Goal: Information Seeking & Learning: Learn about a topic

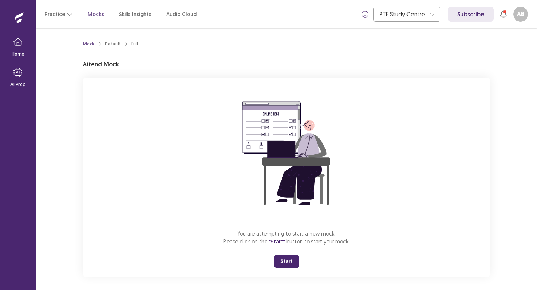
scroll to position [4, 0]
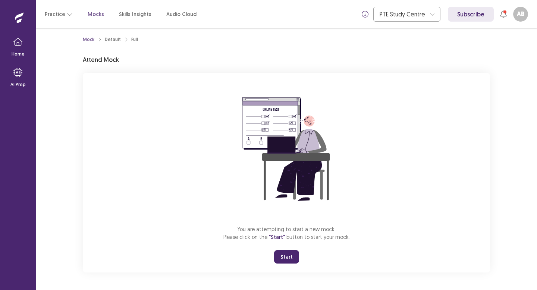
click at [280, 255] on button "Start" at bounding box center [286, 256] width 25 height 13
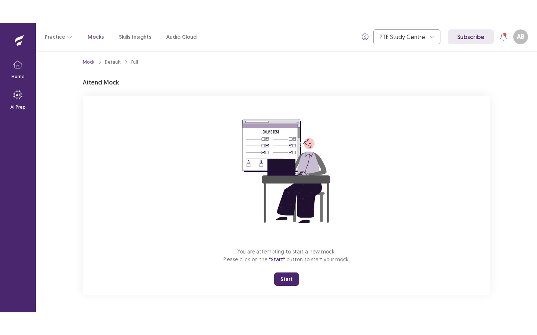
scroll to position [0, 0]
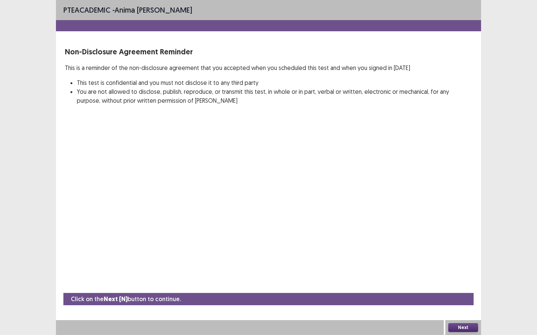
click at [460, 290] on button "Next" at bounding box center [463, 327] width 30 height 9
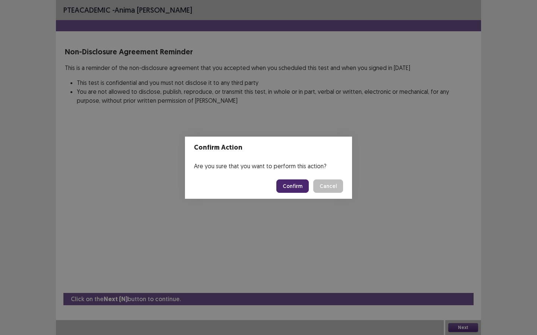
click at [297, 184] on button "Confirm" at bounding box center [292, 186] width 32 height 13
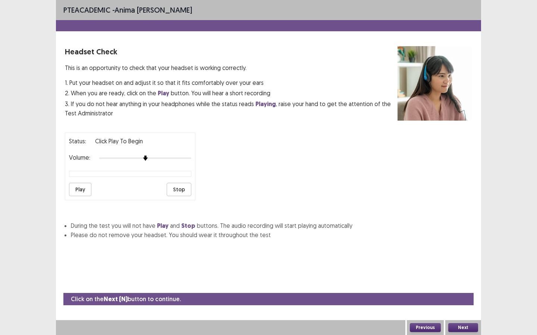
click at [82, 186] on button "Play" at bounding box center [80, 189] width 22 height 13
click at [464, 290] on button "Next" at bounding box center [463, 327] width 30 height 9
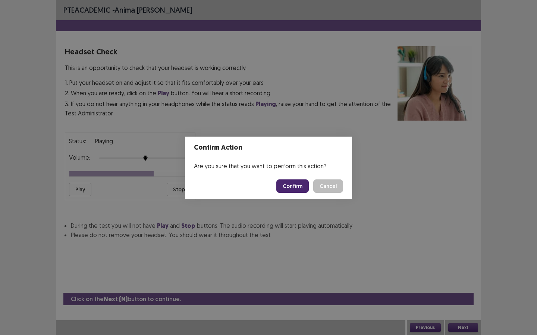
click at [292, 183] on button "Confirm" at bounding box center [292, 186] width 32 height 13
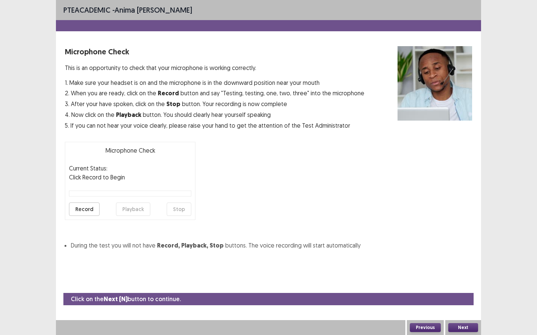
click at [90, 209] on button "Record" at bounding box center [84, 209] width 31 height 13
click at [184, 208] on button "Stop" at bounding box center [179, 209] width 25 height 13
click at [145, 210] on button "Playback" at bounding box center [133, 209] width 34 height 13
click at [431, 290] on button "Previous" at bounding box center [424, 327] width 31 height 9
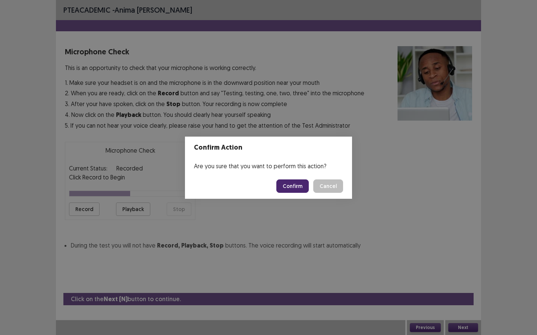
click at [291, 184] on button "Confirm" at bounding box center [292, 186] width 32 height 13
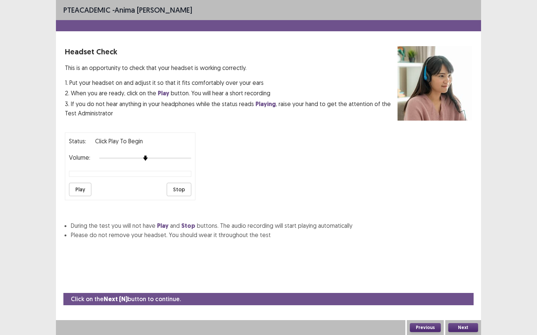
click at [433, 290] on button "Previous" at bounding box center [424, 327] width 31 height 9
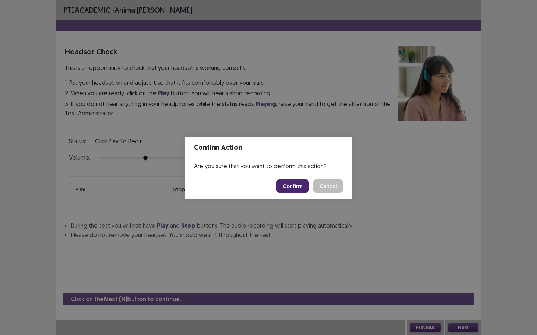
click at [304, 189] on button "Confirm" at bounding box center [292, 186] width 32 height 13
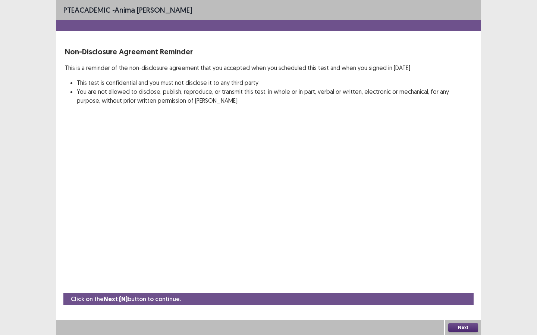
click at [458, 290] on button "Next" at bounding box center [463, 327] width 30 height 9
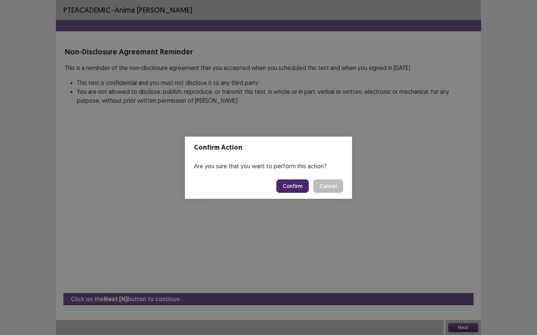
click at [294, 184] on button "Confirm" at bounding box center [292, 186] width 32 height 13
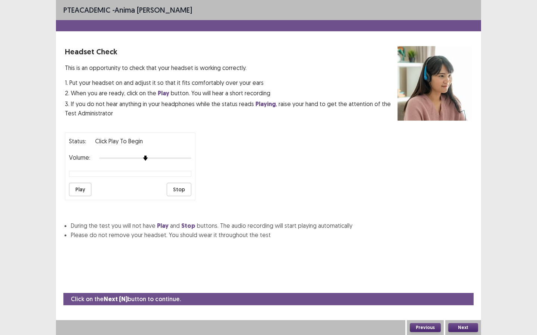
click at [457, 290] on button "Next" at bounding box center [463, 327] width 30 height 9
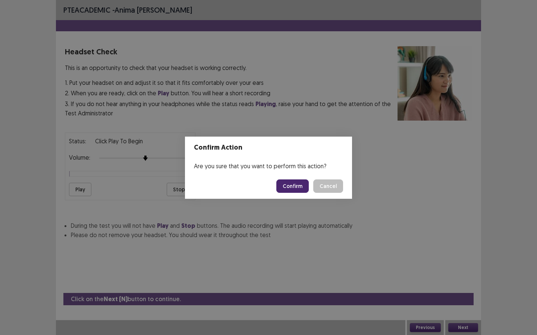
click at [295, 190] on button "Confirm" at bounding box center [292, 186] width 32 height 13
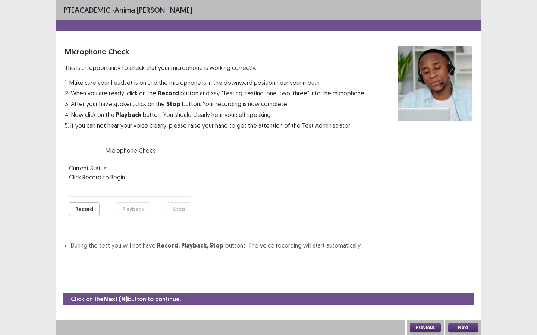
click at [470, 290] on button "Next" at bounding box center [463, 327] width 30 height 9
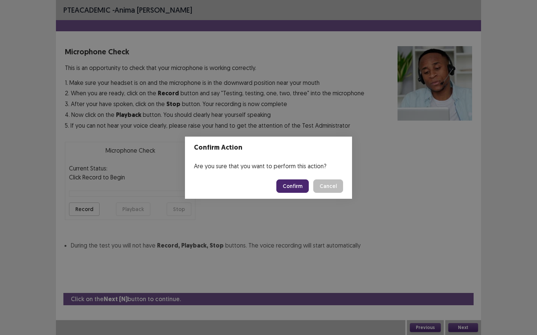
click at [305, 190] on button "Confirm" at bounding box center [292, 186] width 32 height 13
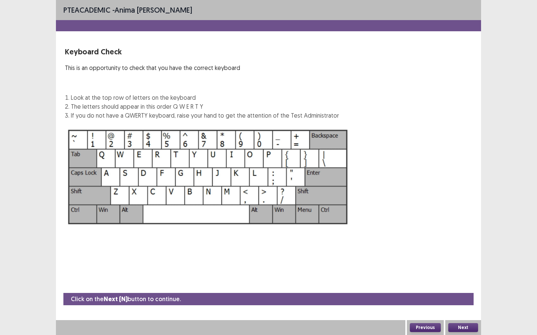
click at [459, 290] on button "Next" at bounding box center [463, 327] width 30 height 9
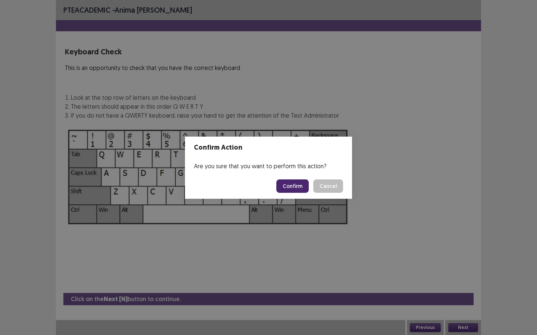
click at [296, 187] on button "Confirm" at bounding box center [292, 186] width 32 height 13
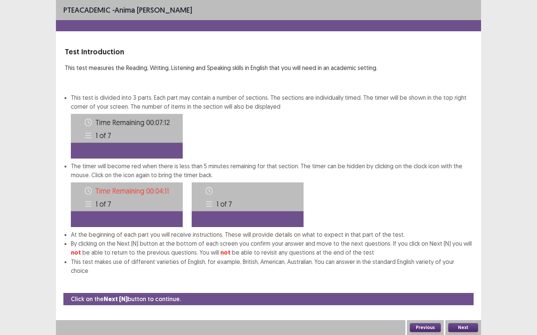
click at [455, 290] on button "Next" at bounding box center [463, 327] width 30 height 9
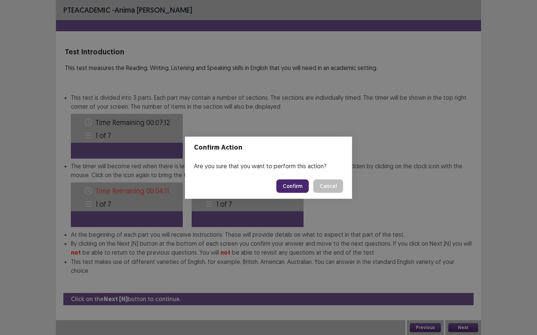
click at [282, 187] on button "Confirm" at bounding box center [292, 186] width 32 height 13
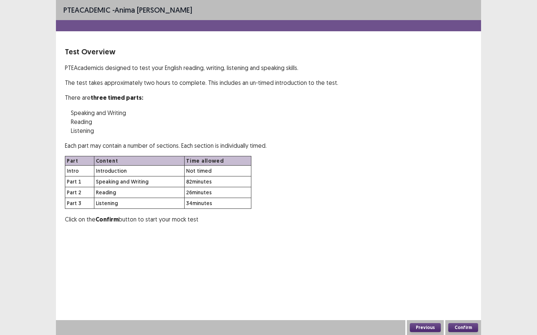
click at [460, 290] on button "Confirm" at bounding box center [463, 327] width 30 height 9
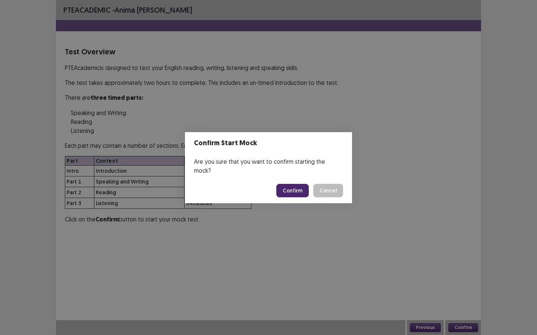
click at [290, 189] on button "Confirm" at bounding box center [292, 190] width 32 height 13
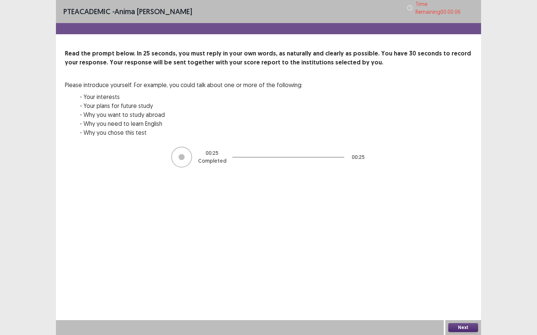
click at [469, 290] on button "Next" at bounding box center [463, 327] width 30 height 9
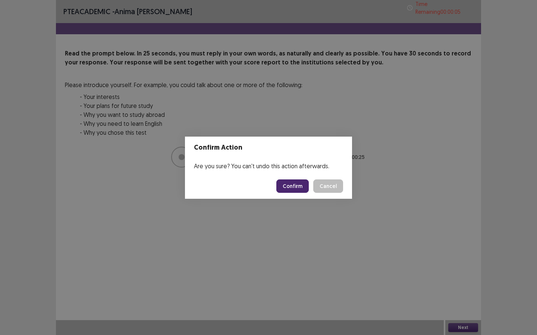
click at [293, 179] on footer "Confirm Cancel" at bounding box center [268, 186] width 167 height 25
click at [293, 181] on button "Confirm" at bounding box center [292, 186] width 32 height 13
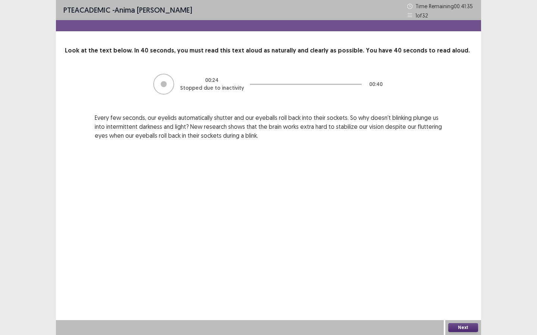
click at [459, 290] on button "Next" at bounding box center [463, 327] width 30 height 9
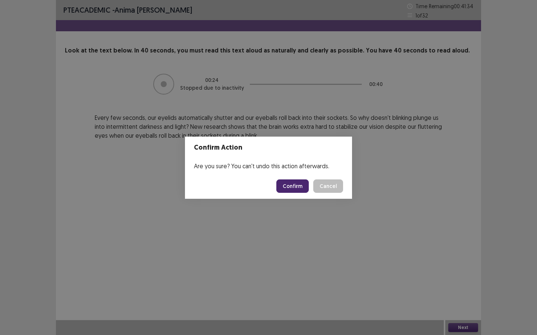
click at [298, 187] on button "Confirm" at bounding box center [292, 186] width 32 height 13
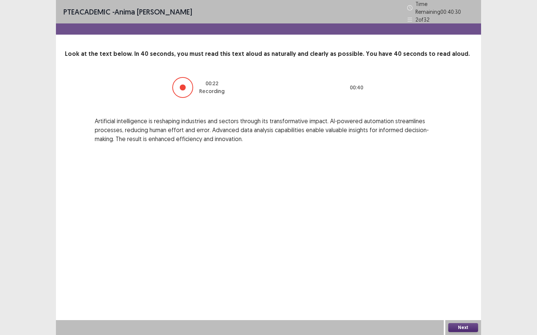
click at [468, 290] on button "Next" at bounding box center [463, 327] width 30 height 9
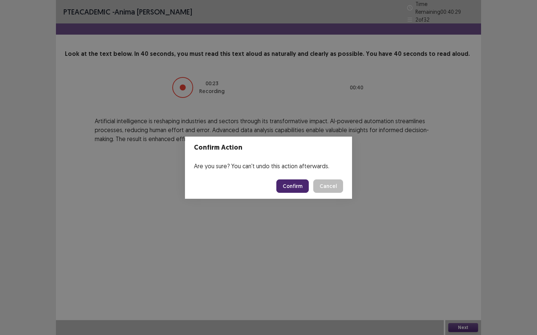
click at [288, 187] on button "Confirm" at bounding box center [292, 186] width 32 height 13
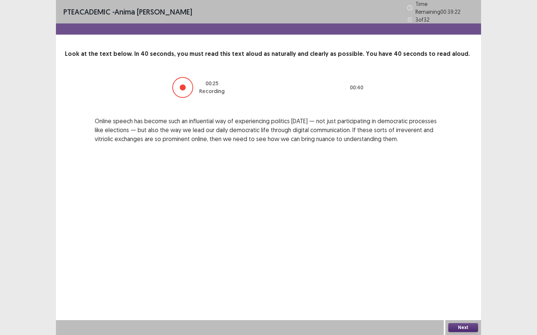
click at [455, 290] on div "Next" at bounding box center [463, 327] width 36 height 15
click at [455, 290] on button "Next" at bounding box center [463, 327] width 30 height 9
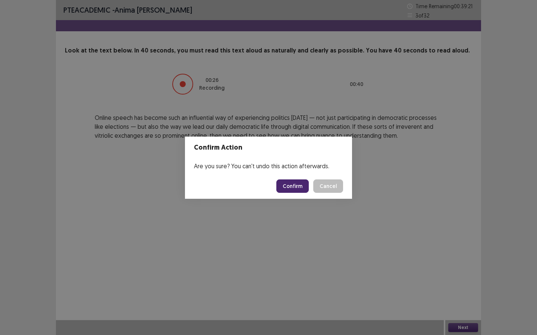
click at [305, 183] on button "Confirm" at bounding box center [292, 186] width 32 height 13
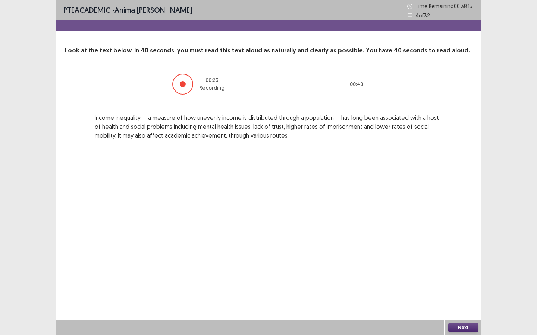
click at [482, 290] on div "PTE academic - anima [PERSON_NAME] Time Remaining 00 : 38 : 15 4 of 32 Look at …" at bounding box center [268, 167] width 537 height 335
click at [474, 290] on button "Next" at bounding box center [463, 327] width 30 height 9
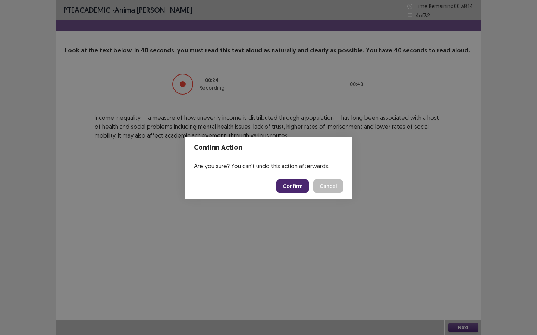
click at [296, 191] on button "Confirm" at bounding box center [292, 186] width 32 height 13
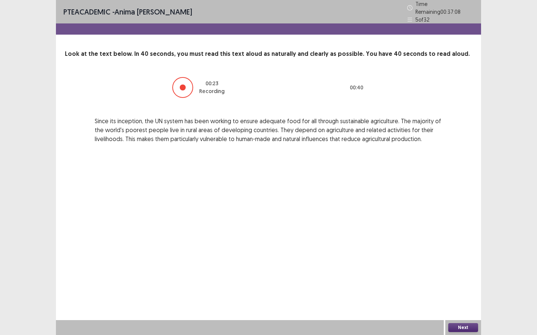
click at [459, 290] on button "Next" at bounding box center [463, 327] width 30 height 9
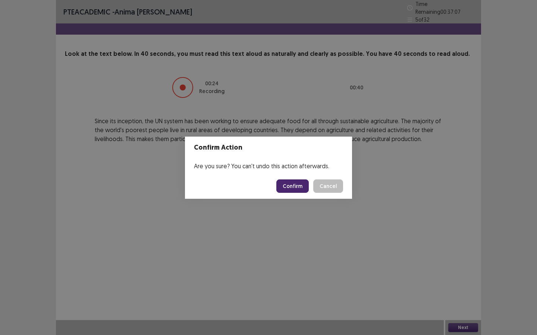
click at [292, 188] on button "Confirm" at bounding box center [292, 186] width 32 height 13
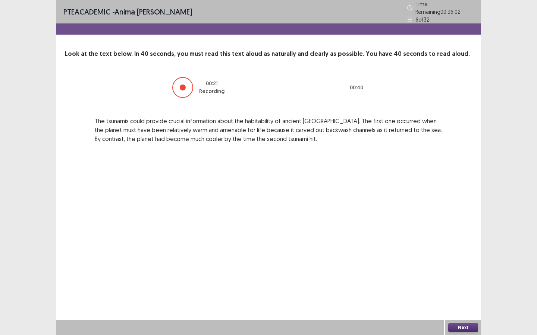
click at [467, 290] on button "Next" at bounding box center [463, 327] width 30 height 9
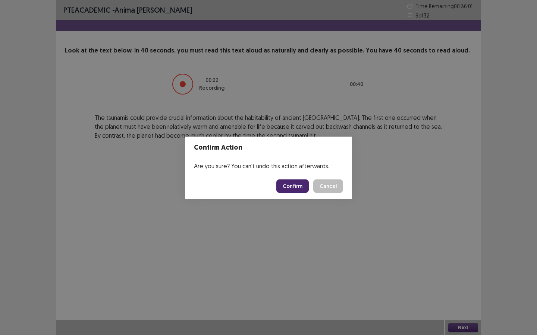
click at [301, 193] on button "Confirm" at bounding box center [292, 186] width 32 height 13
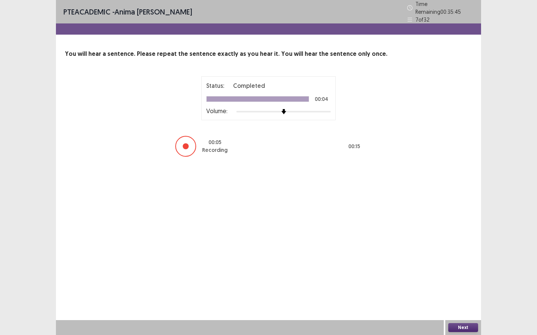
click at [472, 290] on button "Next" at bounding box center [463, 327] width 30 height 9
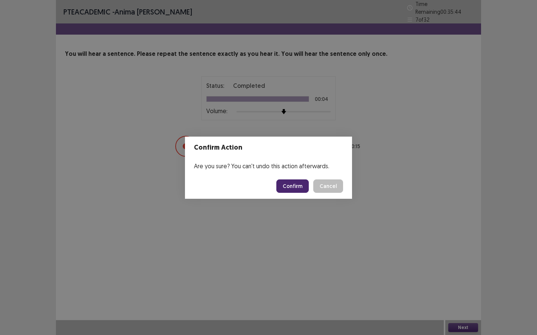
click at [301, 183] on button "Confirm" at bounding box center [292, 186] width 32 height 13
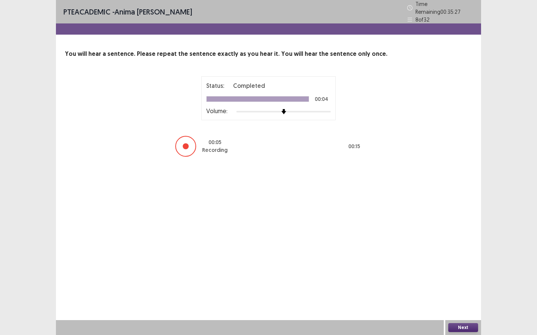
click at [452, 290] on button "Next" at bounding box center [463, 327] width 30 height 9
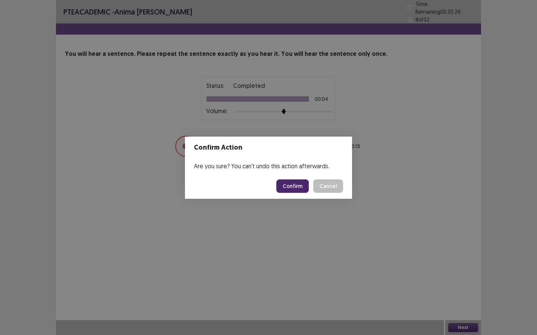
click at [296, 188] on button "Confirm" at bounding box center [292, 186] width 32 height 13
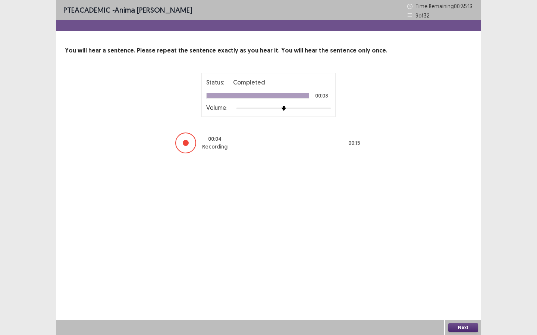
click at [465, 290] on button "Next" at bounding box center [463, 327] width 30 height 9
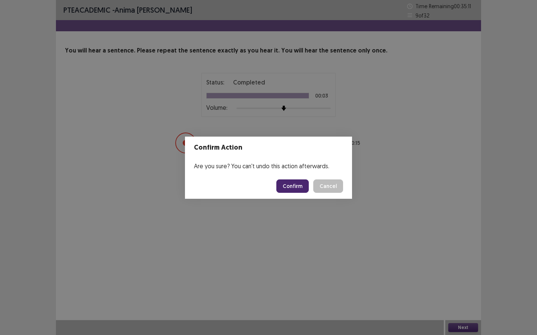
click at [291, 187] on button "Confirm" at bounding box center [292, 186] width 32 height 13
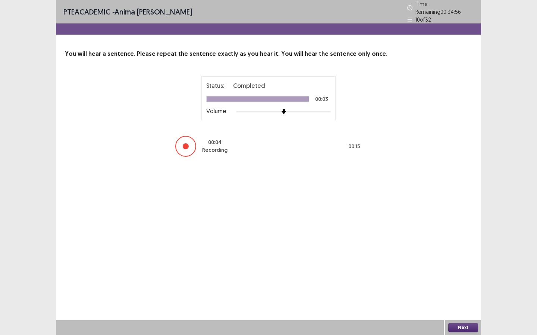
click at [481, 290] on div "PTE academic - anima [PERSON_NAME] Time Remaining 00 : 34 : 56 10 of 32 You wil…" at bounding box center [268, 167] width 537 height 335
click at [472, 290] on button "Next" at bounding box center [463, 327] width 30 height 9
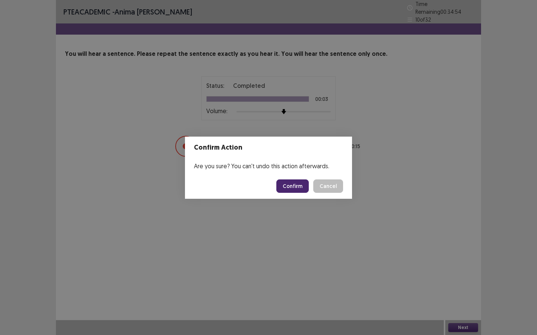
click at [302, 182] on button "Confirm" at bounding box center [292, 186] width 32 height 13
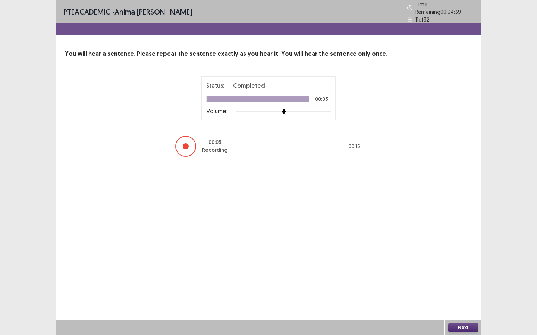
click at [465, 290] on button "Next" at bounding box center [463, 327] width 30 height 9
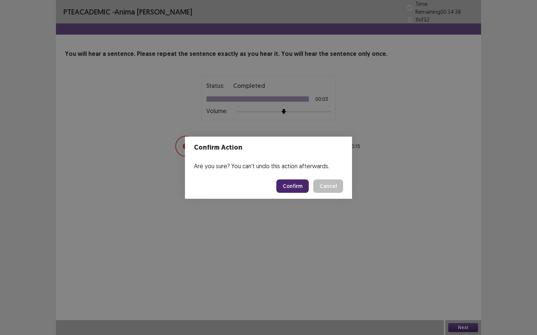
click at [294, 186] on button "Confirm" at bounding box center [292, 186] width 32 height 13
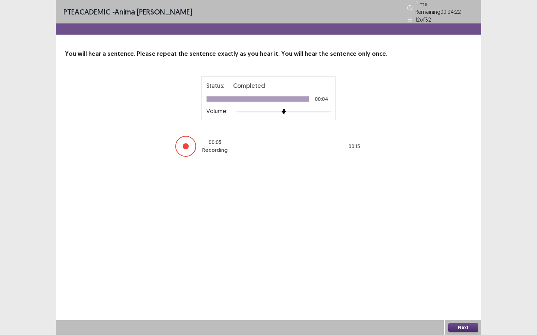
click at [459, 290] on button "Next" at bounding box center [463, 327] width 30 height 9
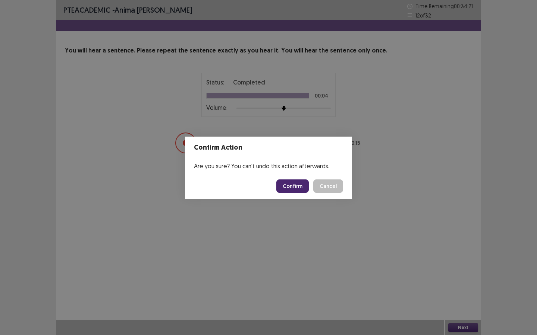
click at [285, 184] on button "Confirm" at bounding box center [292, 186] width 32 height 13
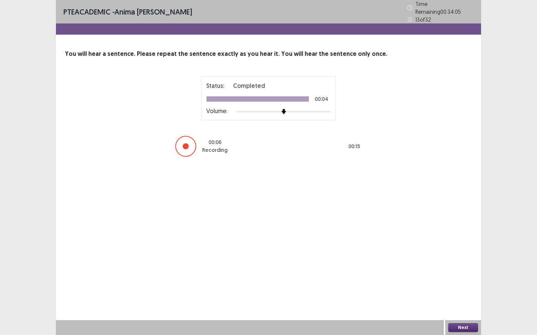
click at [456, 290] on button "Next" at bounding box center [463, 327] width 30 height 9
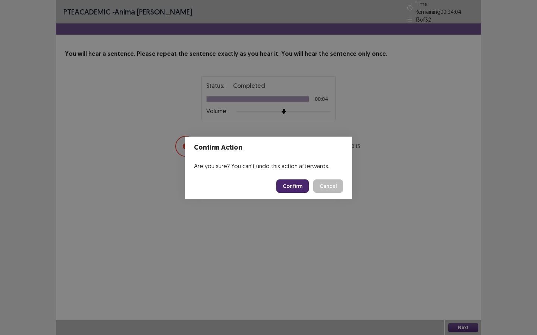
click at [294, 185] on button "Confirm" at bounding box center [292, 186] width 32 height 13
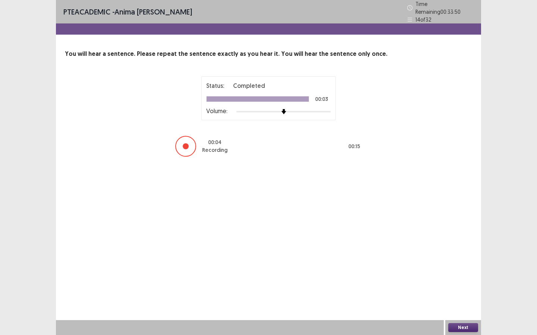
click at [452, 290] on button "Next" at bounding box center [463, 327] width 30 height 9
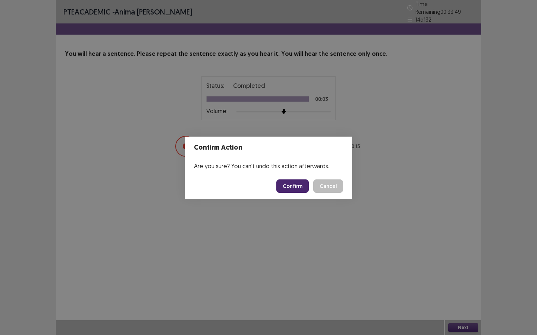
click at [290, 191] on button "Confirm" at bounding box center [292, 186] width 32 height 13
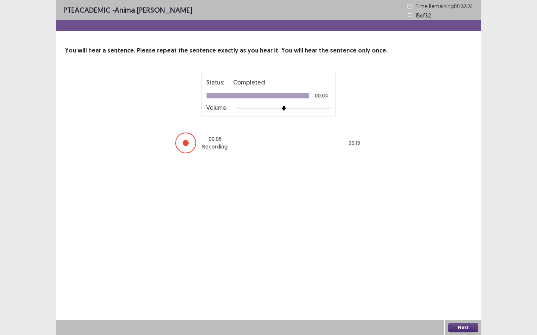
click at [468, 290] on button "Next" at bounding box center [463, 327] width 30 height 9
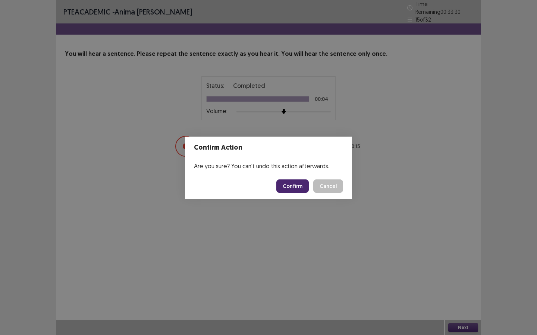
click at [291, 185] on button "Confirm" at bounding box center [292, 186] width 32 height 13
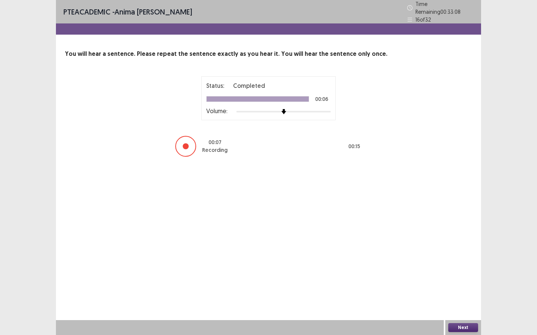
click at [465, 290] on button "Next" at bounding box center [463, 327] width 30 height 9
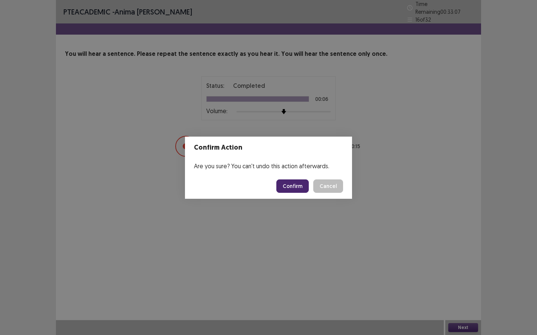
click at [292, 180] on button "Confirm" at bounding box center [292, 186] width 32 height 13
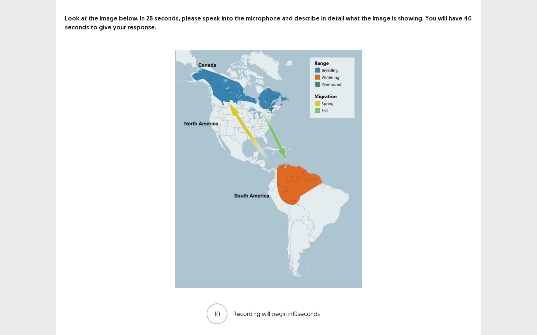
scroll to position [55, 0]
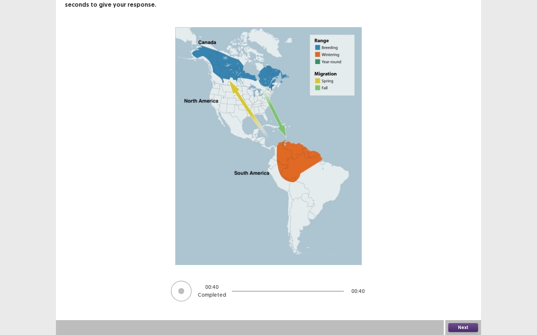
click at [453, 290] on button "Next" at bounding box center [463, 327] width 30 height 9
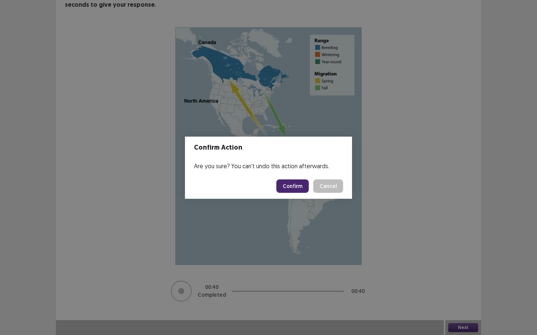
click at [306, 190] on button "Confirm" at bounding box center [292, 186] width 32 height 13
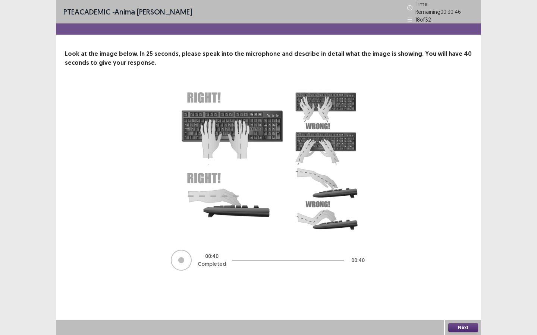
click at [468, 290] on button "Next" at bounding box center [463, 327] width 30 height 9
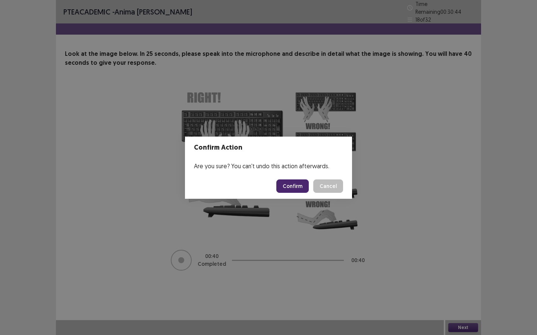
click at [301, 188] on button "Confirm" at bounding box center [292, 186] width 32 height 13
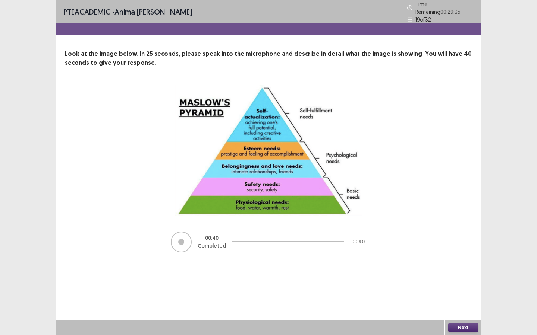
click at [461, 290] on button "Next" at bounding box center [463, 327] width 30 height 9
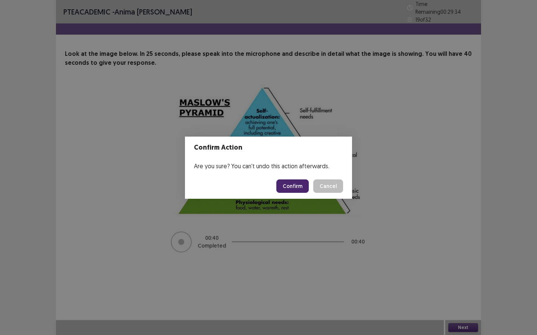
click at [284, 189] on button "Confirm" at bounding box center [292, 186] width 32 height 13
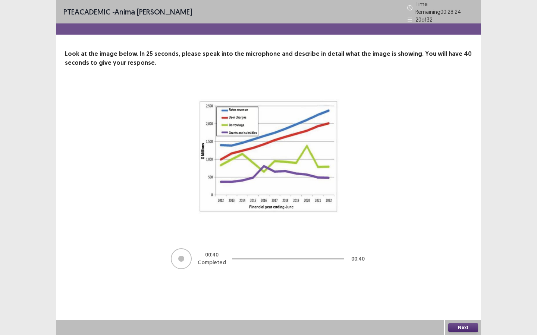
click at [450, 290] on button "Next" at bounding box center [463, 327] width 30 height 9
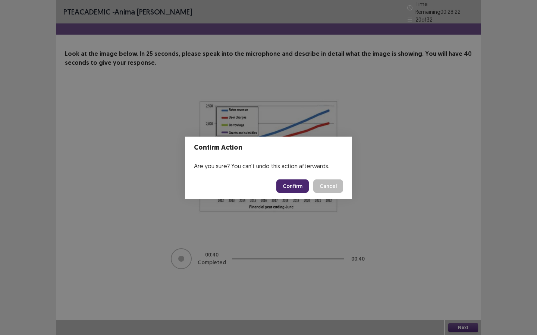
click at [296, 189] on button "Confirm" at bounding box center [292, 186] width 32 height 13
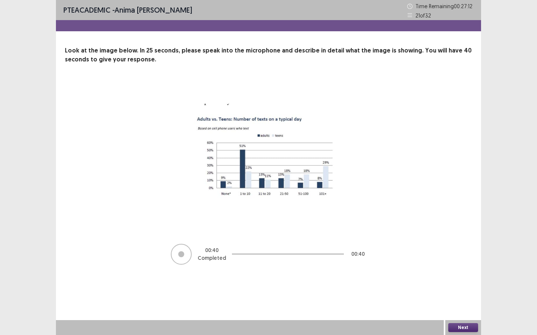
click at [462, 290] on button "Next" at bounding box center [463, 327] width 30 height 9
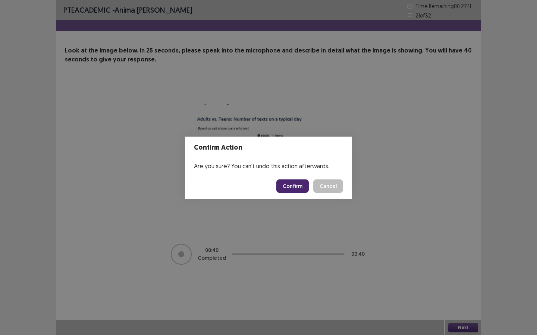
click at [299, 181] on button "Confirm" at bounding box center [292, 186] width 32 height 13
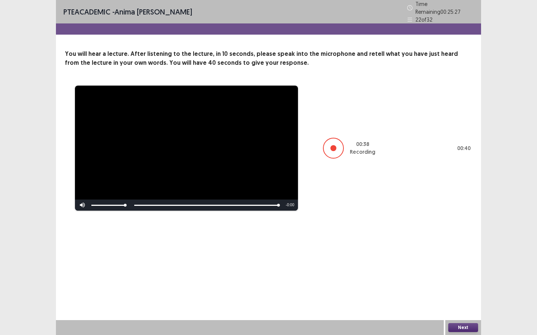
click at [465, 290] on button "Next" at bounding box center [463, 327] width 30 height 9
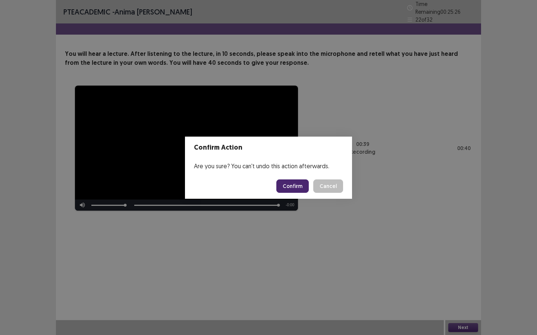
click at [297, 184] on button "Confirm" at bounding box center [292, 186] width 32 height 13
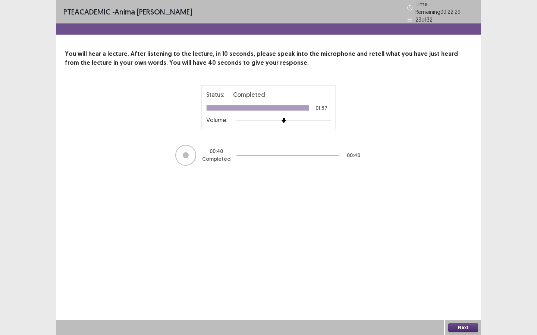
click at [464, 290] on button "Next" at bounding box center [463, 327] width 30 height 9
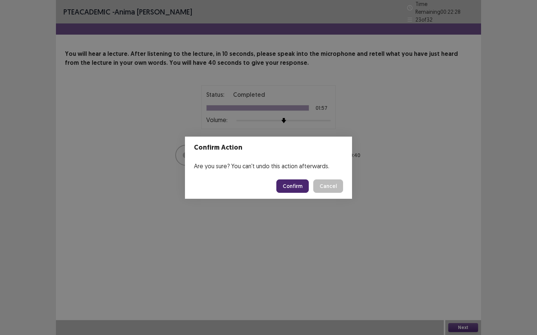
click at [294, 181] on button "Confirm" at bounding box center [292, 186] width 32 height 13
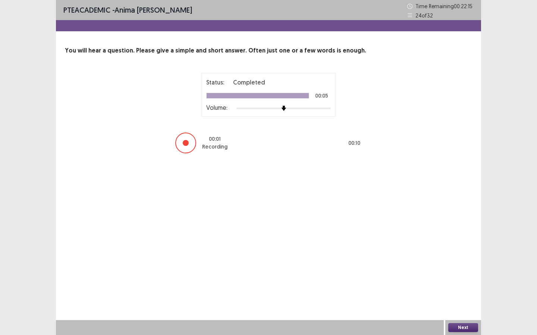
click at [476, 290] on div "Next" at bounding box center [463, 327] width 36 height 15
click at [468, 290] on div "Next" at bounding box center [463, 327] width 36 height 15
click at [463, 290] on button "Next" at bounding box center [463, 327] width 30 height 9
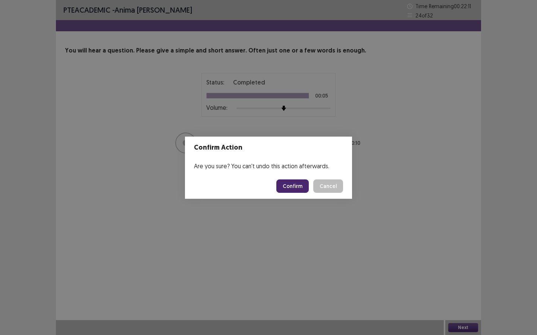
click at [298, 190] on button "Confirm" at bounding box center [292, 186] width 32 height 13
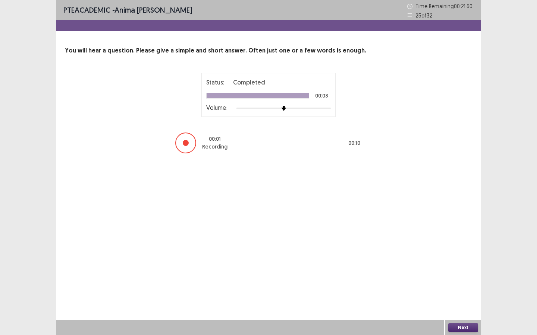
click at [465, 290] on button "Next" at bounding box center [463, 327] width 30 height 9
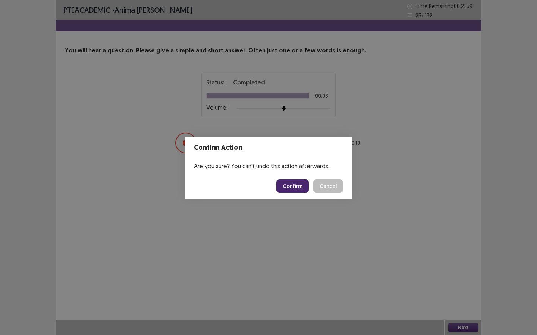
click at [294, 189] on button "Confirm" at bounding box center [292, 186] width 32 height 13
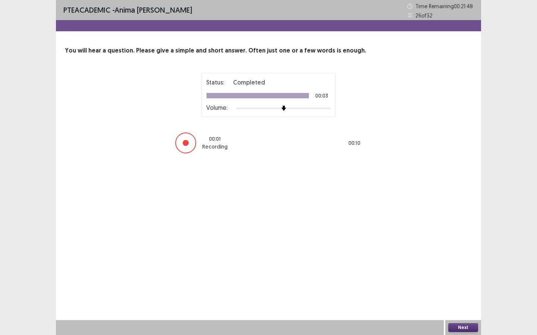
click at [461, 290] on button "Next" at bounding box center [463, 327] width 30 height 9
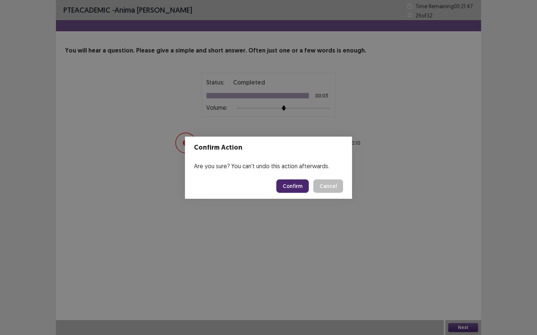
click at [298, 190] on button "Confirm" at bounding box center [292, 186] width 32 height 13
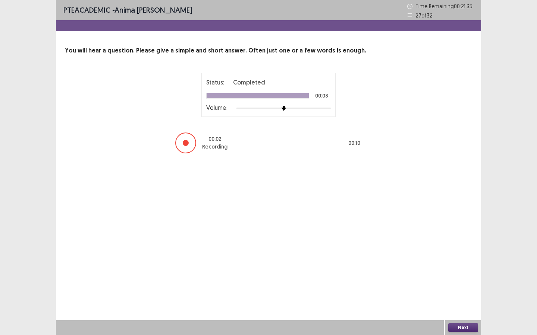
click at [460, 290] on button "Next" at bounding box center [463, 327] width 30 height 9
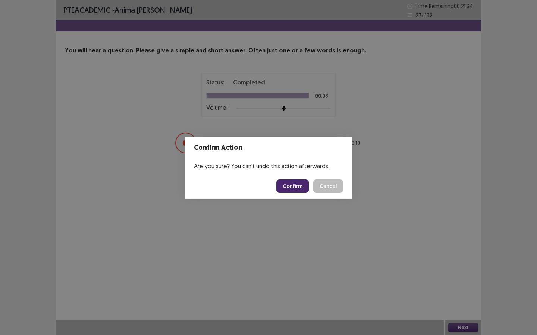
click at [305, 184] on button "Confirm" at bounding box center [292, 186] width 32 height 13
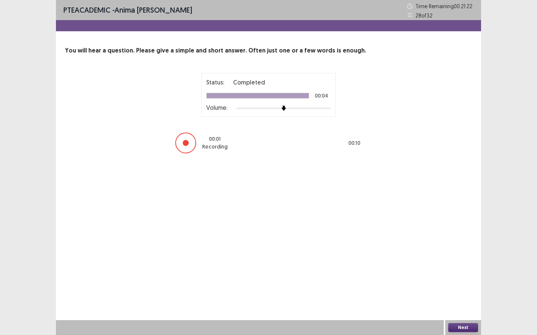
click at [458, 290] on button "Next" at bounding box center [463, 327] width 30 height 9
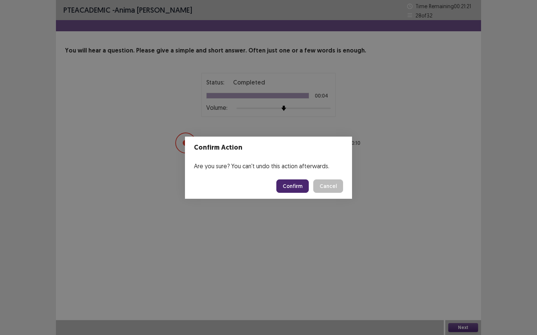
drag, startPoint x: 314, startPoint y: 198, endPoint x: 310, endPoint y: 196, distance: 4.2
click at [312, 198] on footer "Confirm Cancel" at bounding box center [268, 186] width 167 height 25
click at [310, 195] on footer "Confirm Cancel" at bounding box center [268, 186] width 167 height 25
click at [302, 188] on button "Confirm" at bounding box center [292, 186] width 32 height 13
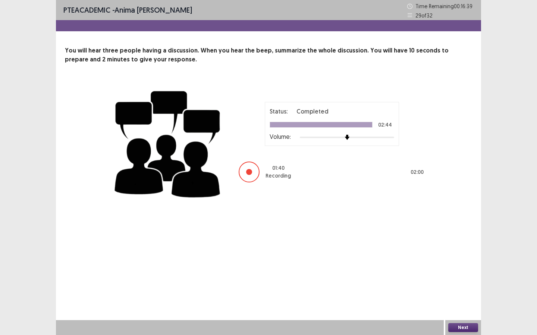
click at [458, 290] on button "Next" at bounding box center [463, 327] width 30 height 9
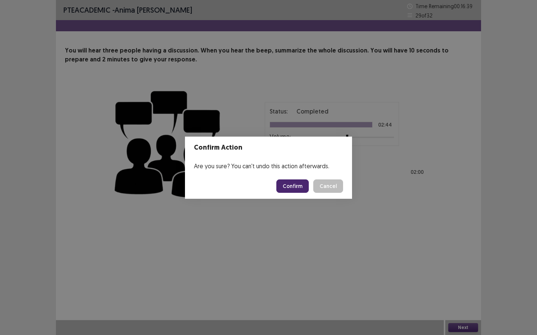
click at [294, 184] on button "Confirm" at bounding box center [292, 186] width 32 height 13
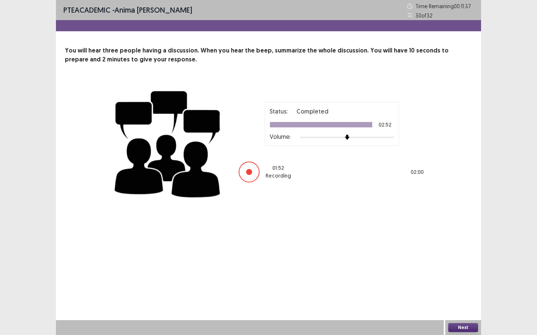
click at [473, 290] on button "Next" at bounding box center [463, 327] width 30 height 9
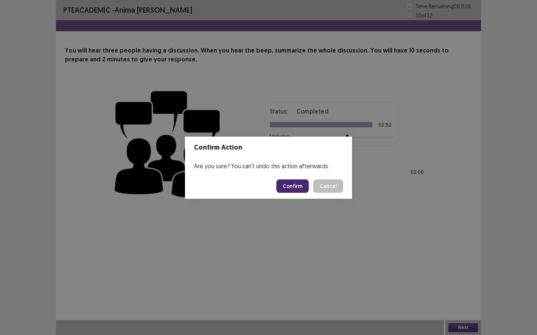
click at [296, 189] on button "Confirm" at bounding box center [292, 186] width 32 height 13
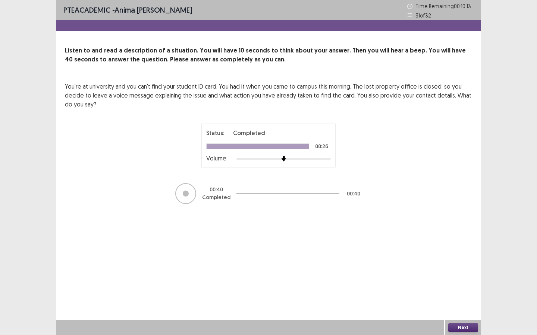
click at [466, 290] on button "Next" at bounding box center [463, 327] width 30 height 9
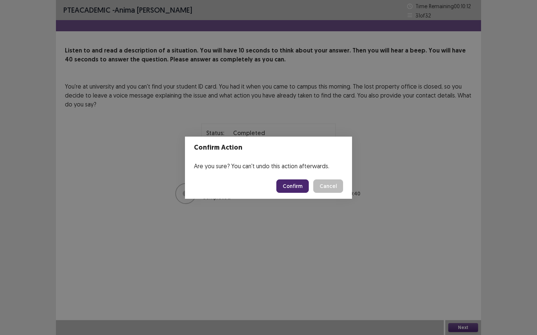
click at [292, 184] on button "Confirm" at bounding box center [292, 186] width 32 height 13
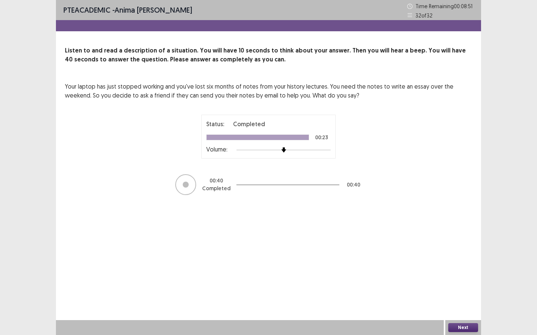
click at [451, 290] on div "Next" at bounding box center [463, 327] width 36 height 15
click at [453, 290] on button "Next" at bounding box center [463, 327] width 30 height 9
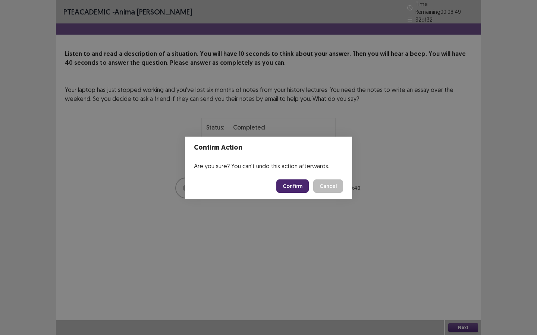
click at [298, 183] on button "Confirm" at bounding box center [292, 186] width 32 height 13
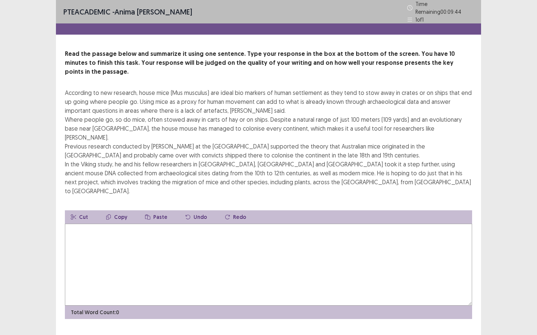
click at [297, 224] on textarea at bounding box center [268, 265] width 407 height 82
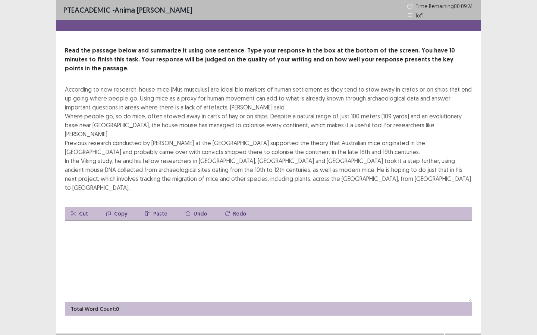
type textarea "*"
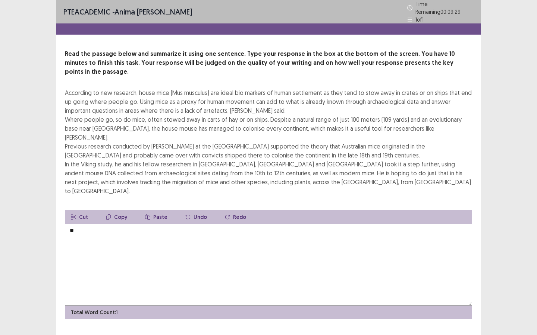
type textarea "*"
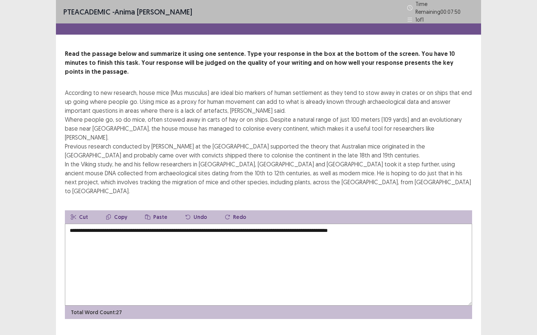
click at [288, 224] on textarea "**********" at bounding box center [268, 265] width 407 height 82
click at [277, 224] on textarea "**********" at bounding box center [268, 265] width 407 height 82
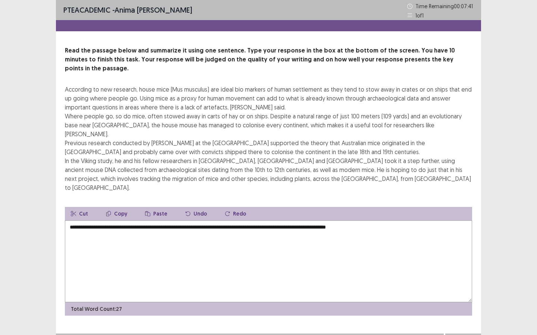
click at [287, 221] on textarea "**********" at bounding box center [268, 262] width 407 height 82
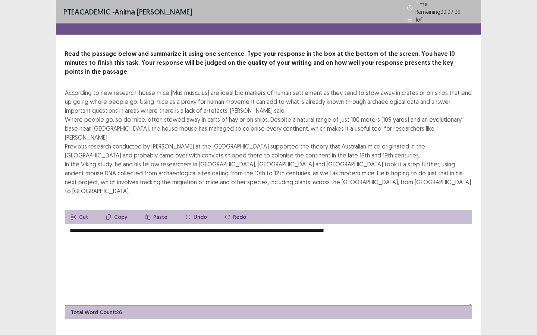
click at [287, 224] on textarea "**********" at bounding box center [268, 265] width 407 height 82
click at [305, 224] on textarea "**********" at bounding box center [268, 265] width 407 height 82
click at [275, 224] on textarea "**********" at bounding box center [268, 265] width 407 height 82
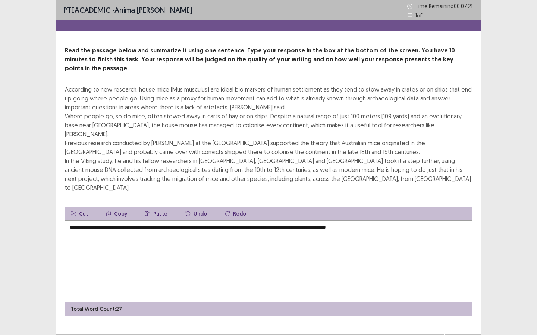
click at [396, 221] on textarea "**********" at bounding box center [268, 262] width 407 height 82
click at [395, 221] on textarea "**********" at bounding box center [268, 262] width 407 height 82
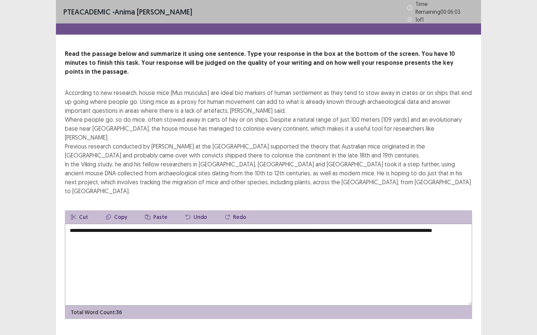
click at [452, 224] on textarea "**********" at bounding box center [268, 265] width 407 height 82
click at [189, 224] on textarea "**********" at bounding box center [268, 265] width 407 height 82
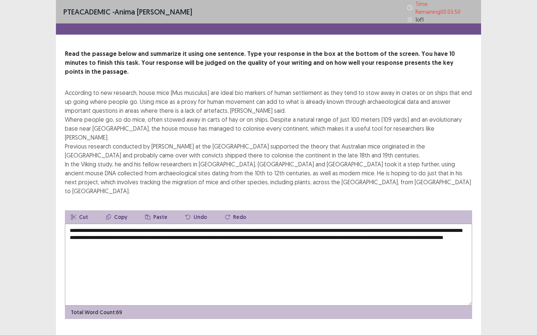
click at [244, 224] on textarea "**********" at bounding box center [268, 265] width 407 height 82
click at [243, 224] on textarea "**********" at bounding box center [268, 265] width 407 height 82
type textarea "**********"
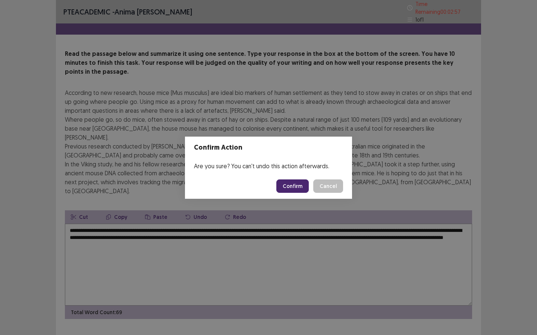
click at [330, 188] on button "Cancel" at bounding box center [328, 186] width 30 height 13
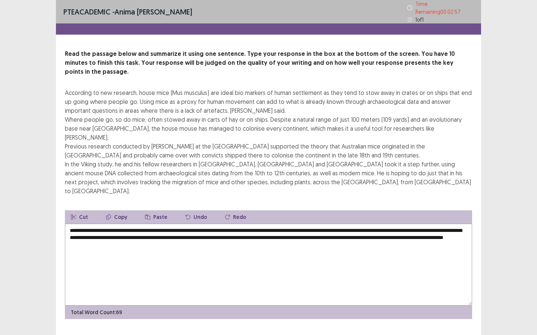
click at [330, 211] on div "Cut Copy Paste Undo Redo" at bounding box center [268, 217] width 407 height 13
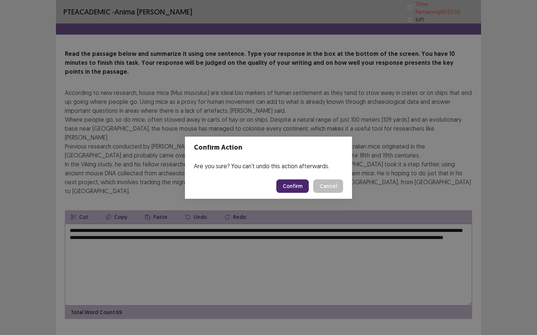
click at [301, 185] on button "Confirm" at bounding box center [292, 186] width 32 height 13
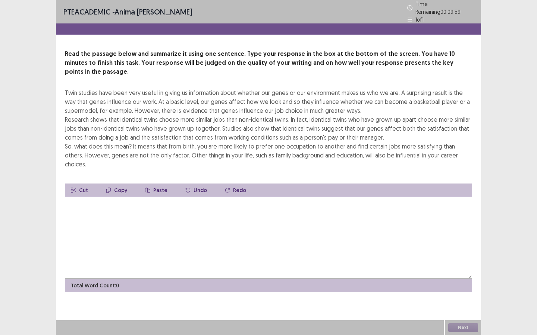
click at [298, 197] on textarea at bounding box center [268, 238] width 407 height 82
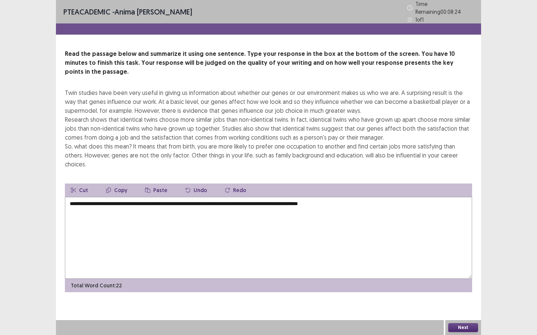
click at [188, 197] on textarea "**********" at bounding box center [268, 238] width 407 height 82
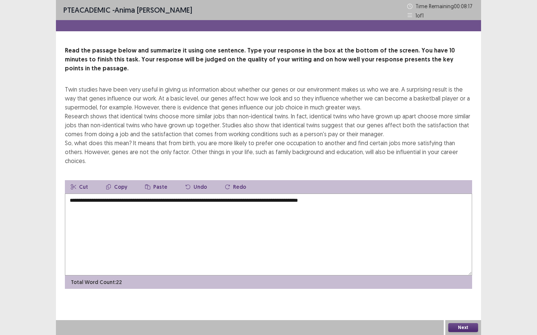
click at [361, 194] on textarea "**********" at bounding box center [268, 235] width 407 height 82
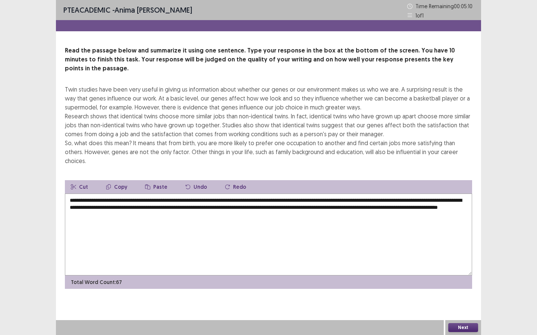
drag, startPoint x: 303, startPoint y: 168, endPoint x: 226, endPoint y: 170, distance: 77.5
click at [234, 180] on div "Cut Copy Paste Undo Redo" at bounding box center [268, 186] width 407 height 13
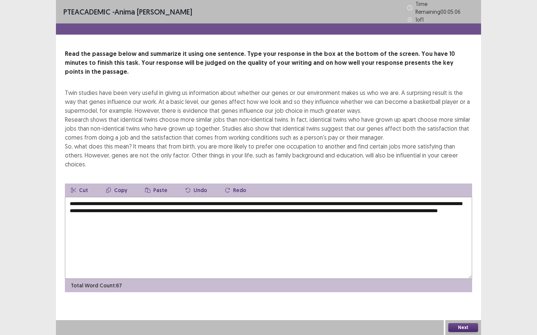
click at [127, 199] on textarea "**********" at bounding box center [268, 238] width 407 height 82
click at [132, 199] on textarea "**********" at bounding box center [268, 238] width 407 height 82
click at [130, 198] on textarea "**********" at bounding box center [268, 238] width 407 height 82
type textarea "**********"
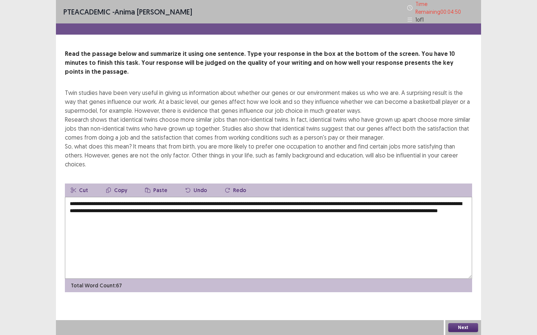
click at [463, 290] on button "Next" at bounding box center [463, 327] width 30 height 9
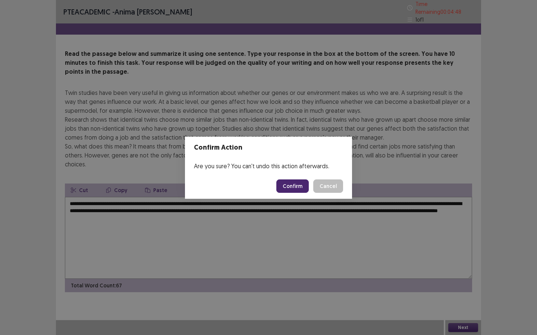
click at [297, 187] on button "Confirm" at bounding box center [292, 186] width 32 height 13
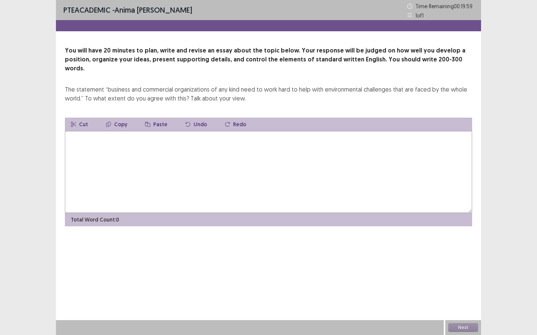
click at [298, 188] on textarea at bounding box center [268, 172] width 407 height 82
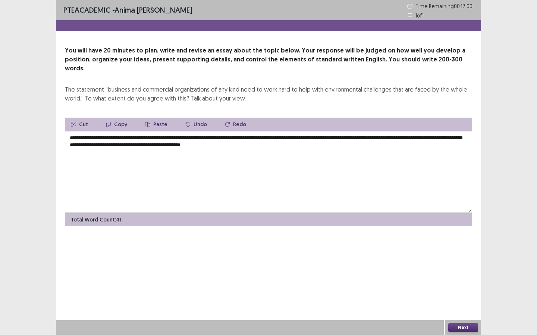
click at [295, 137] on textarea "**********" at bounding box center [268, 172] width 407 height 82
click at [327, 138] on textarea "**********" at bounding box center [268, 172] width 407 height 82
drag, startPoint x: 259, startPoint y: 129, endPoint x: 349, endPoint y: 127, distance: 89.8
click at [349, 131] on textarea "**********" at bounding box center [268, 172] width 407 height 82
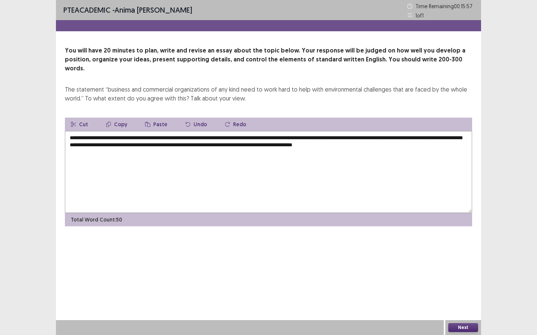
click at [119, 118] on button "Copy" at bounding box center [116, 124] width 33 height 13
click at [459, 137] on textarea "**********" at bounding box center [268, 172] width 407 height 82
click at [159, 118] on button "Paste" at bounding box center [156, 124] width 34 height 13
click at [80, 145] on textarea "**********" at bounding box center [268, 172] width 407 height 82
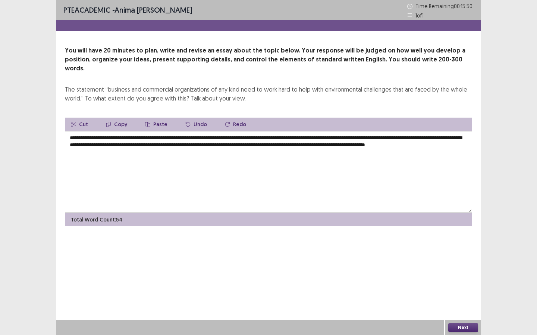
click at [160, 148] on textarea "**********" at bounding box center [268, 172] width 407 height 82
drag, startPoint x: 114, startPoint y: 130, endPoint x: 234, endPoint y: 129, distance: 119.6
click at [234, 131] on textarea "**********" at bounding box center [268, 172] width 407 height 82
click at [120, 118] on button "Copy" at bounding box center [116, 124] width 33 height 13
click at [241, 146] on textarea "**********" at bounding box center [268, 172] width 407 height 82
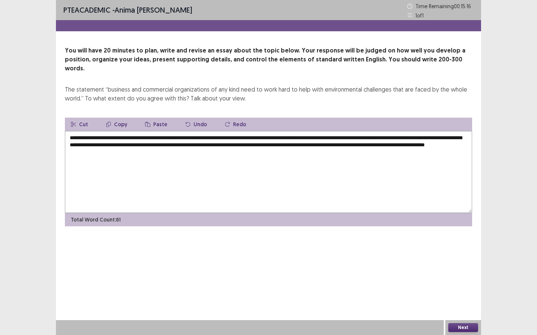
click at [159, 118] on button "Paste" at bounding box center [156, 124] width 34 height 13
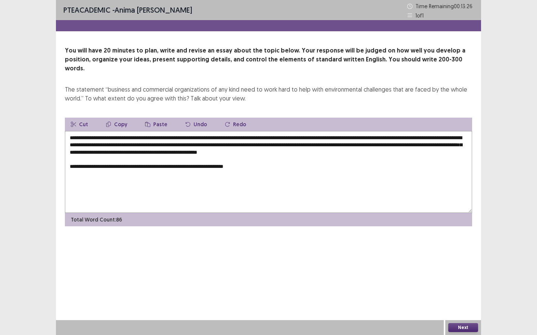
click at [233, 158] on textarea "**********" at bounding box center [268, 172] width 407 height 82
click at [235, 158] on textarea "**********" at bounding box center [268, 172] width 407 height 82
click at [269, 155] on textarea "**********" at bounding box center [268, 172] width 407 height 82
drag, startPoint x: 70, startPoint y: 143, endPoint x: 159, endPoint y: 144, distance: 89.8
click at [159, 144] on textarea "**********" at bounding box center [268, 172] width 407 height 82
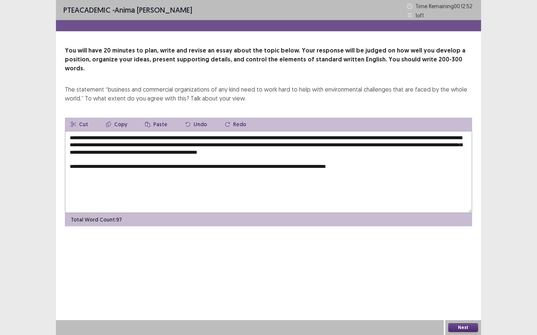
click at [121, 118] on button "Copy" at bounding box center [116, 124] width 33 height 13
click at [416, 162] on textarea "**********" at bounding box center [268, 172] width 407 height 82
click at [153, 118] on button "Paste" at bounding box center [156, 124] width 34 height 13
click at [378, 160] on textarea "**********" at bounding box center [268, 172] width 407 height 82
drag, startPoint x: 380, startPoint y: 159, endPoint x: 411, endPoint y: 157, distance: 31.0
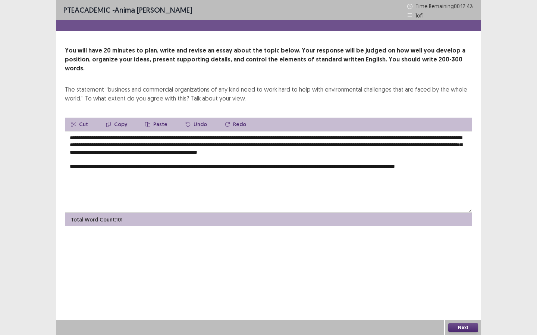
click at [412, 158] on textarea "**********" at bounding box center [268, 172] width 407 height 82
click at [441, 158] on textarea "**********" at bounding box center [268, 172] width 407 height 82
click at [407, 158] on textarea "**********" at bounding box center [268, 172] width 407 height 82
click at [439, 157] on textarea "**********" at bounding box center [268, 172] width 407 height 82
click at [164, 166] on textarea "**********" at bounding box center [268, 172] width 407 height 82
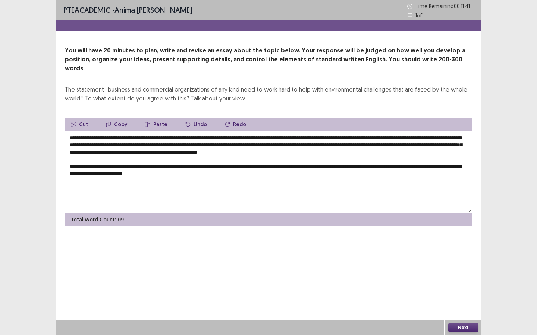
click at [231, 164] on textarea "**********" at bounding box center [268, 172] width 407 height 82
click at [164, 167] on textarea "**********" at bounding box center [268, 172] width 407 height 82
click at [219, 165] on textarea "**********" at bounding box center [268, 172] width 407 height 82
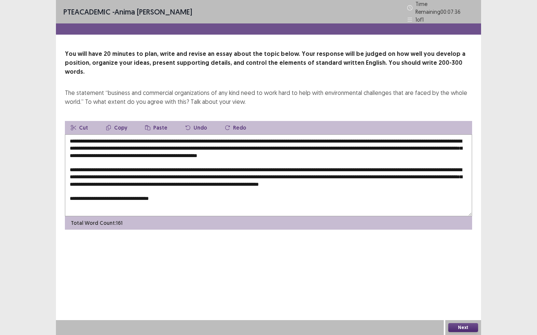
drag, startPoint x: 70, startPoint y: 143, endPoint x: 160, endPoint y: 142, distance: 90.5
click at [160, 142] on textarea at bounding box center [268, 176] width 407 height 82
click at [126, 121] on button "Copy" at bounding box center [116, 127] width 33 height 13
click at [181, 198] on textarea at bounding box center [268, 176] width 407 height 82
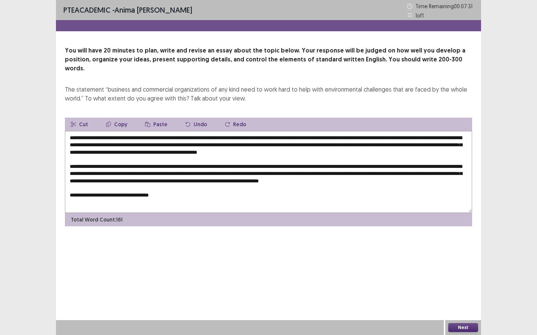
click at [156, 118] on button "Paste" at bounding box center [156, 124] width 34 height 13
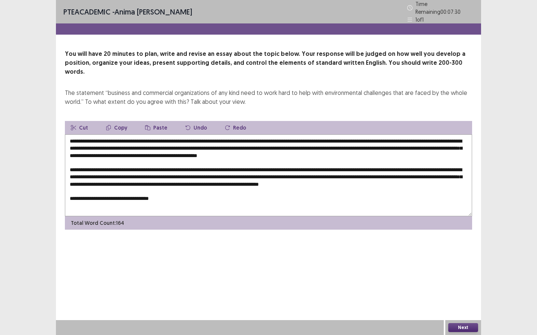
click at [170, 194] on textarea at bounding box center [268, 176] width 407 height 82
click at [169, 194] on textarea at bounding box center [268, 176] width 407 height 82
click at [288, 198] on textarea at bounding box center [268, 176] width 407 height 82
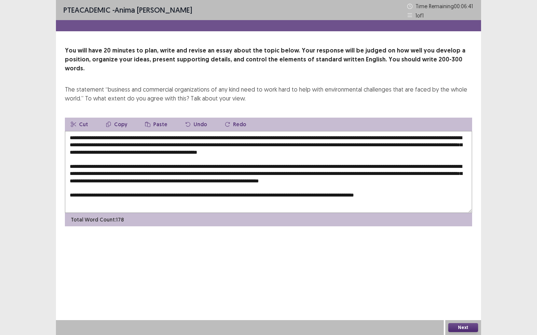
click at [408, 195] on textarea at bounding box center [268, 172] width 407 height 82
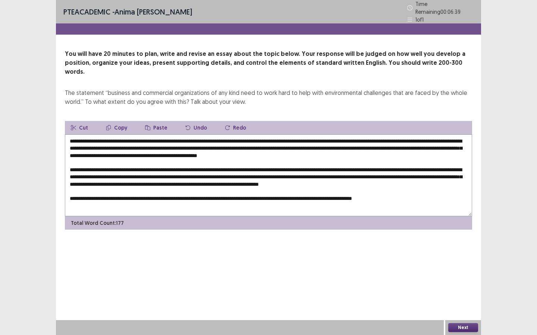
click at [420, 196] on textarea at bounding box center [268, 176] width 407 height 82
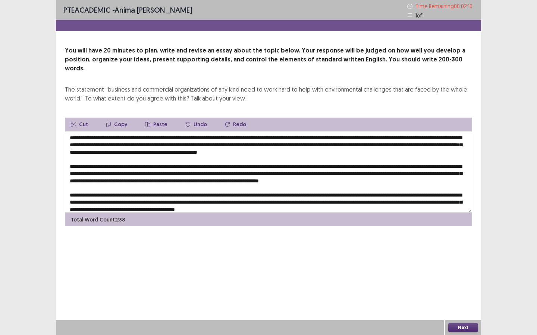
click at [189, 159] on textarea at bounding box center [268, 172] width 407 height 82
click at [187, 159] on textarea at bounding box center [268, 172] width 407 height 82
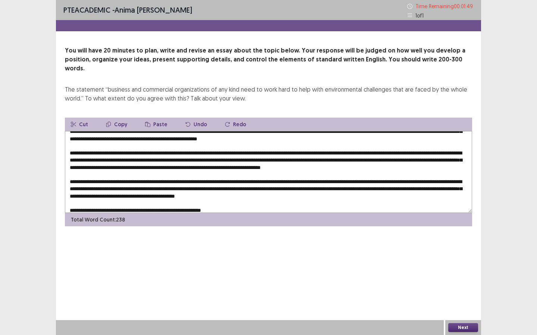
scroll to position [14, 0]
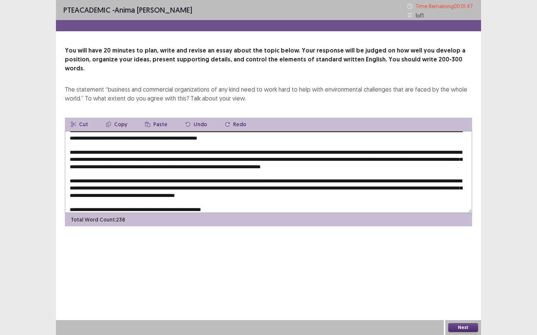
click at [224, 173] on textarea at bounding box center [268, 172] width 407 height 82
click at [175, 180] on textarea at bounding box center [268, 172] width 407 height 82
drag, startPoint x: 179, startPoint y: 179, endPoint x: 269, endPoint y: 179, distance: 89.4
click at [269, 179] on textarea at bounding box center [268, 172] width 407 height 82
click at [119, 118] on button "Copy" at bounding box center [116, 124] width 33 height 13
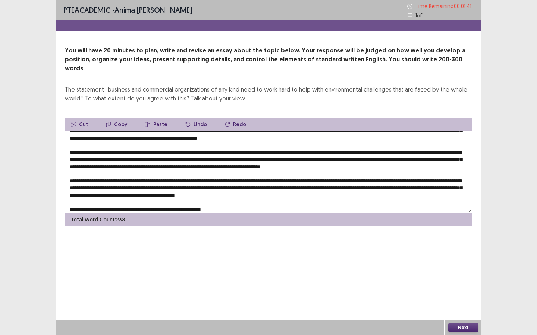
click at [151, 171] on textarea at bounding box center [268, 172] width 407 height 82
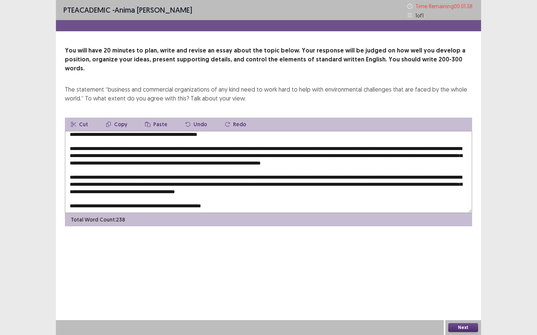
click at [231, 197] on textarea at bounding box center [268, 172] width 407 height 82
click at [145, 118] on button "Paste" at bounding box center [156, 124] width 34 height 13
drag, startPoint x: 194, startPoint y: 198, endPoint x: 223, endPoint y: 198, distance: 28.3
click at [223, 198] on textarea at bounding box center [268, 172] width 407 height 82
click at [290, 198] on textarea at bounding box center [268, 172] width 407 height 82
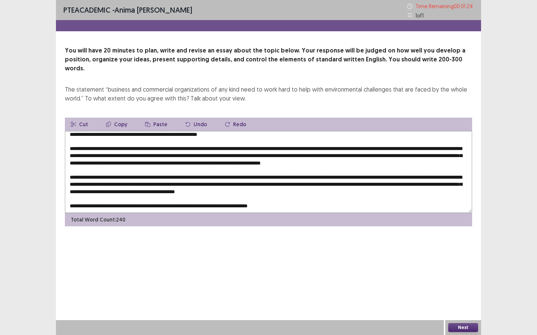
drag, startPoint x: 158, startPoint y: 197, endPoint x: 193, endPoint y: 197, distance: 35.0
click at [193, 197] on textarea at bounding box center [268, 172] width 407 height 82
click at [79, 118] on button "Cut" at bounding box center [79, 124] width 29 height 13
click at [253, 191] on textarea at bounding box center [268, 172] width 407 height 82
click at [252, 194] on textarea at bounding box center [268, 172] width 407 height 82
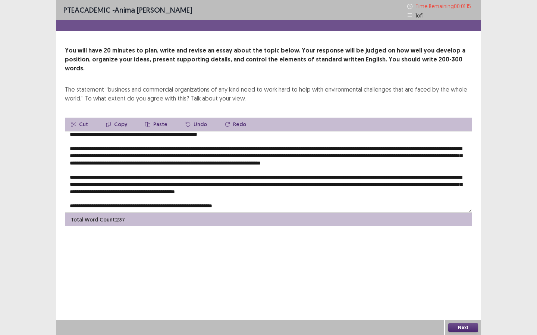
click at [152, 118] on button "Paste" at bounding box center [156, 124] width 34 height 13
click at [252, 197] on textarea at bounding box center [268, 172] width 407 height 82
click at [298, 198] on textarea at bounding box center [268, 172] width 407 height 82
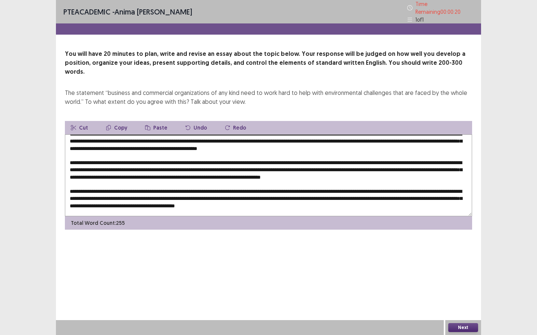
scroll to position [10, 0]
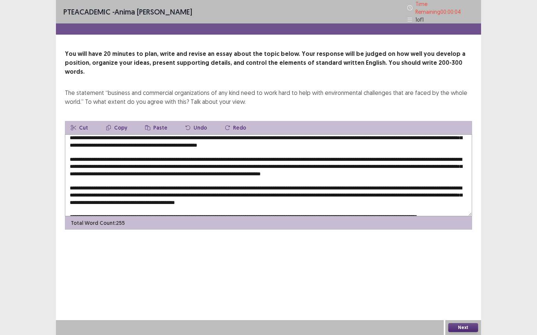
click at [379, 189] on textarea at bounding box center [268, 176] width 407 height 82
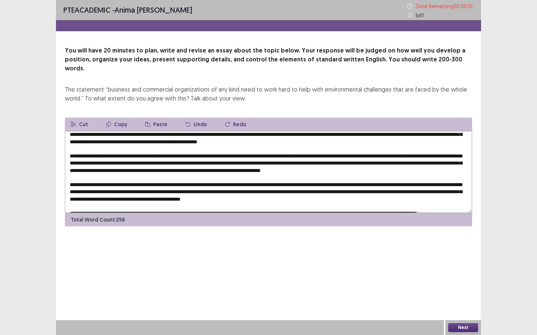
type textarea "**********"
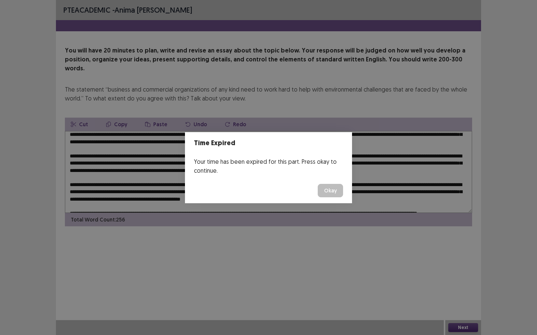
click at [327, 194] on button "Okay" at bounding box center [329, 190] width 25 height 13
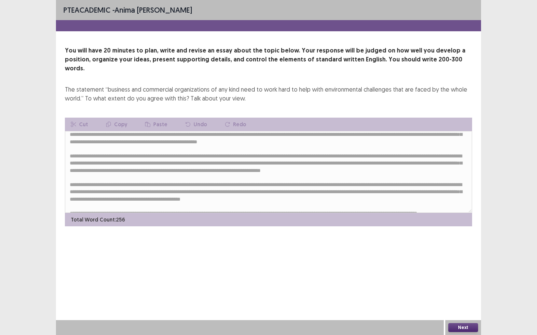
click at [448, 290] on button "Next" at bounding box center [463, 327] width 30 height 9
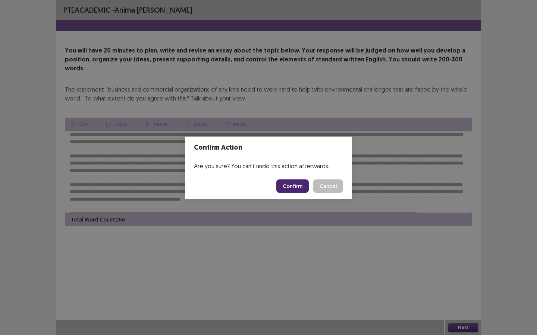
click at [294, 187] on button "Confirm" at bounding box center [292, 186] width 32 height 13
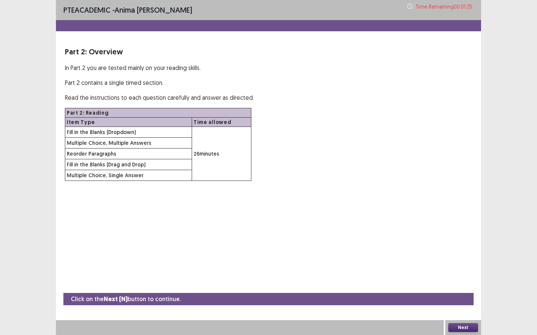
click at [465, 290] on button "Next" at bounding box center [463, 327] width 30 height 9
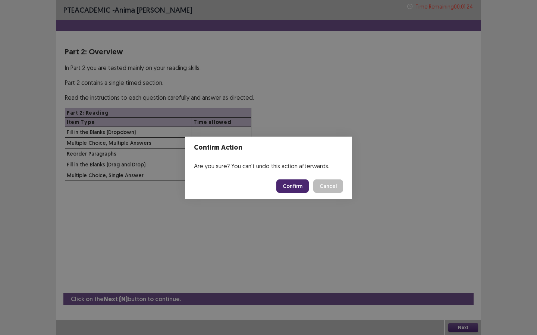
click at [298, 190] on button "Confirm" at bounding box center [292, 186] width 32 height 13
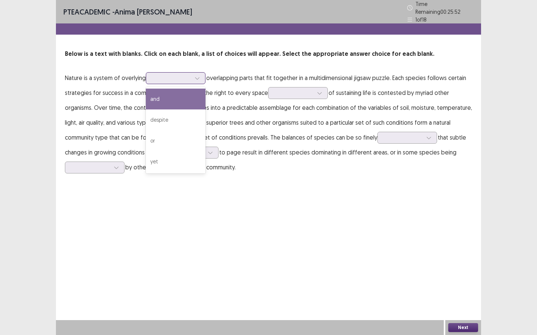
click at [173, 76] on div at bounding box center [171, 78] width 39 height 7
click at [178, 95] on div "and" at bounding box center [176, 99] width 60 height 21
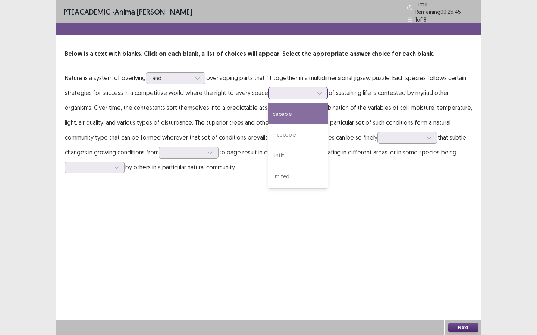
click at [288, 89] on div at bounding box center [293, 92] width 39 height 7
click at [291, 117] on div "capable" at bounding box center [298, 114] width 60 height 21
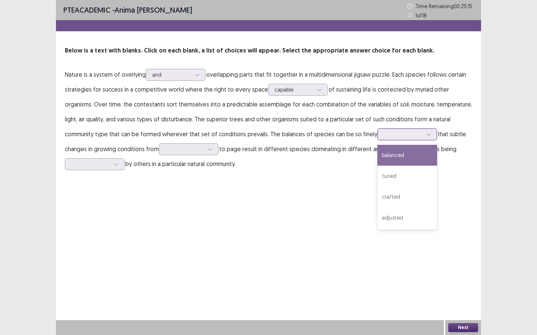
click at [383, 136] on div at bounding box center [402, 134] width 39 height 7
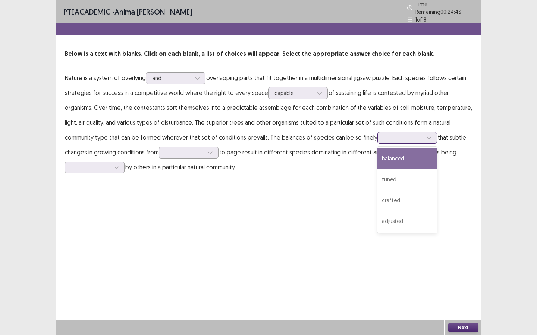
click at [421, 160] on div "balanced" at bounding box center [407, 158] width 60 height 21
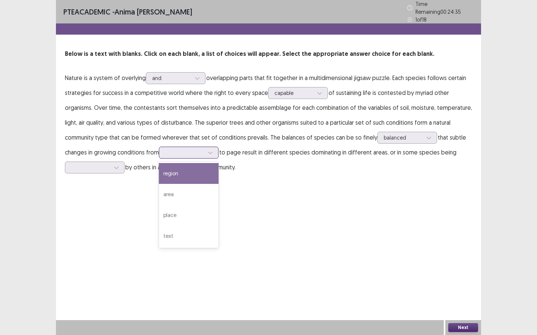
click at [174, 154] on div at bounding box center [184, 152] width 40 height 9
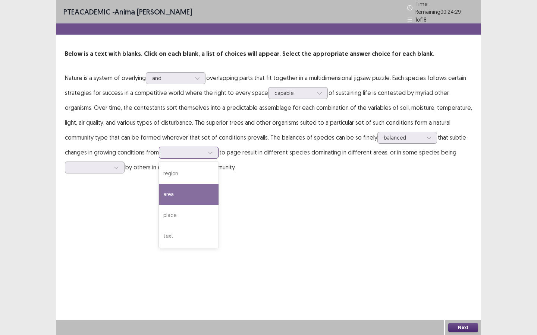
click at [184, 193] on div "area" at bounding box center [189, 194] width 60 height 21
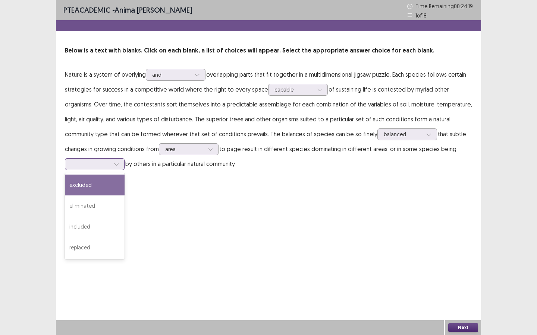
click at [107, 161] on div at bounding box center [90, 164] width 39 height 7
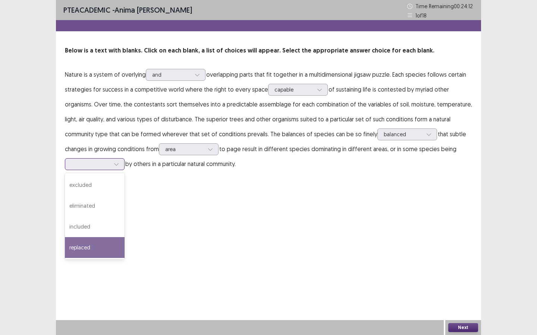
click at [112, 237] on div "replaced" at bounding box center [95, 247] width 60 height 21
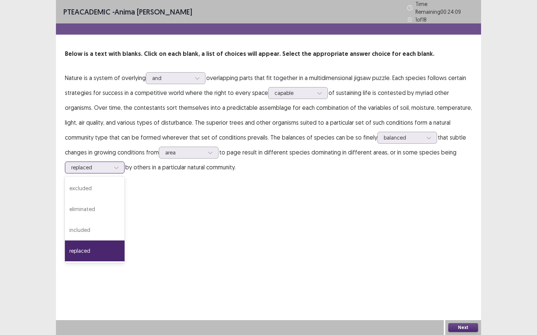
click at [89, 170] on div "replaced" at bounding box center [95, 168] width 60 height 12
click at [99, 230] on div "included" at bounding box center [95, 230] width 60 height 21
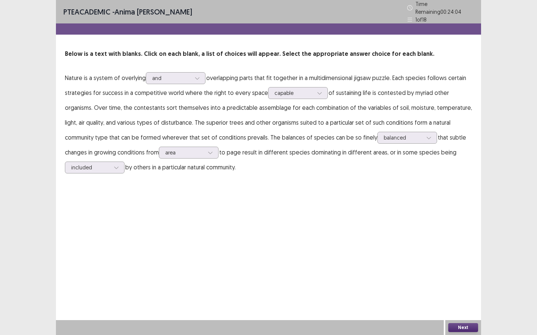
click at [458, 290] on button "Next" at bounding box center [463, 327] width 30 height 9
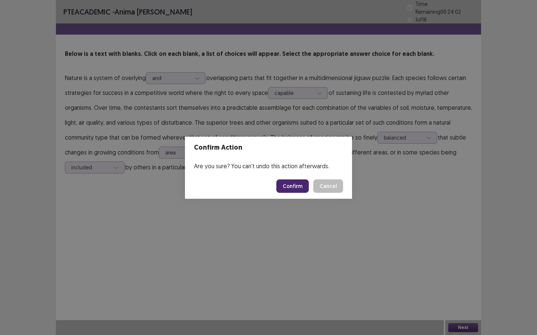
click at [294, 191] on button "Confirm" at bounding box center [292, 186] width 32 height 13
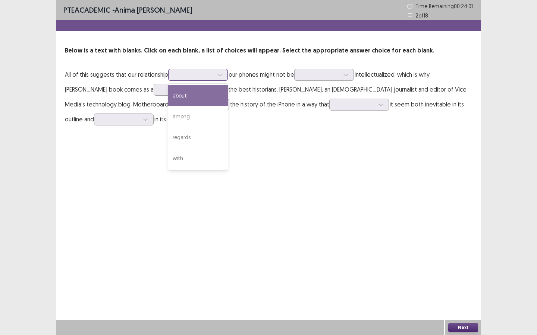
click at [183, 76] on div at bounding box center [193, 74] width 39 height 7
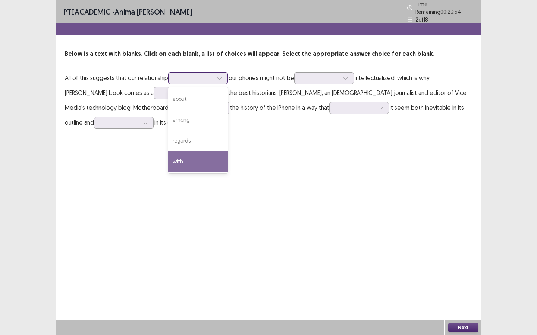
click at [199, 153] on div "with" at bounding box center [198, 161] width 60 height 21
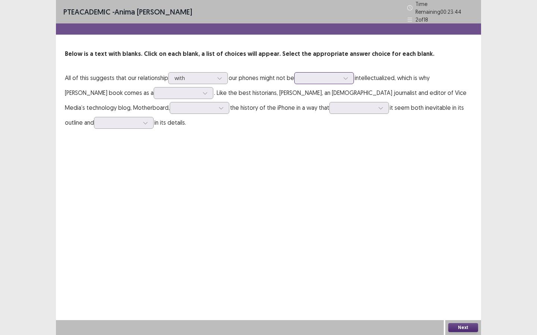
click at [301, 75] on div at bounding box center [324, 78] width 60 height 12
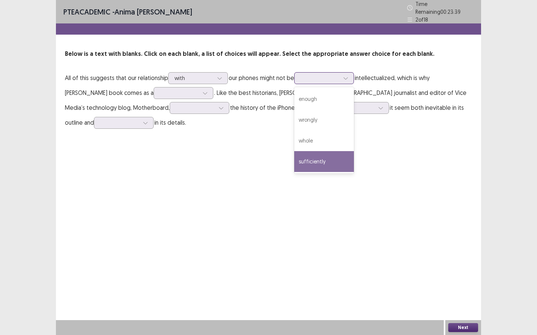
click at [313, 159] on div "sufficiently" at bounding box center [324, 161] width 60 height 21
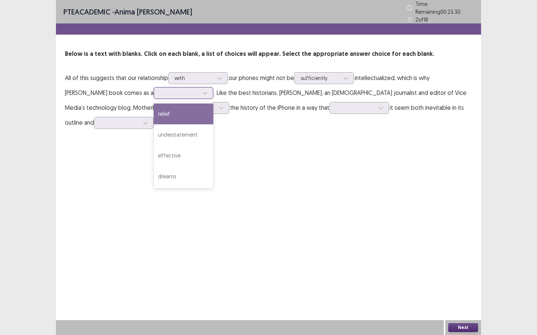
click at [176, 90] on div at bounding box center [179, 92] width 39 height 7
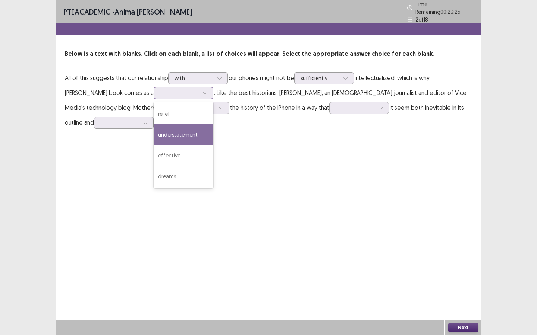
click at [176, 137] on div "understatement" at bounding box center [184, 134] width 60 height 21
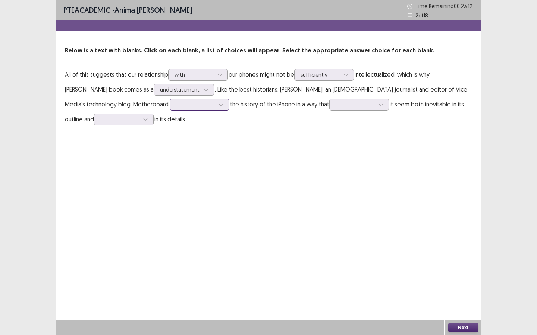
click at [176, 108] on div at bounding box center [195, 104] width 39 height 7
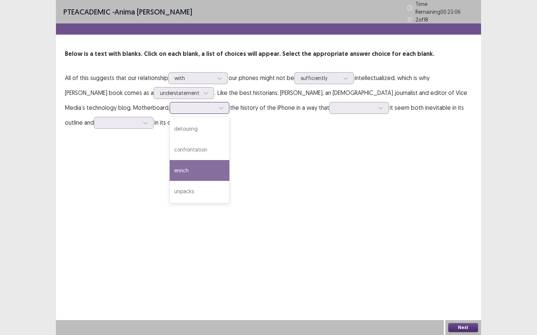
click at [170, 173] on div "enrich" at bounding box center [200, 170] width 60 height 21
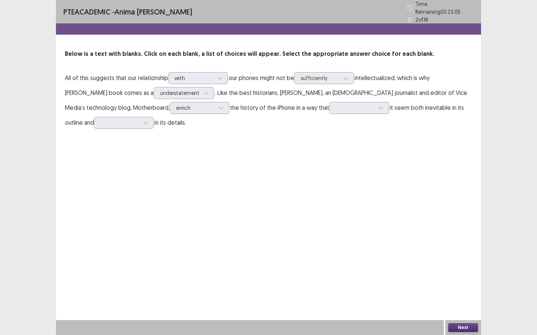
drag, startPoint x: 149, startPoint y: 173, endPoint x: 225, endPoint y: 134, distance: 85.0
click at [152, 172] on div "PTE academic - anima [PERSON_NAME] Time Remaining 00 : 23 : 05 2 of 18 Below is…" at bounding box center [268, 167] width 425 height 335
click at [335, 104] on div at bounding box center [354, 107] width 39 height 7
click at [329, 123] on div "create" at bounding box center [359, 128] width 60 height 21
click at [100, 119] on div at bounding box center [119, 122] width 39 height 7
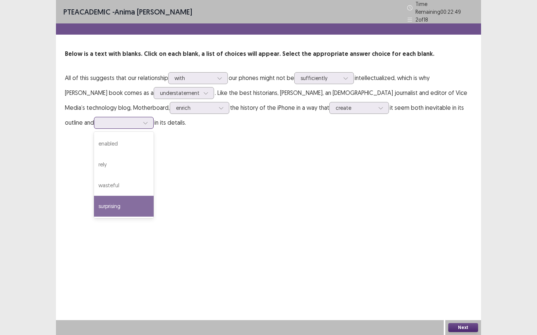
click at [117, 198] on div "surprising" at bounding box center [124, 206] width 60 height 21
click at [471, 328] on button "Next" at bounding box center [463, 327] width 30 height 9
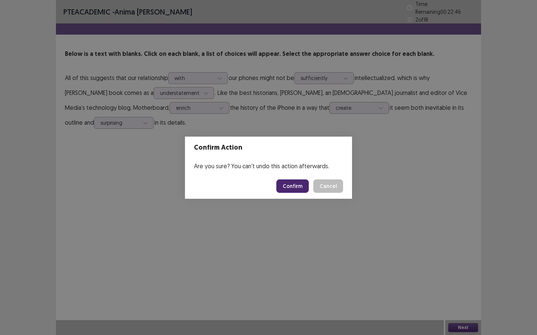
click at [295, 179] on footer "Confirm Cancel" at bounding box center [268, 186] width 167 height 25
click at [294, 189] on button "Confirm" at bounding box center [292, 186] width 32 height 13
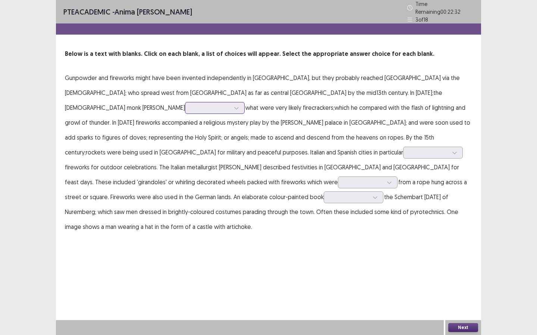
click at [230, 104] on div at bounding box center [210, 107] width 39 height 7
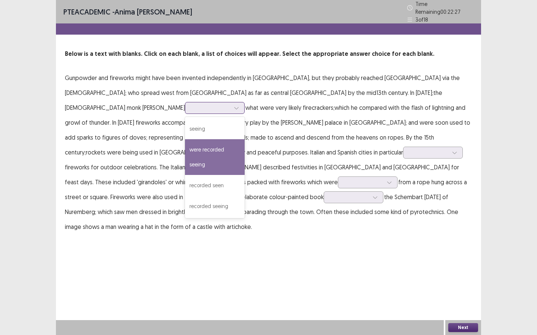
click at [244, 139] on div "were recorded seeing" at bounding box center [215, 157] width 60 height 36
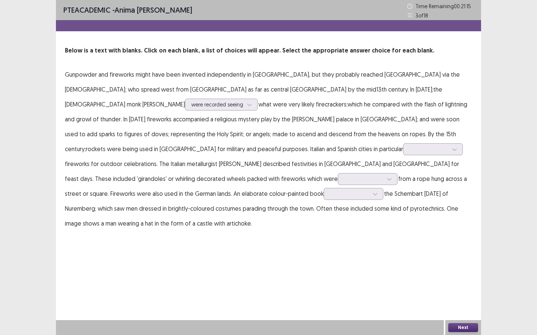
click at [366, 324] on div at bounding box center [250, 327] width 388 height 15
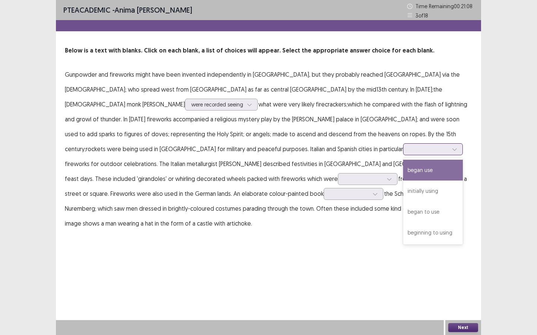
click at [409, 152] on div at bounding box center [428, 149] width 39 height 7
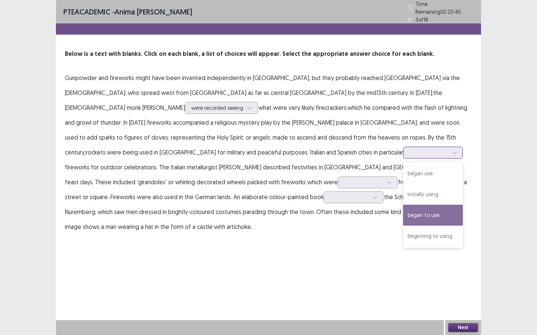
click at [403, 209] on div "began to use" at bounding box center [433, 215] width 60 height 21
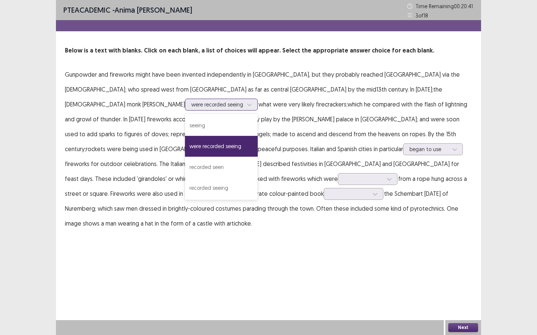
click at [243, 101] on div at bounding box center [217, 104] width 52 height 7
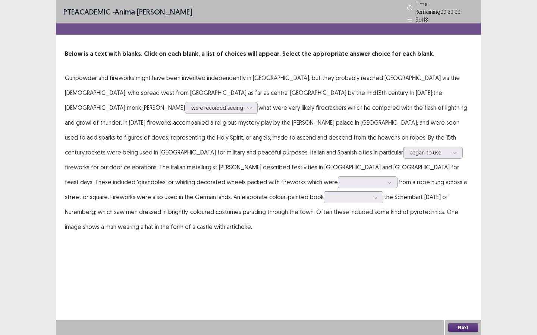
click at [386, 250] on div "PTE academic - anima basnet Time Remaining 00 : 20 : 33 3 of 18 Below is a text…" at bounding box center [268, 167] width 425 height 335
click at [355, 179] on div at bounding box center [363, 182] width 39 height 7
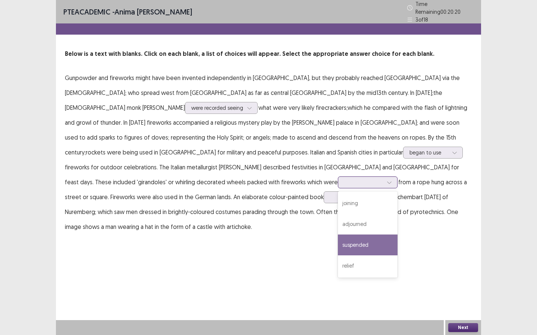
click at [345, 235] on div "suspended" at bounding box center [368, 245] width 60 height 21
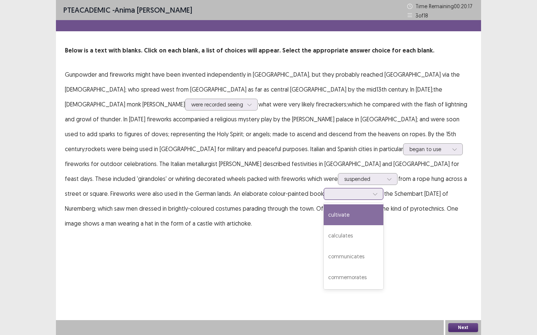
click at [329, 190] on div at bounding box center [349, 194] width 40 height 9
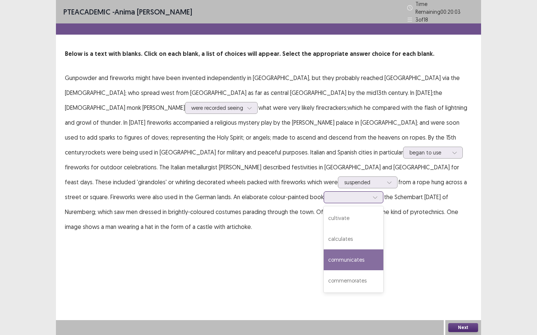
click at [339, 250] on div "communicates" at bounding box center [353, 260] width 60 height 21
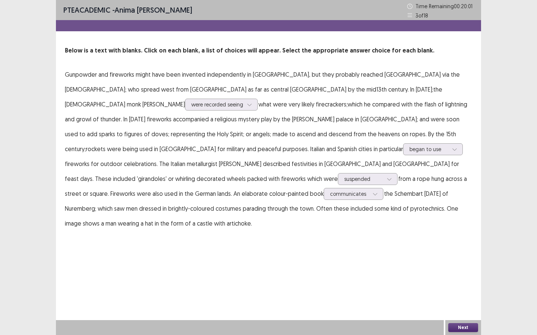
click at [459, 323] on button "Next" at bounding box center [463, 327] width 30 height 9
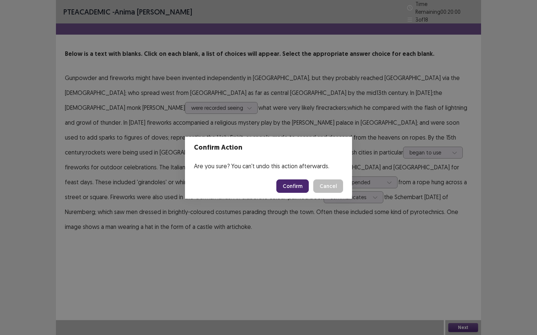
click at [292, 185] on button "Confirm" at bounding box center [292, 186] width 32 height 13
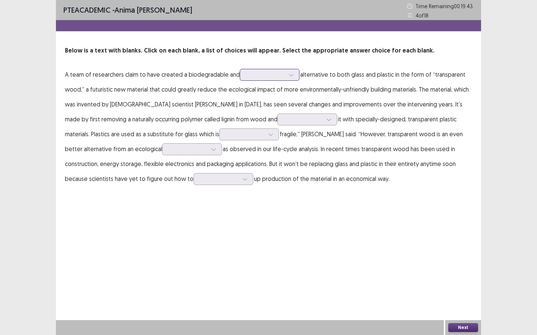
click at [256, 78] on div at bounding box center [265, 74] width 39 height 7
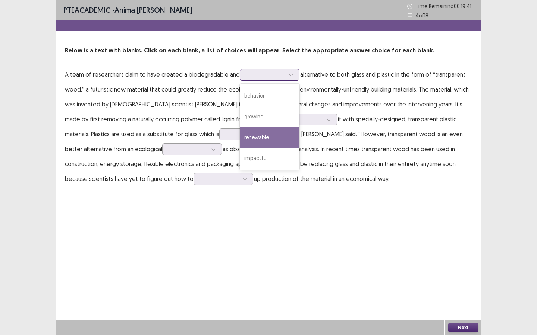
click at [257, 137] on div "renewable" at bounding box center [270, 137] width 60 height 21
click at [272, 72] on div at bounding box center [265, 74] width 39 height 7
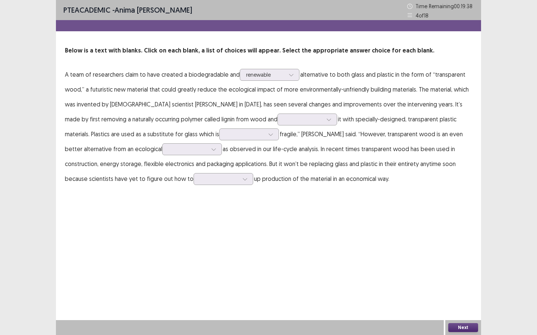
click at [315, 95] on p "A team of researchers claim to have created a biodegradable and renewable alter…" at bounding box center [268, 126] width 407 height 119
click at [284, 121] on div at bounding box center [303, 119] width 39 height 7
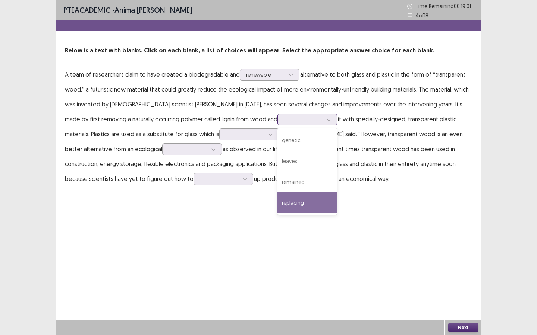
click at [277, 200] on div "replacing" at bounding box center [307, 203] width 60 height 21
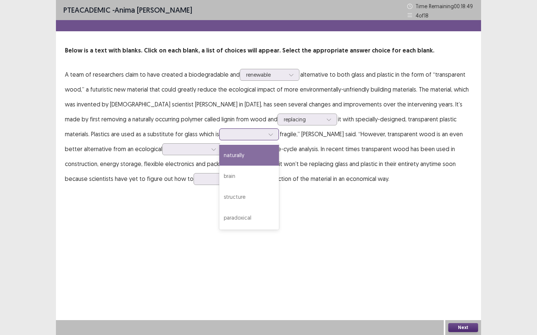
click at [225, 135] on div at bounding box center [244, 134] width 39 height 7
click at [219, 164] on div "naturally" at bounding box center [249, 155] width 60 height 21
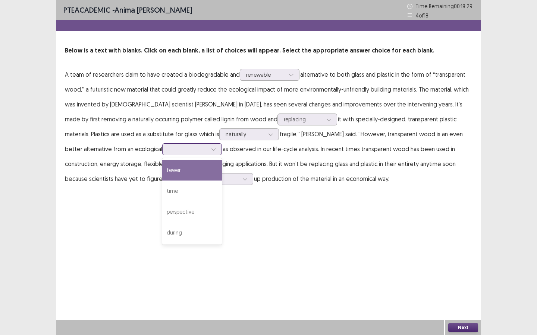
click at [168, 153] on div at bounding box center [187, 149] width 39 height 7
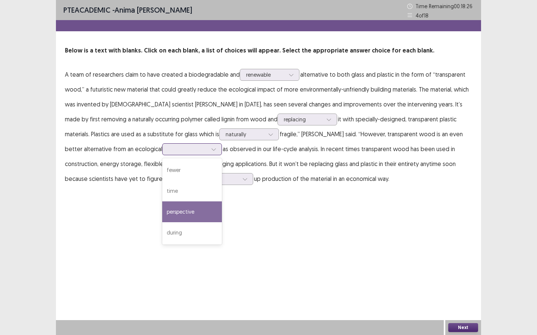
click at [162, 212] on div "perspective" at bounding box center [192, 212] width 60 height 21
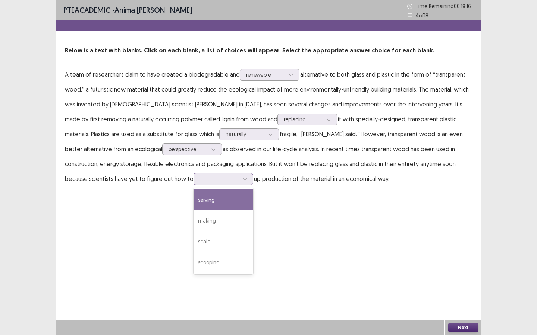
click at [200, 178] on div at bounding box center [219, 178] width 39 height 7
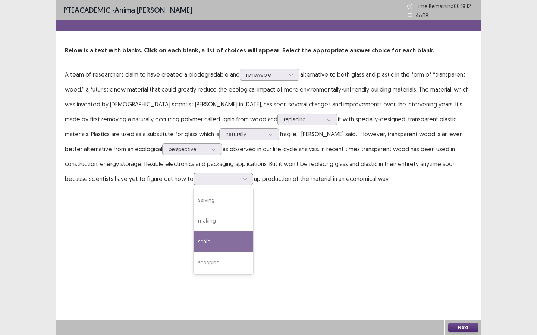
click at [193, 240] on div "scale" at bounding box center [223, 241] width 60 height 21
click at [471, 329] on button "Next" at bounding box center [463, 327] width 30 height 9
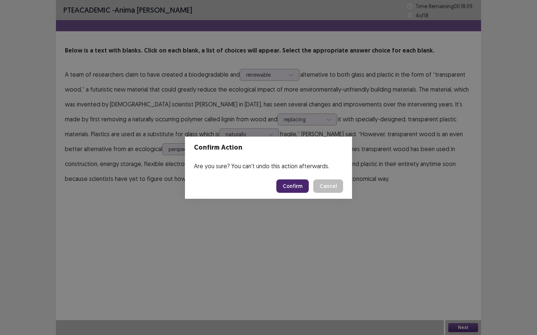
click at [286, 187] on button "Confirm" at bounding box center [292, 186] width 32 height 13
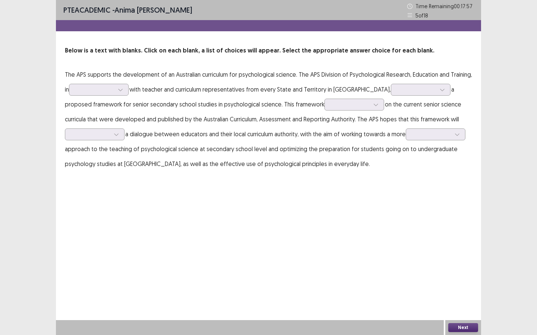
click at [124, 97] on p "The APS supports the development of an Australian curriculum for psychological …" at bounding box center [268, 119] width 407 height 104
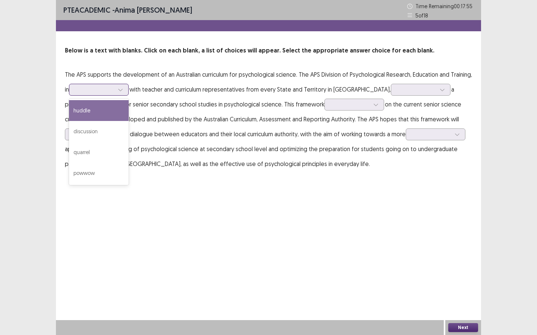
click at [114, 92] on div at bounding box center [94, 89] width 39 height 7
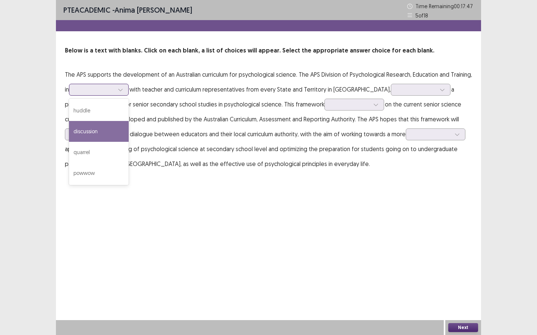
click at [114, 133] on div "discussion" at bounding box center [99, 131] width 60 height 21
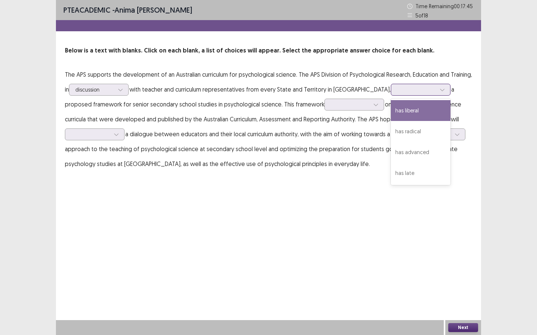
click at [397, 91] on div at bounding box center [416, 89] width 39 height 7
click at [411, 110] on div "has liberal" at bounding box center [420, 110] width 60 height 21
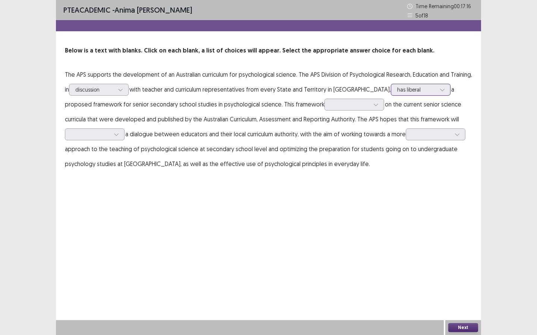
click at [397, 88] on div at bounding box center [416, 89] width 39 height 7
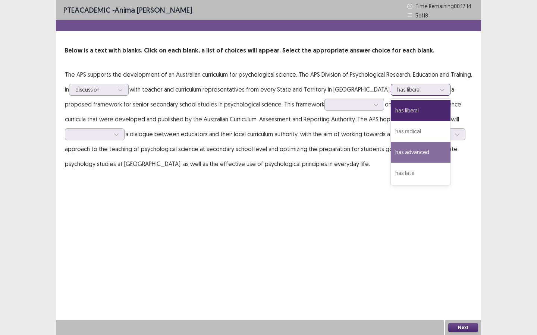
click at [411, 153] on div "has advanced" at bounding box center [420, 152] width 60 height 21
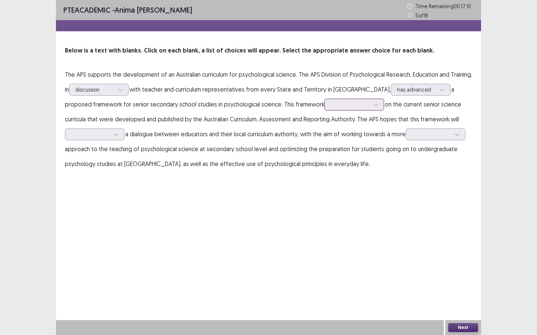
click at [369, 107] on div at bounding box center [350, 104] width 40 height 9
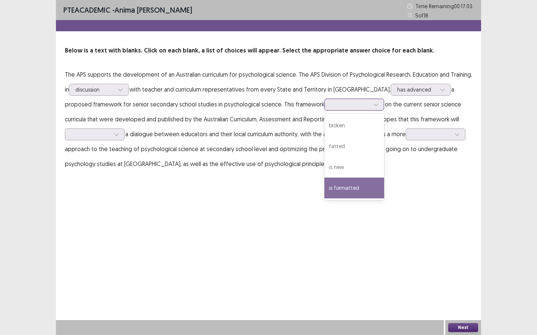
click at [360, 186] on div "is formatted" at bounding box center [354, 188] width 60 height 21
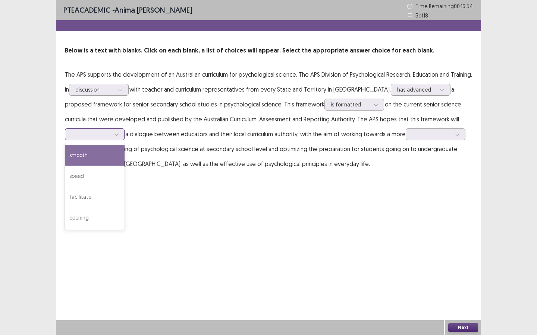
click at [114, 134] on icon at bounding box center [116, 134] width 5 height 5
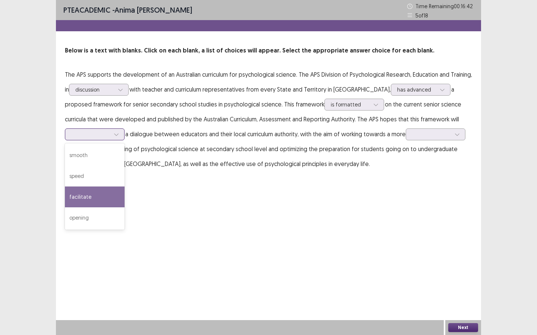
click at [95, 196] on div "facilitate" at bounding box center [95, 197] width 60 height 21
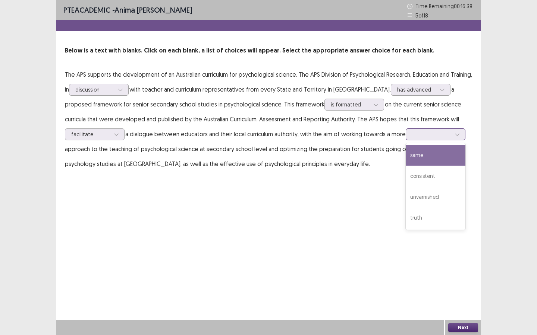
click at [433, 136] on div at bounding box center [431, 134] width 39 height 7
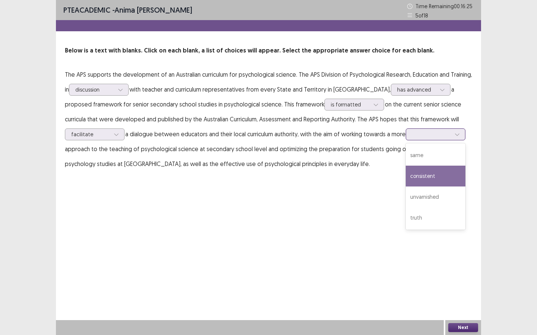
click at [431, 177] on div "consistent" at bounding box center [435, 176] width 60 height 21
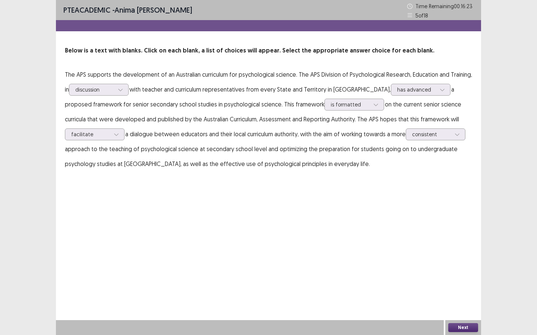
click at [458, 327] on button "Next" at bounding box center [463, 327] width 30 height 9
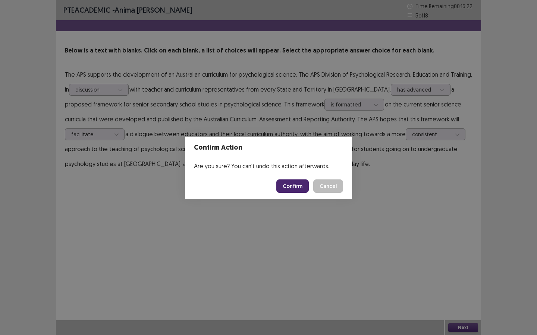
click at [293, 188] on button "Confirm" at bounding box center [292, 186] width 32 height 13
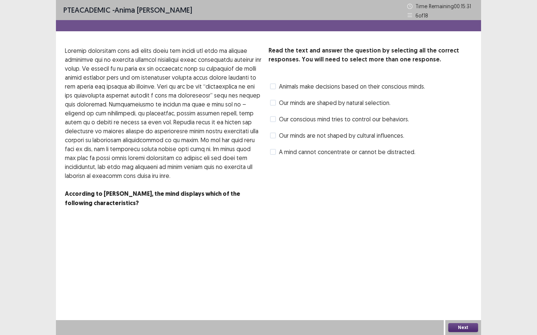
click at [297, 121] on span "Our conscious mind tries to control our behaviors." at bounding box center [344, 119] width 130 height 9
click at [309, 87] on span "Animals make decisions based on their conscious minds." at bounding box center [352, 86] width 146 height 9
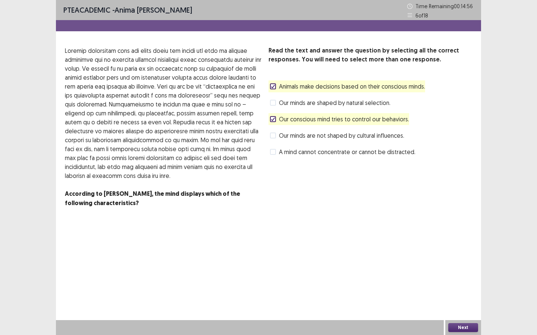
click at [459, 331] on button "Next" at bounding box center [463, 327] width 30 height 9
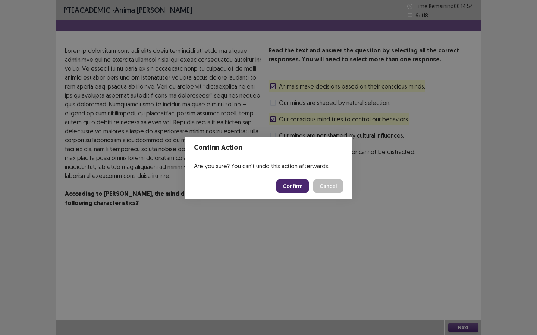
click at [299, 189] on button "Confirm" at bounding box center [292, 186] width 32 height 13
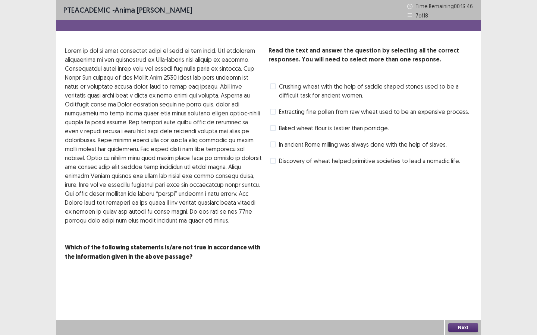
click at [303, 84] on span "Crushing wheat with the help of saddle shaped stones used to be a difficult tas…" at bounding box center [375, 91] width 193 height 18
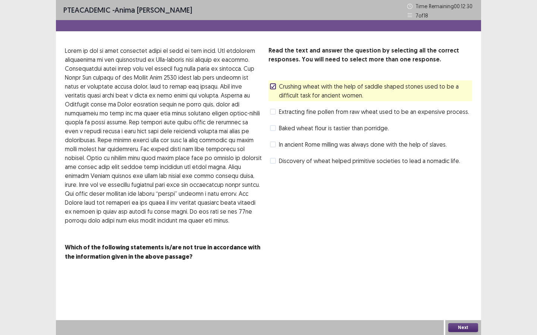
click at [330, 162] on span "Discovery of wheat helped primitive societies to lead a nomadic life." at bounding box center [369, 160] width 181 height 9
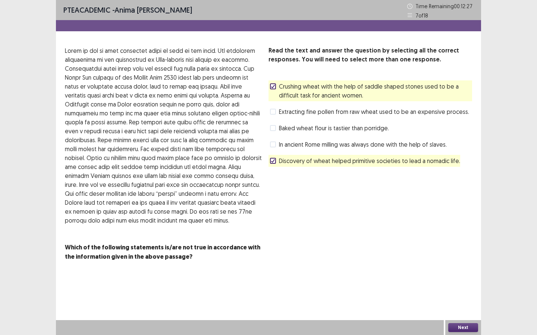
click at [314, 148] on span "In ancient Rome milling was always done with the help of slaves." at bounding box center [363, 144] width 168 height 9
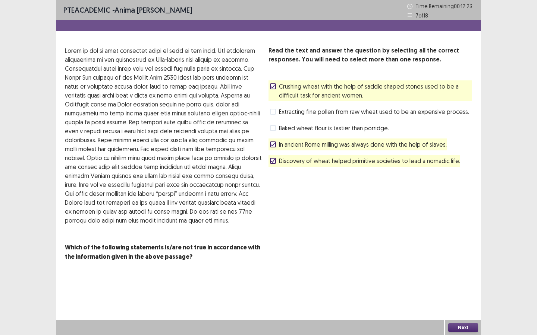
click at [468, 324] on button "Next" at bounding box center [463, 327] width 30 height 9
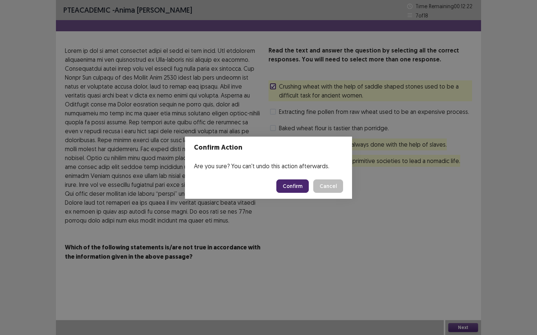
click at [307, 181] on button "Confirm" at bounding box center [292, 186] width 32 height 13
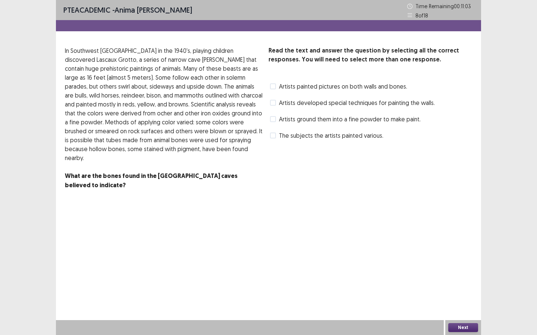
click at [339, 105] on span "Artists developed special techniques for painting the walls." at bounding box center [357, 102] width 156 height 9
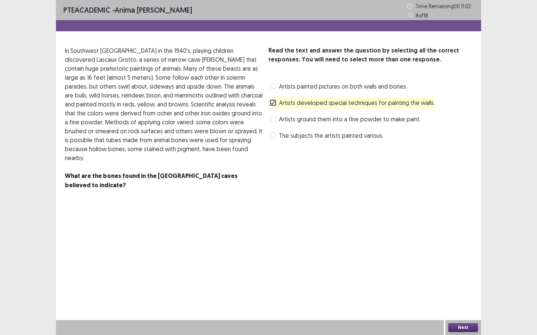
click at [338, 125] on div "Read the text and answer the question by selecting all the correct responses. Y…" at bounding box center [369, 93] width 203 height 95
click at [344, 120] on span "Artists ground them into a fine powder to make paint." at bounding box center [350, 119] width 142 height 9
click at [359, 143] on div "Read the text and answer the question by selecting all the correct responses. Y…" at bounding box center [369, 122] width 203 height 153
click at [362, 137] on span "The subjects the artists painted various." at bounding box center [331, 135] width 104 height 9
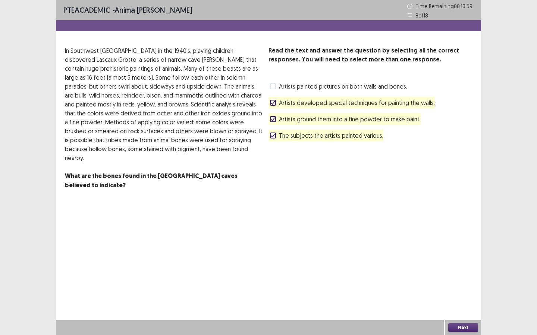
click at [456, 330] on button "Next" at bounding box center [463, 327] width 30 height 9
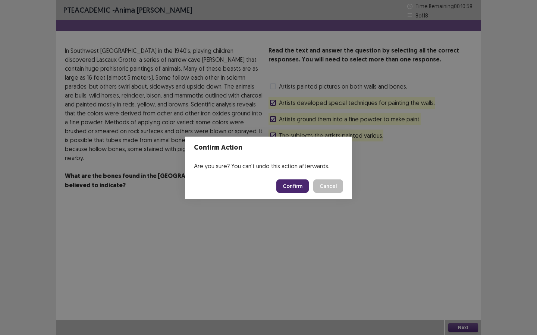
click at [297, 188] on button "Confirm" at bounding box center [292, 186] width 32 height 13
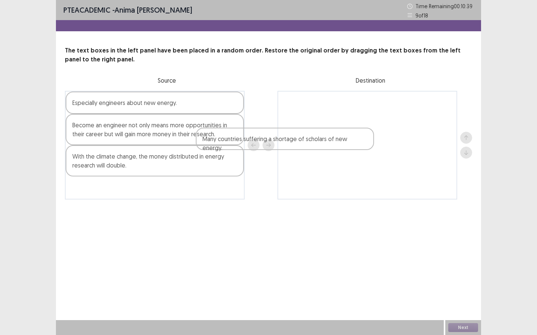
drag, startPoint x: 183, startPoint y: 160, endPoint x: 316, endPoint y: 142, distance: 133.5
click at [316, 142] on div "Especially engineers about new energy. Become an engineer not only means more o…" at bounding box center [268, 145] width 407 height 109
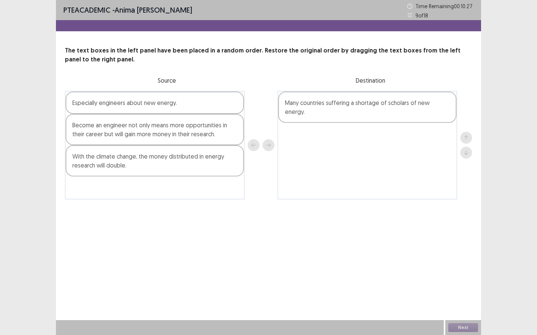
drag, startPoint x: 317, startPoint y: 141, endPoint x: 326, endPoint y: 141, distance: 9.7
click at [328, 141] on div "Many countries suffering a shortage of scholars of new energy." at bounding box center [367, 145] width 180 height 109
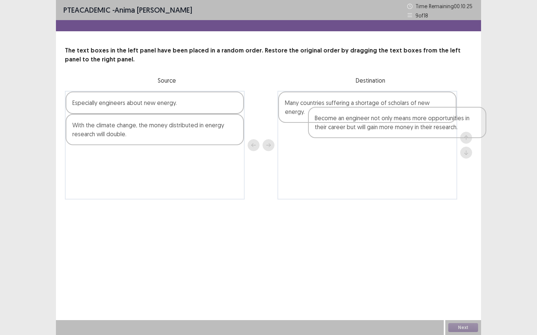
drag, startPoint x: 106, startPoint y: 133, endPoint x: 344, endPoint y: 128, distance: 238.2
click at [345, 128] on div "Especially engineers about new energy. Become an engineer not only means more o…" at bounding box center [268, 145] width 407 height 109
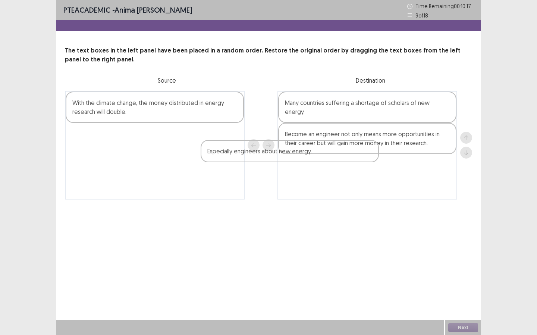
drag, startPoint x: 162, startPoint y: 107, endPoint x: 301, endPoint y: 156, distance: 147.9
click at [301, 156] on div "Especially engineers about new energy. With the climate change, the money distr…" at bounding box center [268, 145] width 407 height 109
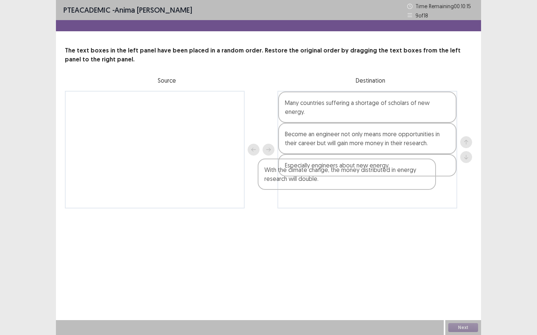
drag, startPoint x: 156, startPoint y: 114, endPoint x: 351, endPoint y: 181, distance: 205.7
click at [351, 181] on div "With the climate change, the money distributed in energy research will double. …" at bounding box center [268, 150] width 407 height 118
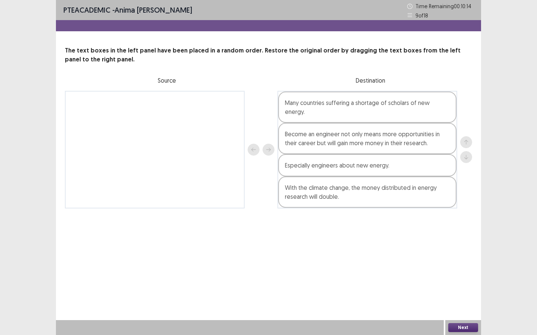
click at [448, 330] on button "Next" at bounding box center [463, 327] width 30 height 9
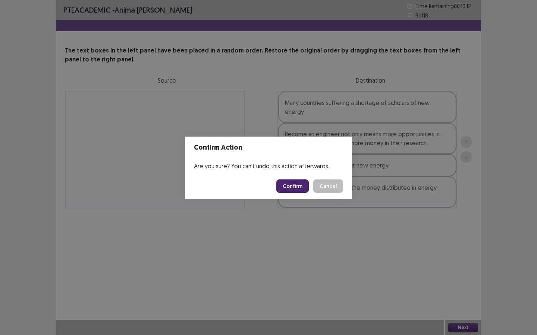
click at [288, 189] on button "Confirm" at bounding box center [292, 186] width 32 height 13
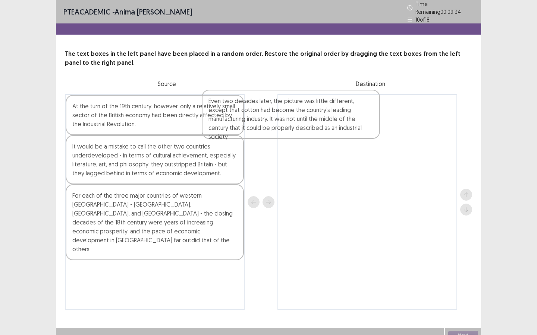
drag, startPoint x: 179, startPoint y: 134, endPoint x: 338, endPoint y: 134, distance: 159.1
click at [338, 134] on div "Even two decades later, the picture was little different, except that cotton ha…" at bounding box center [268, 202] width 407 height 216
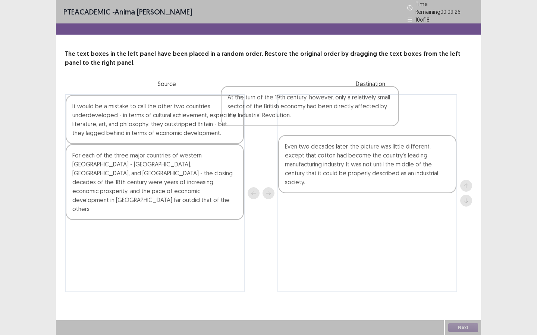
drag, startPoint x: 184, startPoint y: 115, endPoint x: 339, endPoint y: 109, distance: 155.1
click at [341, 109] on div "At the turn of the 19th century, however, only a relatively small sector of the…" at bounding box center [268, 193] width 407 height 198
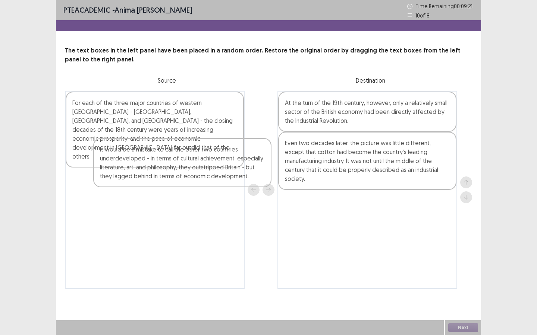
drag, startPoint x: 176, startPoint y: 123, endPoint x: 324, endPoint y: 215, distance: 174.0
click at [324, 215] on div "It would be a mistake to call the other two countries underdeveloped - in terms…" at bounding box center [268, 190] width 407 height 198
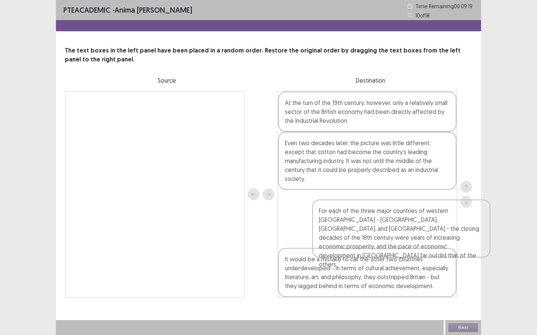
drag, startPoint x: 168, startPoint y: 121, endPoint x: 417, endPoint y: 232, distance: 273.0
click at [417, 232] on div "For each of the three major countries of western Europe - Britain, France, and …" at bounding box center [268, 194] width 407 height 207
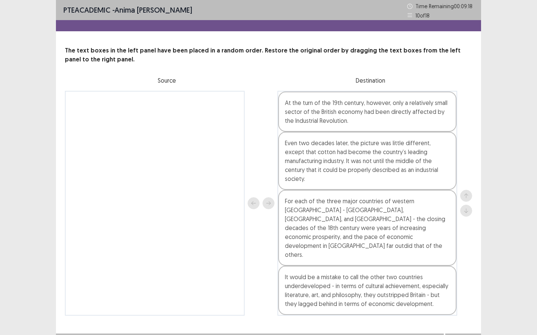
click at [454, 335] on button "Next" at bounding box center [463, 341] width 30 height 9
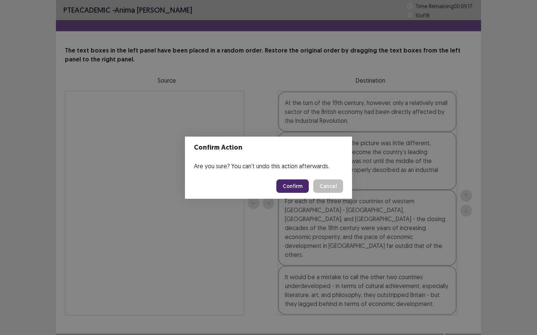
click at [286, 190] on button "Confirm" at bounding box center [292, 186] width 32 height 13
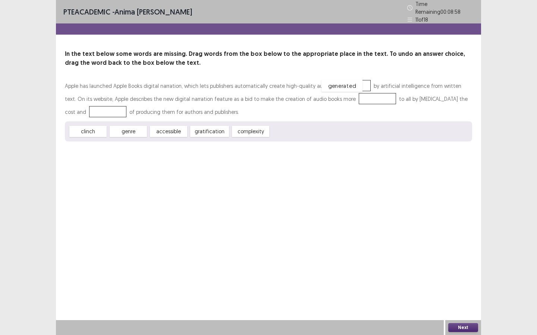
drag, startPoint x: 289, startPoint y: 130, endPoint x: 335, endPoint y: 89, distance: 61.2
drag, startPoint x: 173, startPoint y: 127, endPoint x: 349, endPoint y: 94, distance: 180.1
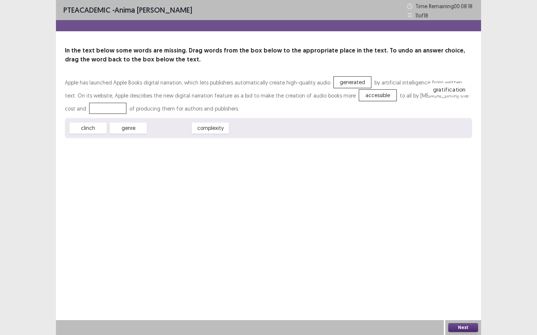
drag, startPoint x: 168, startPoint y: 131, endPoint x: 446, endPoint y: 93, distance: 280.6
click at [456, 327] on button "Next" at bounding box center [463, 327] width 30 height 9
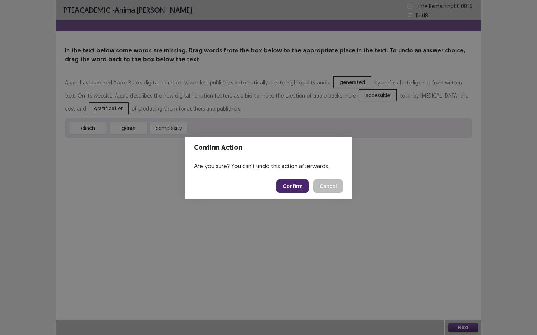
click at [286, 190] on button "Confirm" at bounding box center [292, 186] width 32 height 13
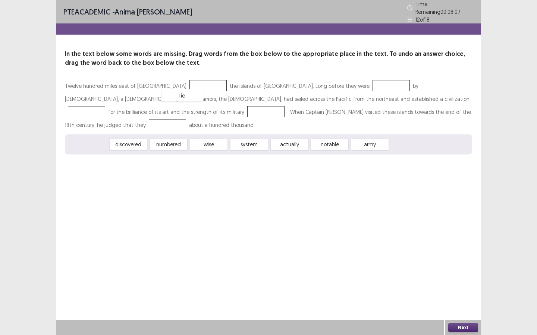
drag, startPoint x: 100, startPoint y: 131, endPoint x: 193, endPoint y: 82, distance: 105.5
drag, startPoint x: 94, startPoint y: 128, endPoint x: 344, endPoint y: 79, distance: 254.8
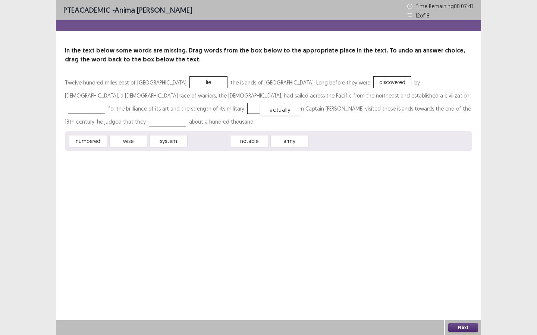
drag, startPoint x: 214, startPoint y: 131, endPoint x: 285, endPoint y: 99, distance: 77.9
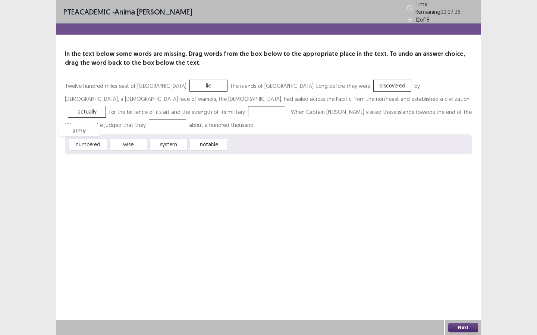
drag, startPoint x: 253, startPoint y: 129, endPoint x: 89, endPoint y: 112, distance: 165.5
drag, startPoint x: 94, startPoint y: 133, endPoint x: 372, endPoint y: 114, distance: 278.6
click at [453, 329] on button "Next" at bounding box center [463, 327] width 30 height 9
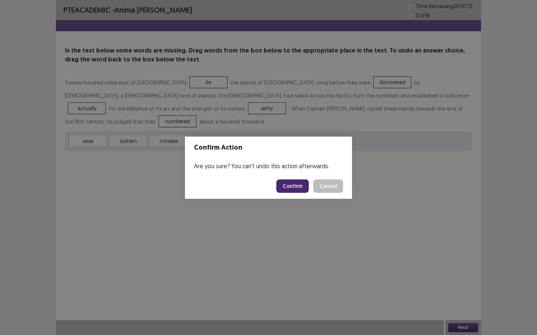
click at [301, 188] on button "Confirm" at bounding box center [292, 186] width 32 height 13
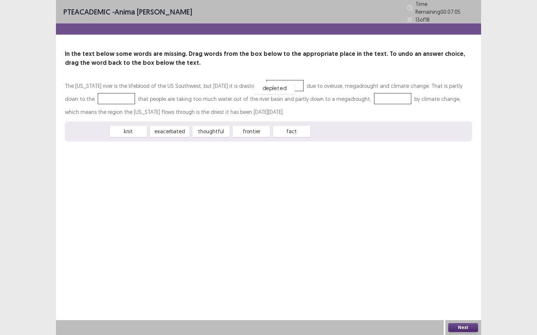
drag, startPoint x: 88, startPoint y: 129, endPoint x: 275, endPoint y: 86, distance: 191.3
drag, startPoint x: 249, startPoint y: 126, endPoint x: 86, endPoint y: 91, distance: 166.2
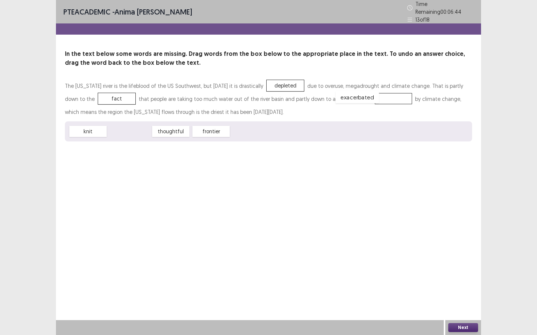
drag, startPoint x: 142, startPoint y: 128, endPoint x: 370, endPoint y: 94, distance: 230.2
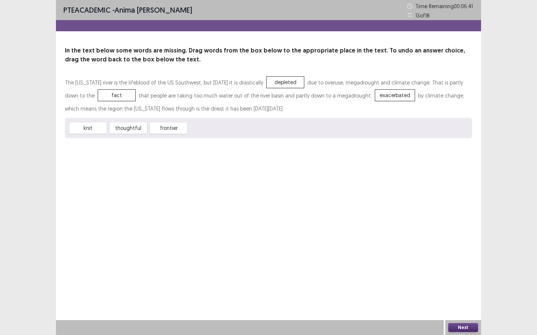
click at [462, 333] on div "Next" at bounding box center [463, 327] width 36 height 15
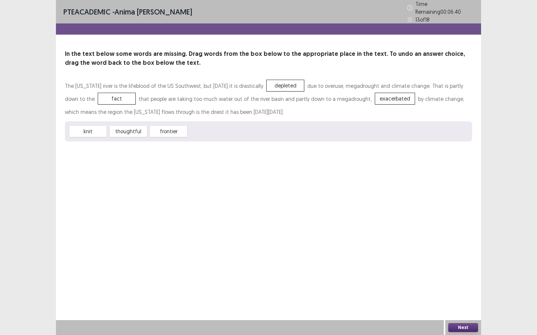
click at [460, 324] on button "Next" at bounding box center [463, 327] width 30 height 9
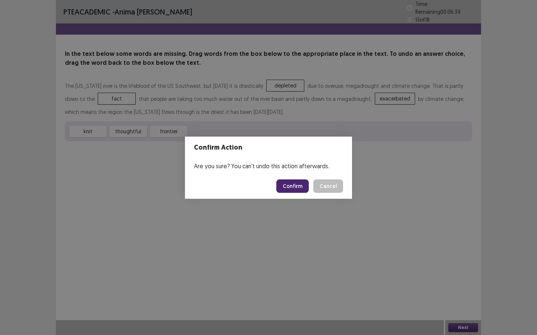
click at [307, 185] on button "Confirm" at bounding box center [292, 186] width 32 height 13
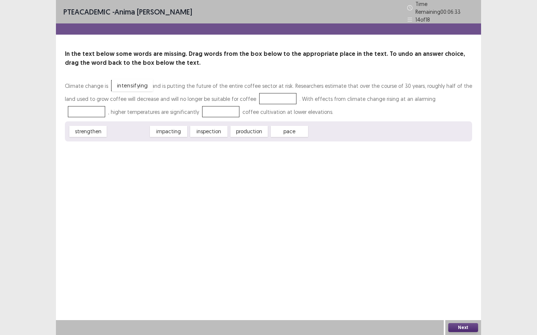
drag, startPoint x: 125, startPoint y: 130, endPoint x: 131, endPoint y: 115, distance: 16.4
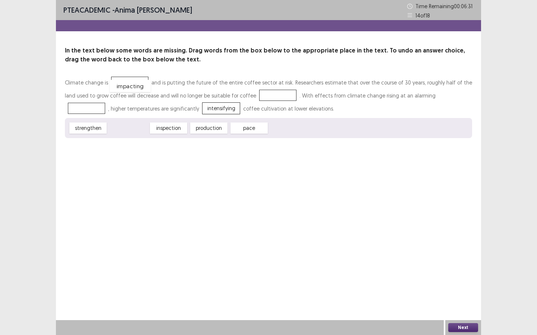
drag, startPoint x: 136, startPoint y: 130, endPoint x: 138, endPoint y: 85, distance: 44.8
drag, startPoint x: 177, startPoint y: 129, endPoint x: 269, endPoint y: 94, distance: 98.0
drag, startPoint x: 165, startPoint y: 130, endPoint x: 431, endPoint y: 97, distance: 267.7
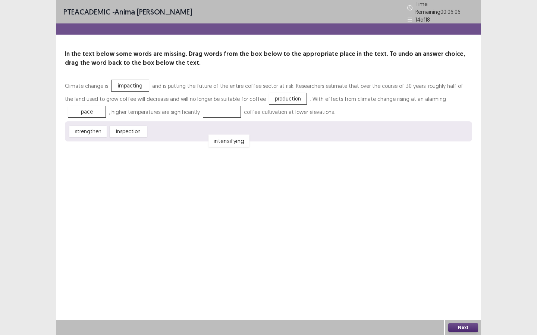
drag, startPoint x: 160, startPoint y: 104, endPoint x: 168, endPoint y: 132, distance: 28.8
drag, startPoint x: 135, startPoint y: 77, endPoint x: 145, endPoint y: 100, distance: 25.2
drag, startPoint x: 161, startPoint y: 130, endPoint x: 127, endPoint y: 85, distance: 56.4
click at [461, 329] on button "Next" at bounding box center [463, 327] width 30 height 9
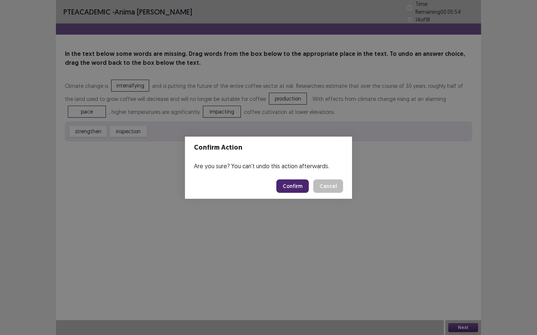
click at [301, 189] on button "Confirm" at bounding box center [292, 186] width 32 height 13
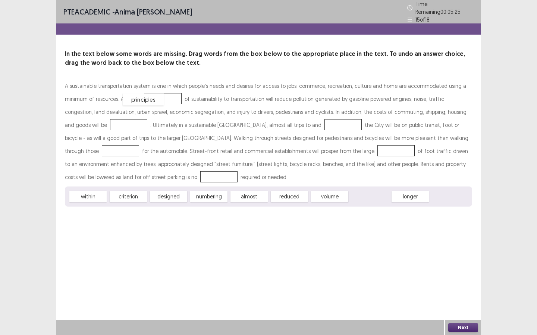
drag, startPoint x: 376, startPoint y: 196, endPoint x: 149, endPoint y: 99, distance: 246.5
drag, startPoint x: 284, startPoint y: 198, endPoint x: 79, endPoint y: 126, distance: 217.3
drag, startPoint x: 92, startPoint y: 192, endPoint x: 293, endPoint y: 120, distance: 213.7
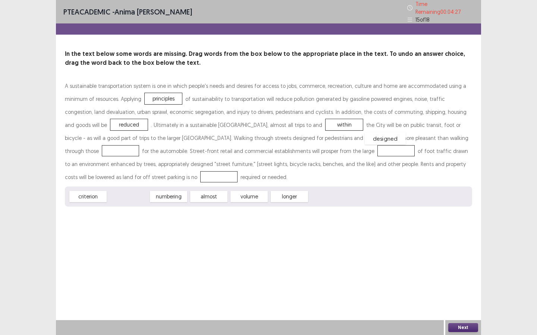
drag, startPoint x: 131, startPoint y: 190, endPoint x: 398, endPoint y: 130, distance: 273.4
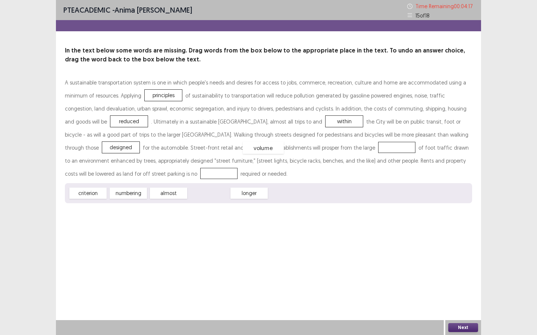
drag, startPoint x: 205, startPoint y: 194, endPoint x: 258, endPoint y: 149, distance: 70.0
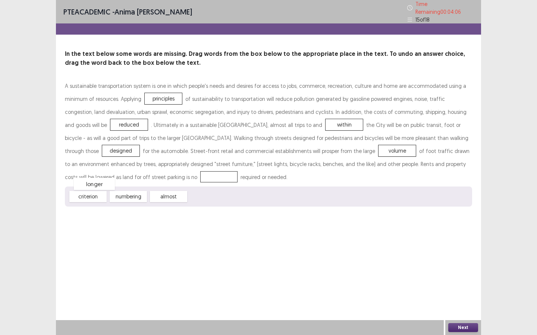
drag, startPoint x: 215, startPoint y: 193, endPoint x: 96, endPoint y: 172, distance: 120.2
click at [461, 331] on button "Next" at bounding box center [463, 327] width 30 height 9
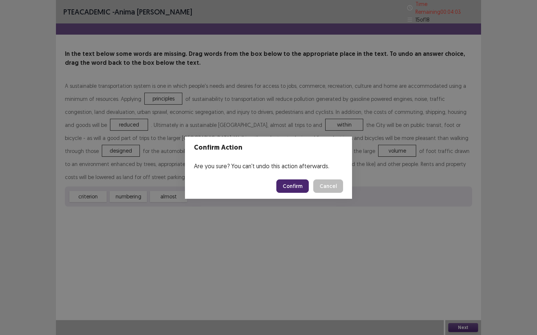
click at [298, 189] on button "Confirm" at bounding box center [292, 186] width 32 height 13
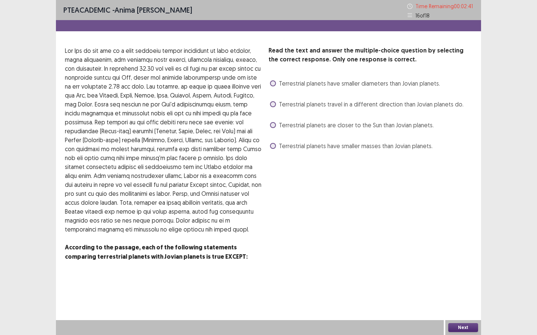
click at [278, 142] on label "Terrestrial planets have smaller masses than Jovian planets." at bounding box center [351, 146] width 162 height 9
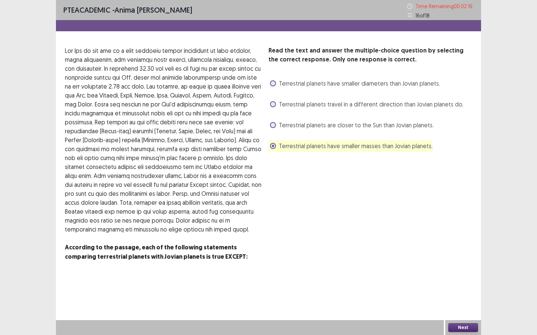
click at [275, 146] on span at bounding box center [273, 146] width 6 height 6
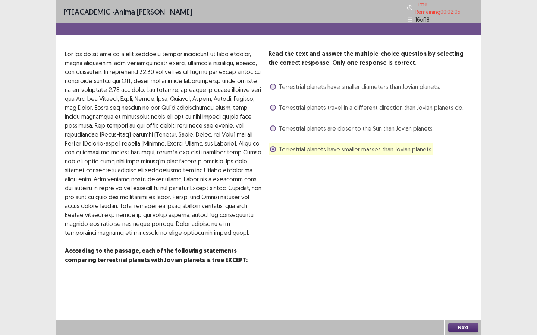
click at [281, 104] on span "Terrestrial planets travel in a different direction than Jovian planets do." at bounding box center [371, 107] width 184 height 9
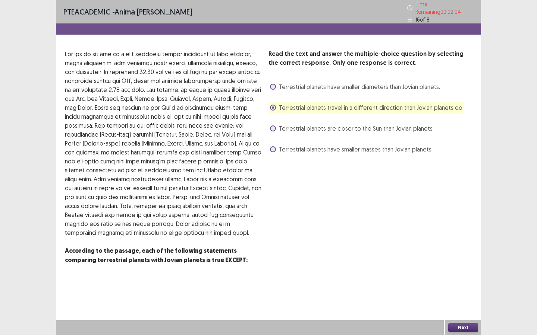
click at [281, 104] on span "Terrestrial planets travel in a different direction than Jovian planets do." at bounding box center [371, 107] width 184 height 9
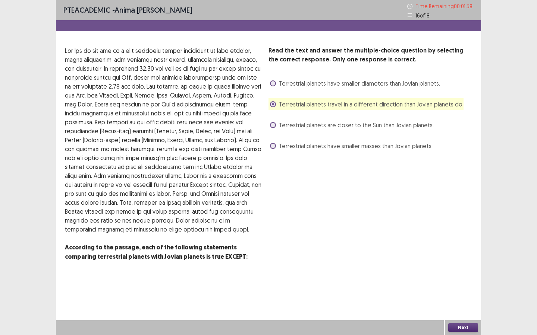
click at [275, 123] on span at bounding box center [273, 125] width 6 height 6
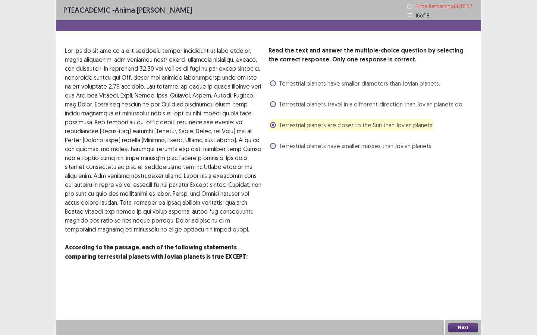
click at [270, 148] on label "Terrestrial planets have smaller masses than Jovian planets." at bounding box center [351, 146] width 162 height 9
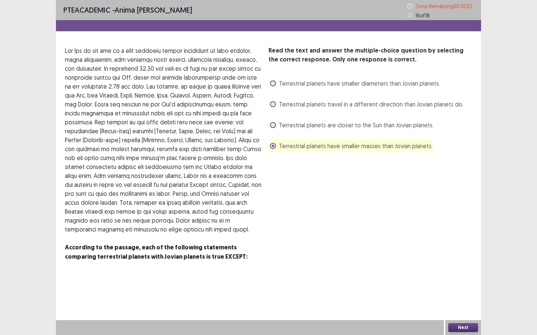
click at [459, 329] on button "Next" at bounding box center [463, 327] width 30 height 9
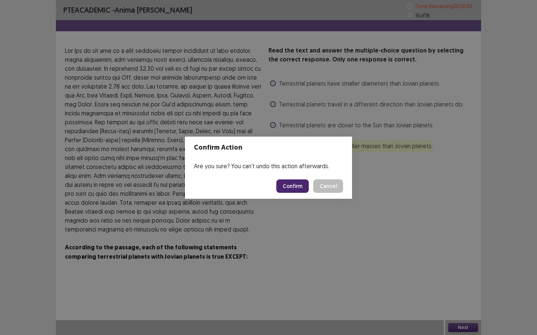
click at [300, 184] on button "Confirm" at bounding box center [292, 186] width 32 height 13
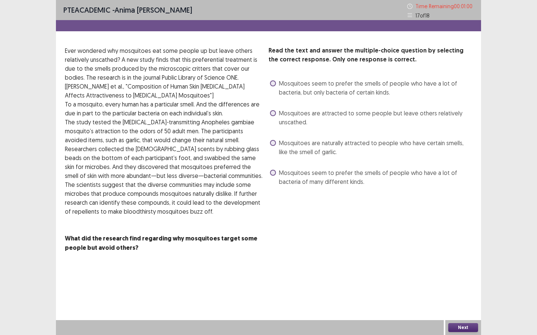
click at [332, 145] on span "Mosquitoes are naturally attracted to people who have certain smells, like the …" at bounding box center [375, 148] width 193 height 18
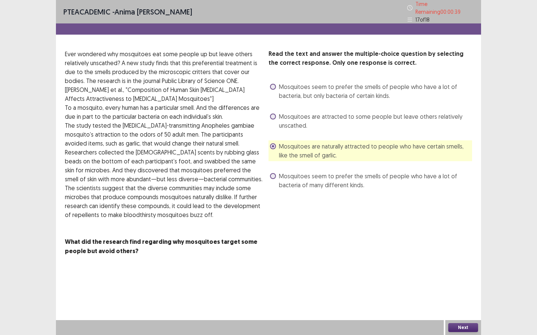
click at [329, 115] on span "Mosquitoes are attracted to some people but leave others relatively unscathed." at bounding box center [375, 121] width 193 height 18
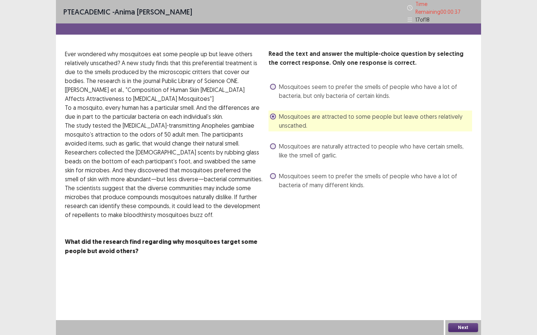
click at [327, 92] on span "Mosquitoes seem to prefer the smells of people who have a lot of bacteria, but …" at bounding box center [375, 91] width 193 height 18
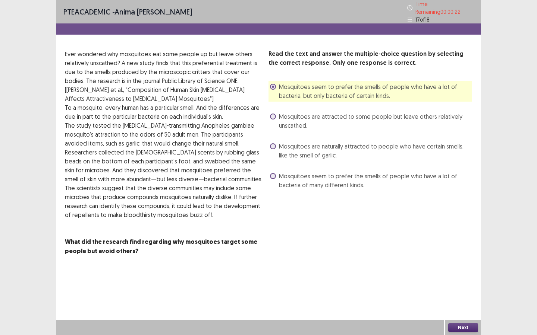
click at [354, 130] on div "Read the text and answer the multiple-choice question by selecting the correct …" at bounding box center [369, 121] width 203 height 142
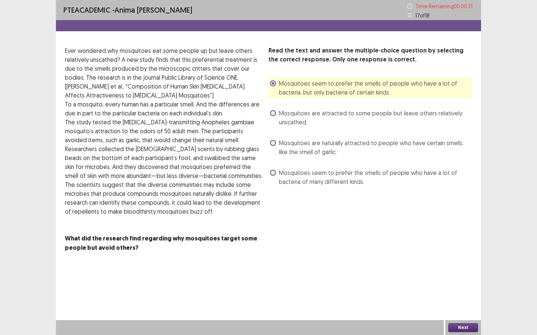
click at [368, 116] on span "Mosquitoes are attracted to some people but leave others relatively unscathed." at bounding box center [375, 118] width 193 height 18
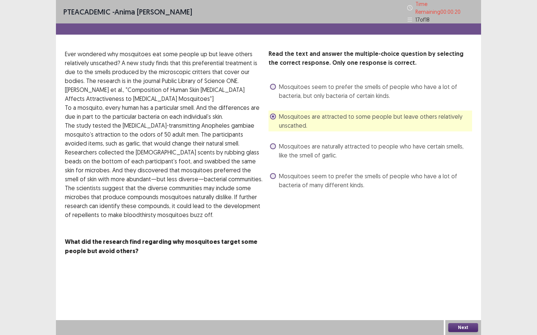
click at [459, 333] on div "Next" at bounding box center [463, 327] width 36 height 15
click at [459, 326] on button "Next" at bounding box center [463, 327] width 30 height 9
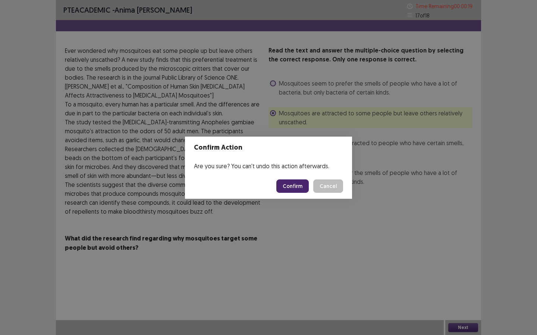
click at [295, 179] on footer "Confirm Cancel" at bounding box center [268, 186] width 167 height 25
click at [295, 183] on button "Confirm" at bounding box center [292, 186] width 32 height 13
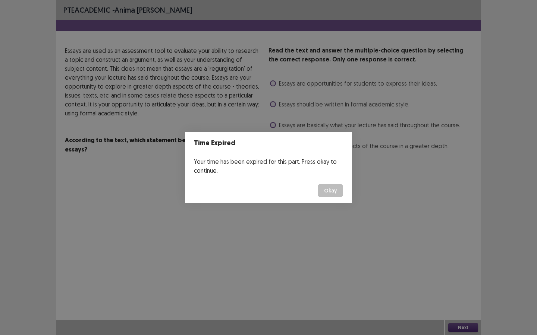
click at [327, 192] on button "Okay" at bounding box center [329, 190] width 25 height 13
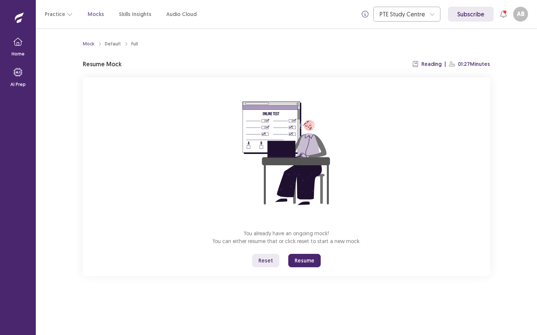
click at [299, 263] on button "Resume" at bounding box center [304, 260] width 32 height 13
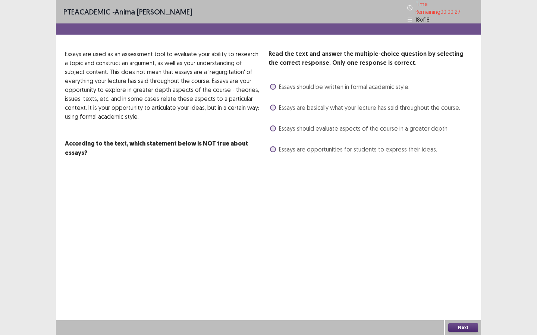
click at [319, 126] on span "Essays should evaluate aspects of the course in a greater depth." at bounding box center [364, 128] width 170 height 9
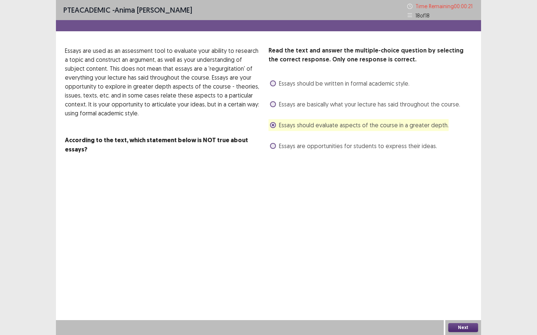
click at [393, 105] on span "Essays are basically what your lecture has said throughout the course." at bounding box center [369, 104] width 181 height 9
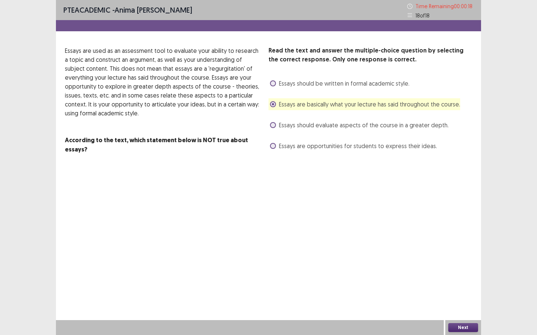
click at [385, 81] on span "Essays should be written in formal academic style." at bounding box center [344, 83] width 130 height 9
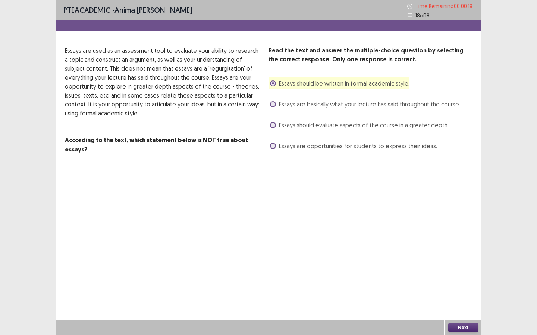
click at [382, 110] on div "Read the text and answer the multiple-choice question by selecting the correct …" at bounding box center [369, 99] width 203 height 106
click at [417, 108] on span "Essays are basically what your lecture has said throughout the course." at bounding box center [369, 104] width 181 height 9
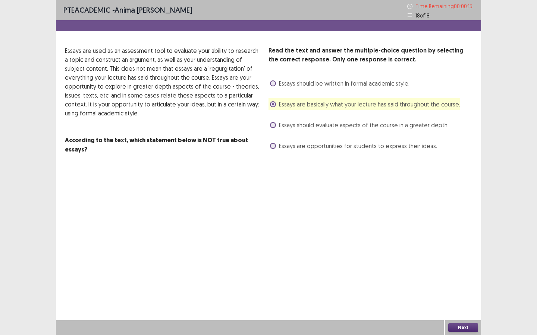
click at [451, 334] on div "Next" at bounding box center [463, 327] width 36 height 15
click at [452, 329] on button "Next" at bounding box center [463, 327] width 30 height 9
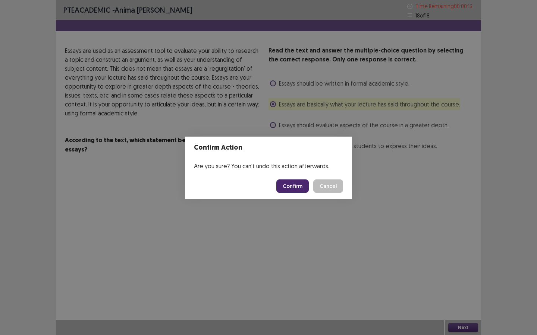
click at [298, 184] on button "Confirm" at bounding box center [292, 186] width 32 height 13
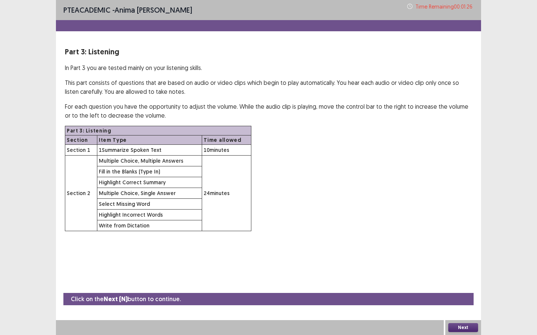
click at [458, 328] on button "Next" at bounding box center [463, 327] width 30 height 9
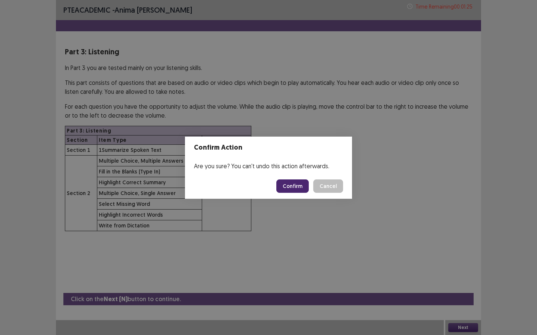
click at [299, 187] on button "Confirm" at bounding box center [292, 186] width 32 height 13
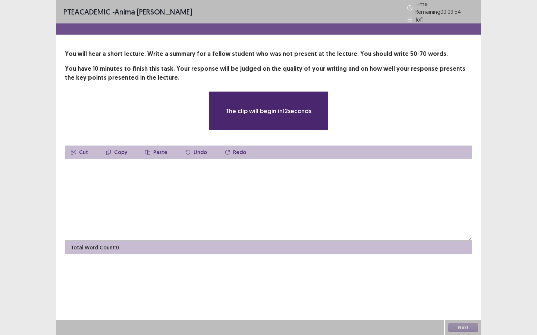
click at [299, 187] on textarea at bounding box center [268, 200] width 407 height 82
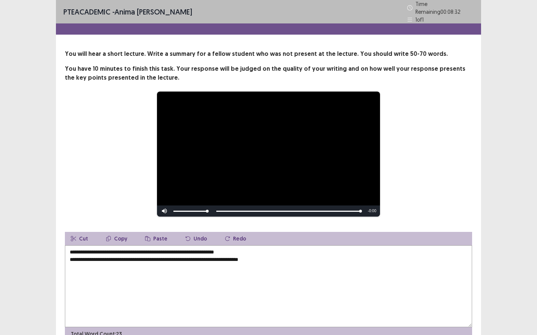
click at [71, 249] on textarea "**********" at bounding box center [268, 287] width 407 height 82
click at [94, 249] on textarea "**********" at bounding box center [268, 287] width 407 height 82
click at [96, 249] on textarea "**********" at bounding box center [268, 287] width 407 height 82
click at [170, 249] on textarea "**********" at bounding box center [268, 287] width 407 height 82
click at [174, 249] on textarea "**********" at bounding box center [268, 287] width 407 height 82
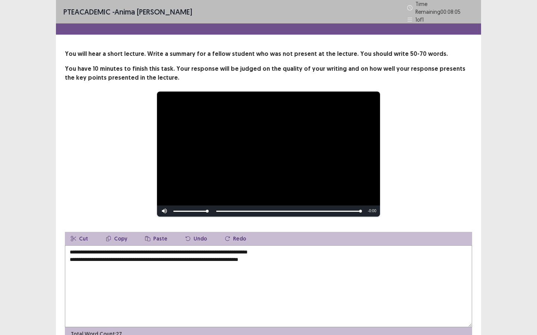
click at [186, 249] on textarea "**********" at bounding box center [268, 287] width 407 height 82
click at [216, 249] on textarea "**********" at bounding box center [268, 287] width 407 height 82
click at [225, 253] on textarea "**********" at bounding box center [268, 287] width 407 height 82
click at [225, 250] on textarea "**********" at bounding box center [268, 287] width 407 height 82
click at [229, 250] on textarea "**********" at bounding box center [268, 287] width 407 height 82
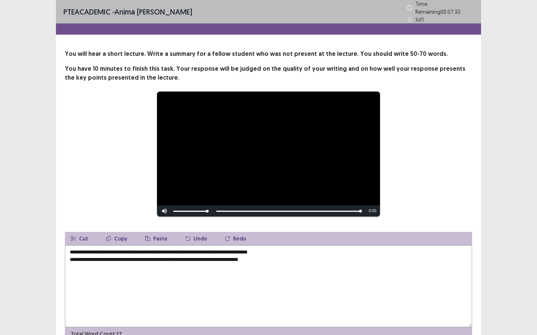
click at [284, 250] on textarea "**********" at bounding box center [268, 287] width 407 height 82
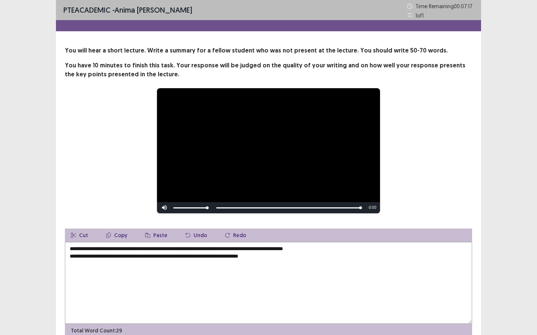
click at [70, 257] on textarea "**********" at bounding box center [268, 283] width 407 height 82
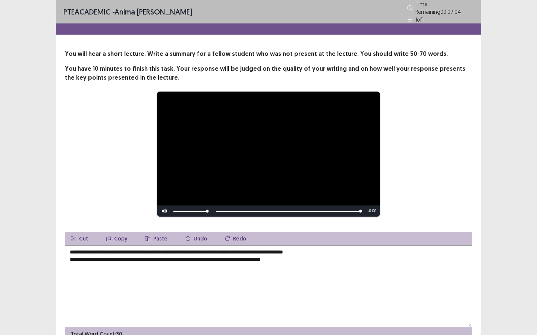
click at [84, 258] on textarea "**********" at bounding box center [268, 287] width 407 height 82
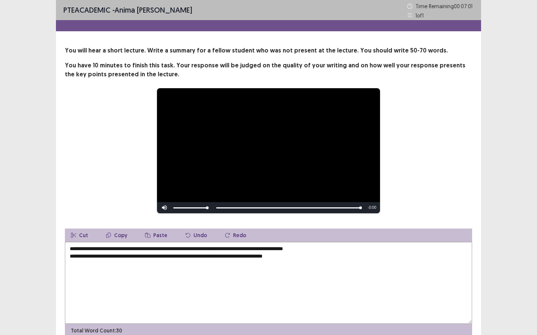
click at [94, 258] on textarea "**********" at bounding box center [268, 283] width 407 height 82
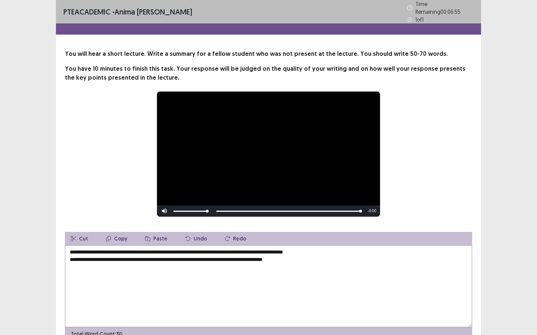
click at [97, 257] on textarea "**********" at bounding box center [268, 287] width 407 height 82
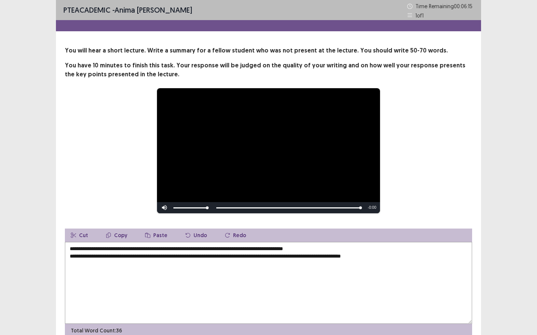
drag, startPoint x: 194, startPoint y: 258, endPoint x: 262, endPoint y: 257, distance: 68.2
click at [262, 257] on textarea "**********" at bounding box center [268, 283] width 407 height 82
click at [79, 237] on button "Cut" at bounding box center [79, 235] width 29 height 13
click at [208, 256] on textarea "**********" at bounding box center [268, 283] width 407 height 82
click at [207, 256] on textarea "**********" at bounding box center [268, 283] width 407 height 82
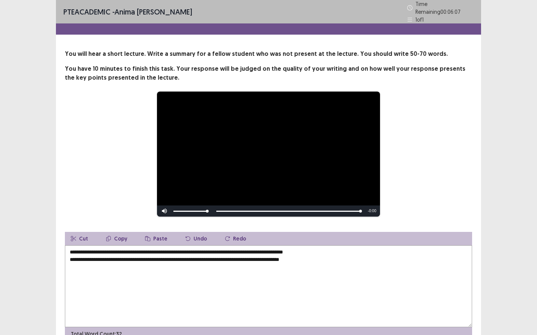
click at [217, 259] on textarea "**********" at bounding box center [268, 287] width 407 height 82
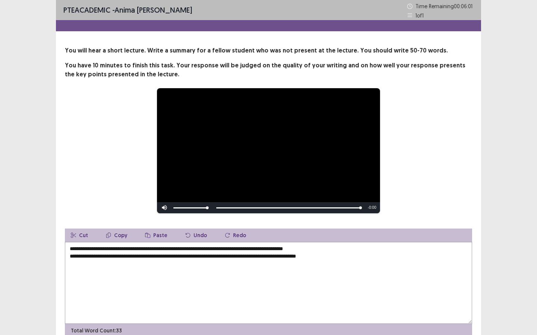
click at [249, 258] on textarea "**********" at bounding box center [268, 283] width 407 height 82
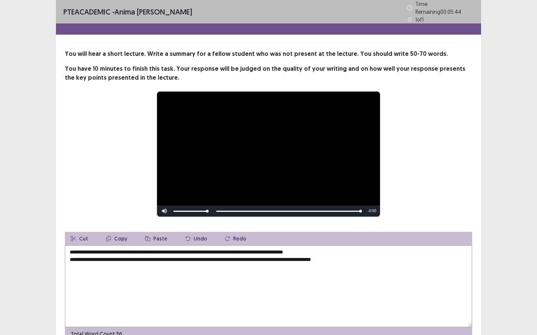
click at [154, 239] on button "Paste" at bounding box center [156, 238] width 34 height 13
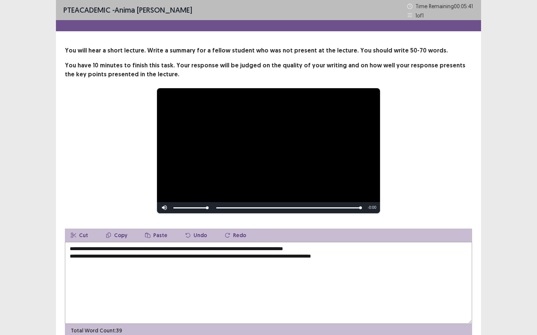
drag, startPoint x: 269, startPoint y: 257, endPoint x: 284, endPoint y: 257, distance: 14.9
click at [284, 257] on textarea "**********" at bounding box center [268, 283] width 407 height 82
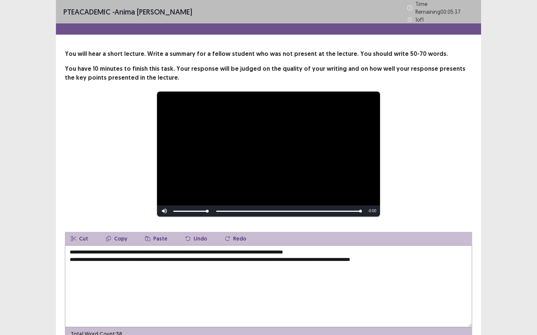
click at [278, 258] on textarea "**********" at bounding box center [268, 287] width 407 height 82
click at [314, 257] on textarea "**********" at bounding box center [268, 287] width 407 height 82
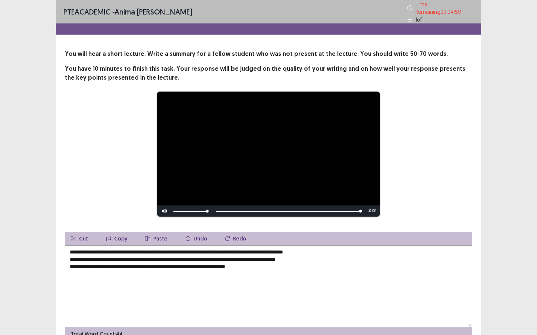
drag, startPoint x: 137, startPoint y: 266, endPoint x: 170, endPoint y: 264, distance: 32.9
click at [170, 264] on textarea "**********" at bounding box center [268, 287] width 407 height 82
click at [149, 265] on textarea "**********" at bounding box center [268, 287] width 407 height 82
click at [152, 265] on textarea "**********" at bounding box center [268, 287] width 407 height 82
click at [149, 264] on textarea "**********" at bounding box center [268, 287] width 407 height 82
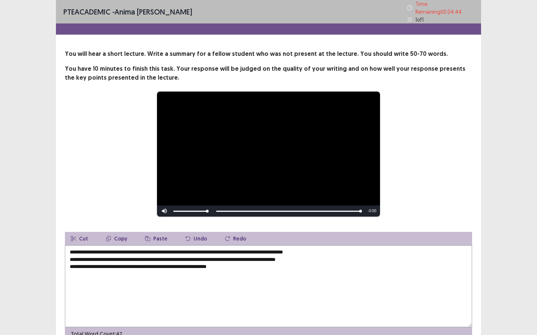
click at [170, 263] on textarea "**********" at bounding box center [268, 287] width 407 height 82
click at [175, 263] on textarea "**********" at bounding box center [268, 287] width 407 height 82
click at [176, 263] on textarea "**********" at bounding box center [268, 287] width 407 height 82
click at [240, 264] on textarea "**********" at bounding box center [268, 287] width 407 height 82
click at [324, 249] on textarea "**********" at bounding box center [268, 287] width 407 height 82
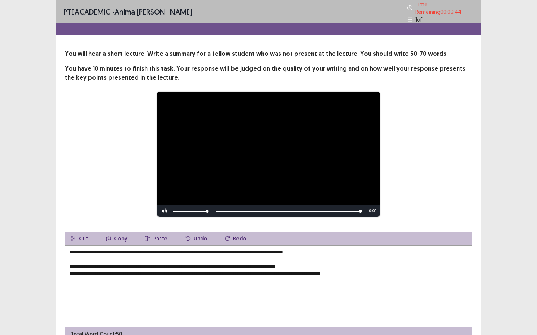
click at [322, 265] on textarea "**********" at bounding box center [268, 287] width 407 height 82
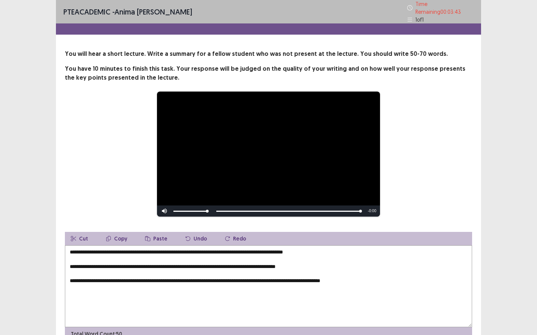
click at [370, 279] on textarea "**********" at bounding box center [268, 287] width 407 height 82
click at [70, 279] on textarea "**********" at bounding box center [268, 287] width 407 height 82
click at [376, 282] on textarea "**********" at bounding box center [268, 287] width 407 height 82
click at [368, 275] on textarea "**********" at bounding box center [268, 287] width 407 height 82
click at [176, 251] on textarea "**********" at bounding box center [268, 287] width 407 height 82
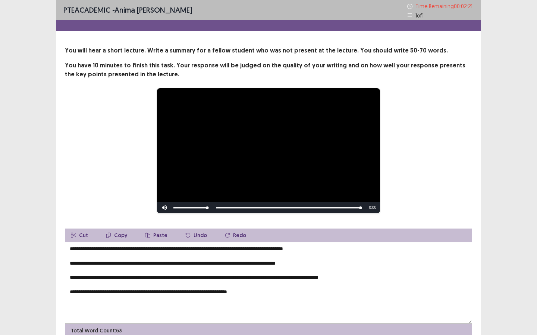
click at [176, 250] on textarea "**********" at bounding box center [268, 283] width 407 height 82
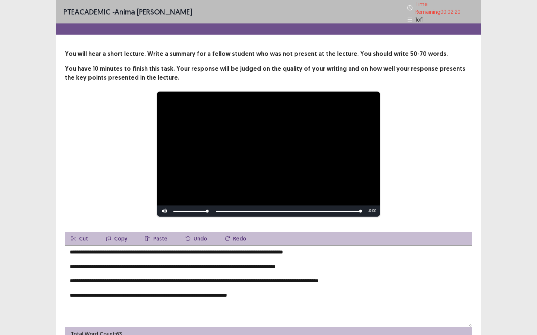
click at [174, 250] on textarea "**********" at bounding box center [268, 287] width 407 height 82
drag, startPoint x: 165, startPoint y: 249, endPoint x: 174, endPoint y: 249, distance: 9.0
click at [174, 249] on textarea "**********" at bounding box center [268, 287] width 407 height 82
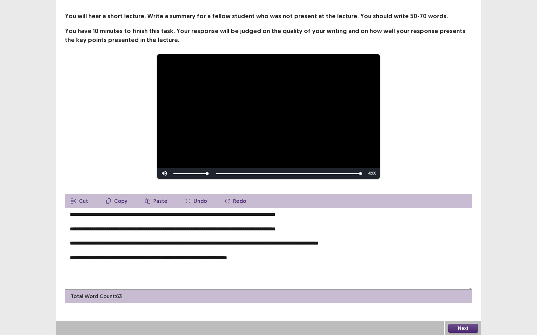
scroll to position [35, 0]
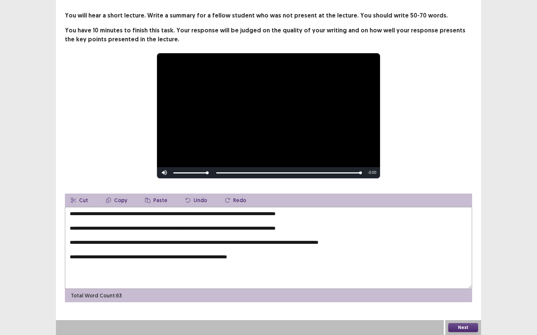
type textarea "**********"
click at [453, 328] on button "Next" at bounding box center [463, 327] width 30 height 9
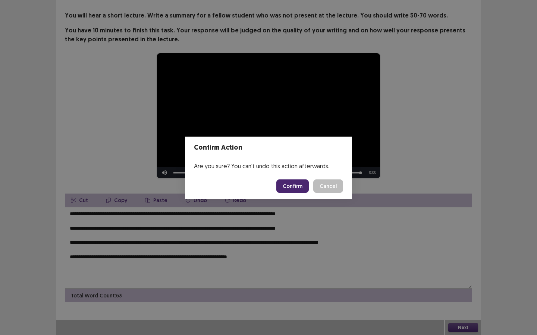
click at [297, 184] on button "Confirm" at bounding box center [292, 186] width 32 height 13
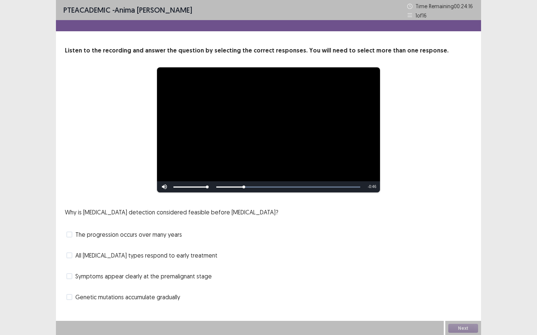
click at [133, 236] on span "The progression occurs over many years" at bounding box center [128, 234] width 107 height 9
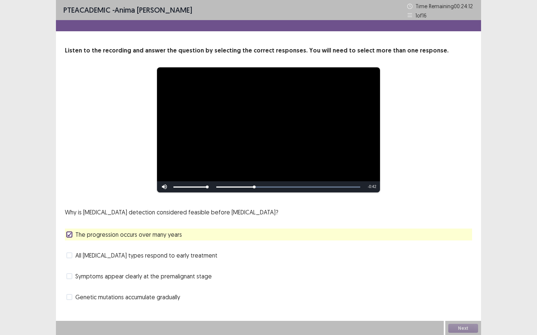
scroll to position [1, 0]
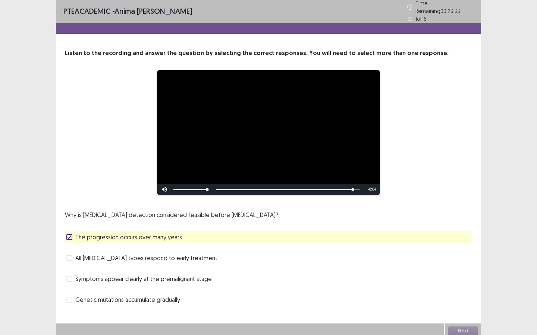
click at [137, 295] on span "Genetic mutations accumulate gradually" at bounding box center [127, 299] width 105 height 9
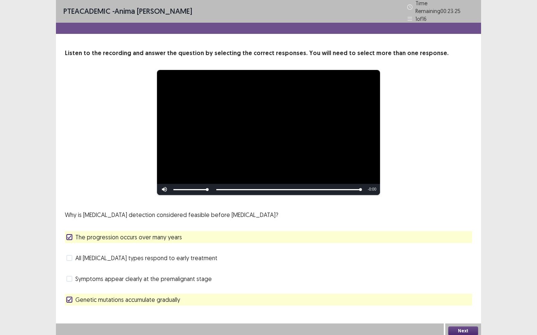
click at [469, 328] on button "Next" at bounding box center [463, 331] width 30 height 9
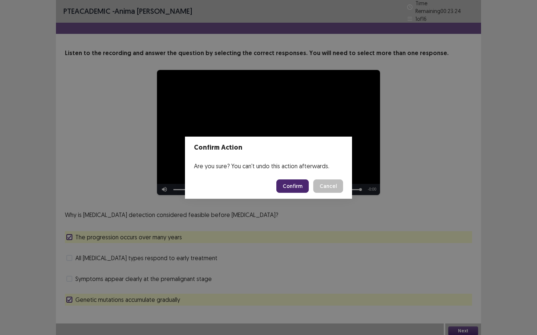
click at [296, 184] on button "Confirm" at bounding box center [292, 186] width 32 height 13
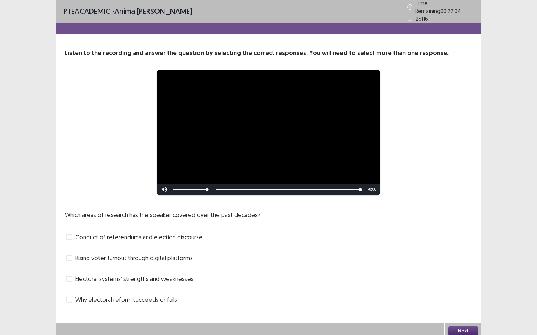
click at [170, 236] on span "Conduct of referendums and election discourse" at bounding box center [138, 237] width 127 height 9
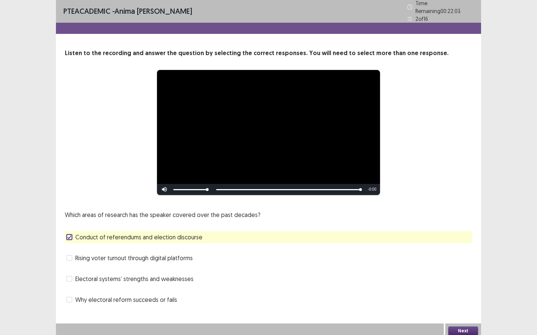
click at [456, 327] on button "Next" at bounding box center [463, 331] width 30 height 9
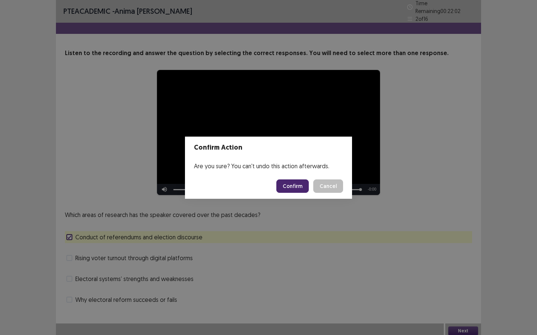
click at [286, 180] on button "Confirm" at bounding box center [292, 186] width 32 height 13
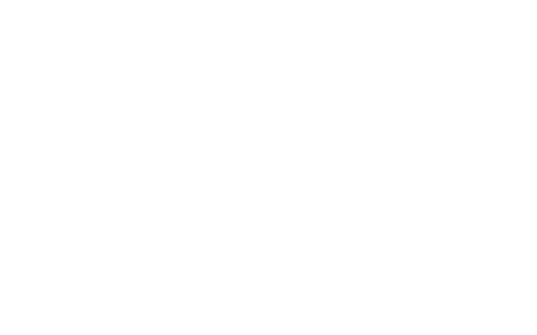
scroll to position [0, 0]
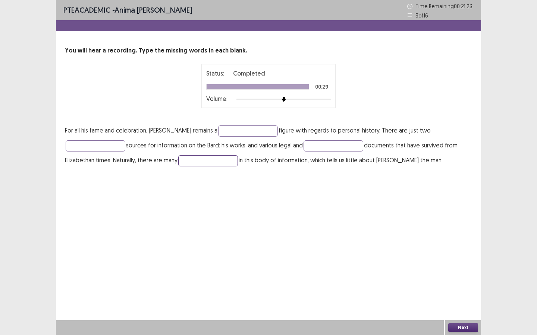
click at [212, 162] on input "text" at bounding box center [208, 160] width 60 height 11
type input "****"
click at [240, 131] on input "text" at bounding box center [248, 131] width 60 height 11
type input "**********"
click at [110, 143] on input "text" at bounding box center [96, 145] width 60 height 11
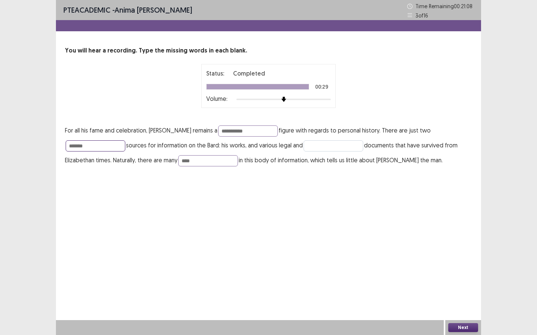
type input "*******"
click at [317, 150] on input "text" at bounding box center [333, 145] width 60 height 11
type input "******"
click at [458, 330] on button "Next" at bounding box center [463, 327] width 30 height 9
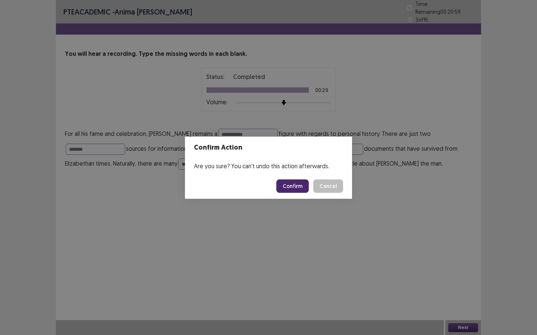
click at [291, 187] on button "Confirm" at bounding box center [292, 186] width 32 height 13
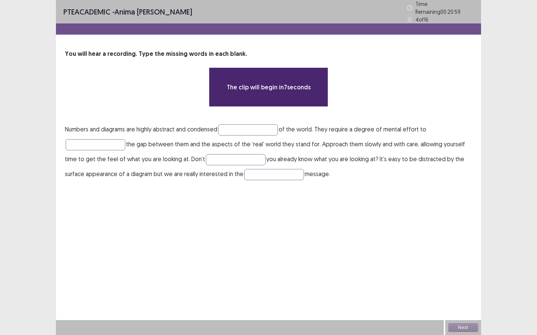
click at [264, 134] on p "Numbers and diagrams are highly abstract and condensed of the world. They requi…" at bounding box center [268, 152] width 407 height 60
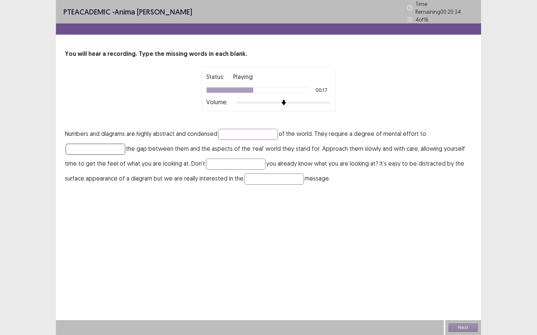
click at [111, 145] on input "text" at bounding box center [96, 149] width 60 height 11
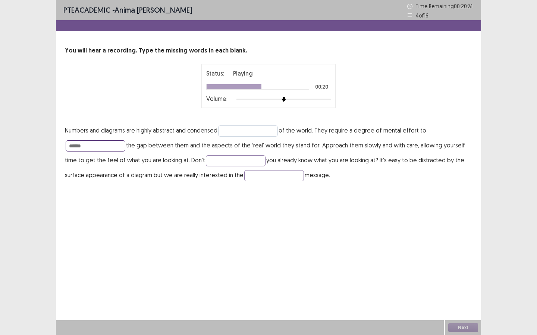
type input "******"
click at [244, 132] on input "text" at bounding box center [248, 131] width 60 height 11
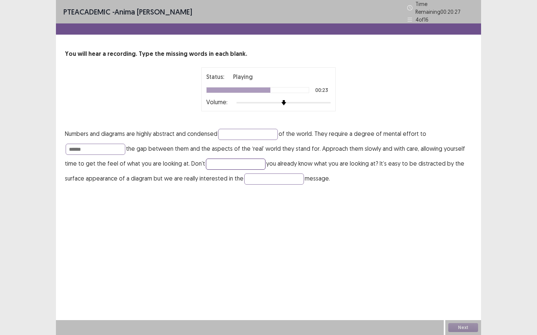
click at [228, 163] on input "text" at bounding box center [236, 164] width 60 height 11
type input "******"
click at [263, 181] on p "Numbers and diagrams are highly abstract and condensed of the world. They requi…" at bounding box center [268, 156] width 407 height 60
click at [263, 178] on input "text" at bounding box center [274, 179] width 60 height 11
type input "**********"
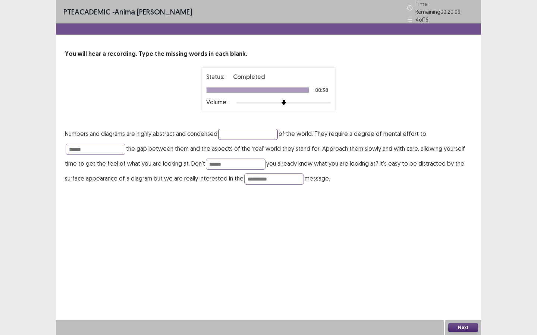
click at [246, 130] on input "text" at bounding box center [248, 134] width 60 height 11
type input "*********"
click at [460, 334] on div "Next" at bounding box center [463, 327] width 36 height 15
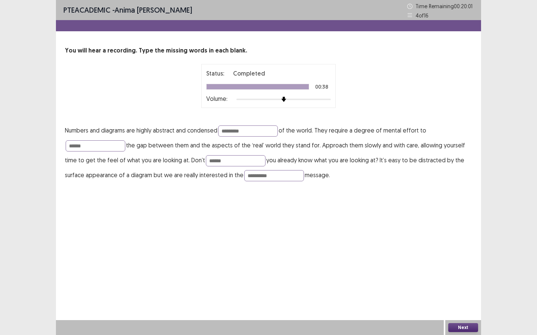
click at [460, 331] on button "Next" at bounding box center [463, 327] width 30 height 9
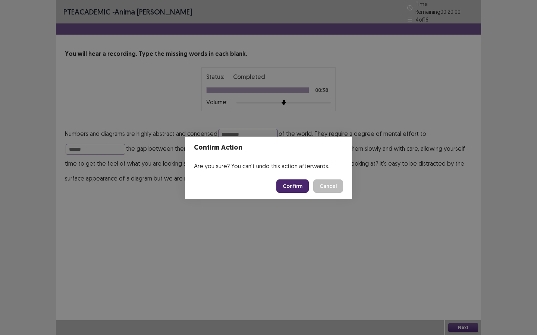
click at [302, 188] on button "Confirm" at bounding box center [292, 186] width 32 height 13
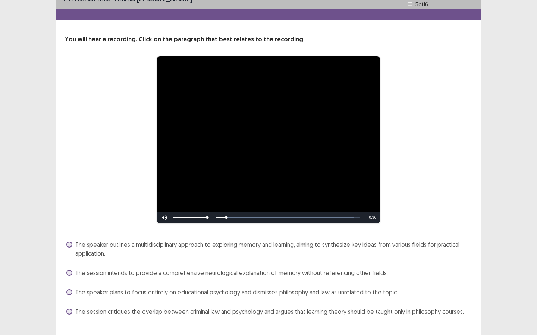
scroll to position [26, 0]
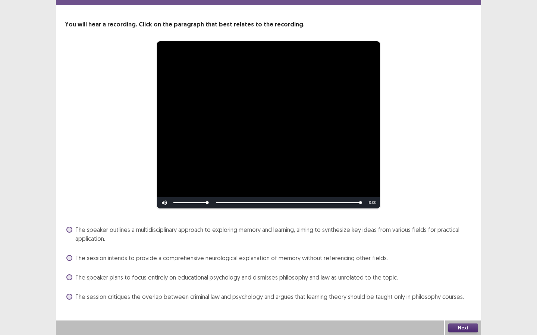
click at [317, 230] on span "The speaker outlines a multidisciplinary approach to exploring memory and learn…" at bounding box center [273, 234] width 396 height 18
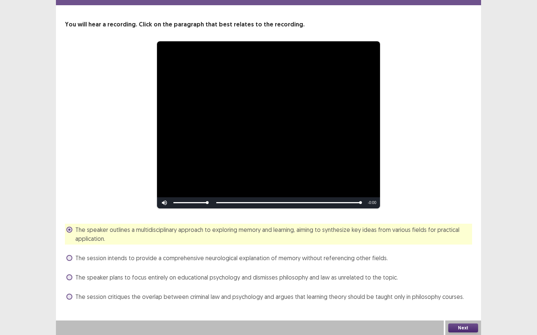
click at [460, 331] on button "Next" at bounding box center [463, 328] width 30 height 9
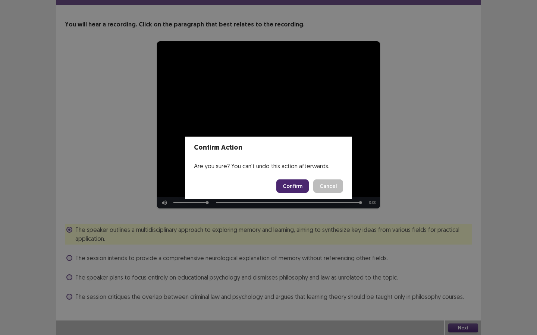
click at [303, 183] on button "Confirm" at bounding box center [292, 186] width 32 height 13
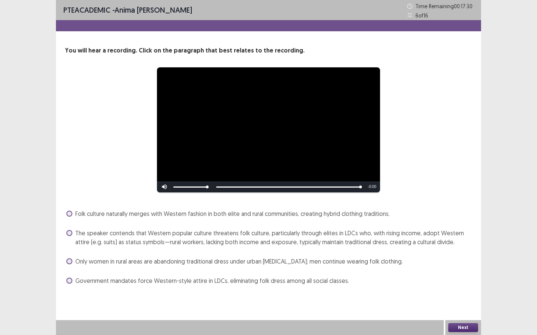
click at [286, 247] on div "The speaker contends that Western popular culture threatens folk culture, parti…" at bounding box center [268, 237] width 407 height 21
click at [303, 237] on span "The speaker contends that Western popular culture threatens folk culture, parti…" at bounding box center [273, 238] width 396 height 18
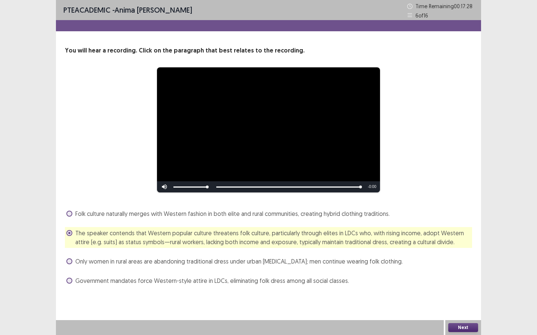
click at [463, 328] on button "Next" at bounding box center [463, 327] width 30 height 9
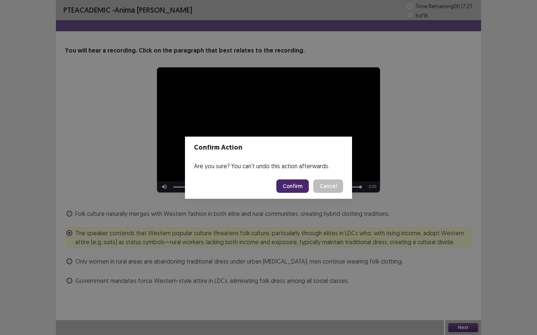
click at [295, 182] on button "Confirm" at bounding box center [292, 186] width 32 height 13
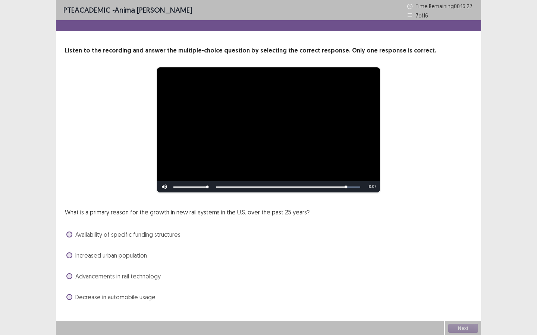
click at [100, 273] on span "Advancements in rail technology" at bounding box center [117, 276] width 85 height 9
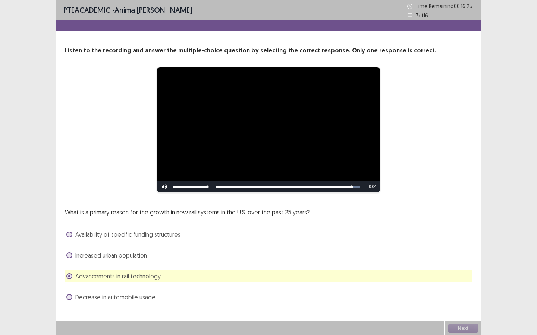
click at [99, 299] on span "Decrease in automobile usage" at bounding box center [115, 297] width 80 height 9
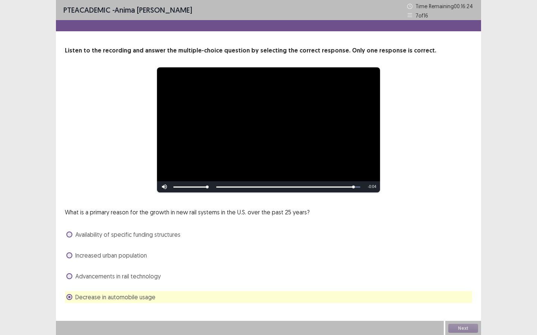
click at [102, 273] on span "Advancements in rail technology" at bounding box center [117, 276] width 85 height 9
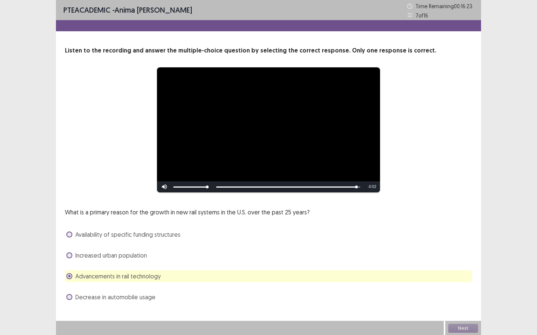
scroll to position [1, 0]
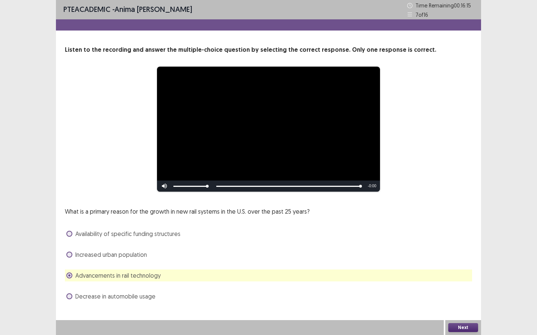
click at [474, 326] on button "Next" at bounding box center [463, 327] width 30 height 9
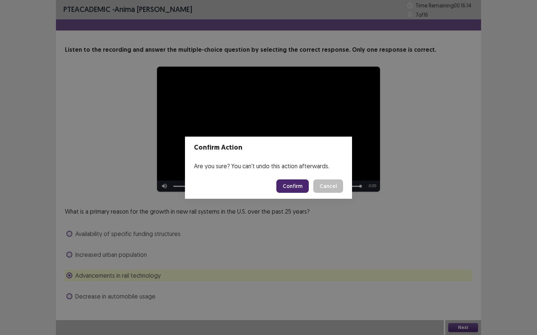
click at [309, 182] on button "Confirm" at bounding box center [292, 186] width 32 height 13
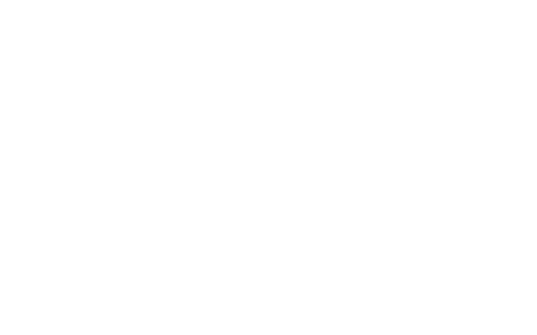
scroll to position [0, 0]
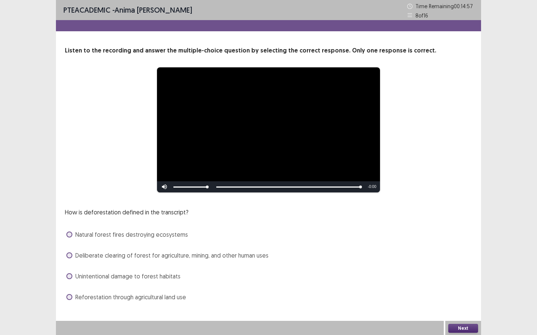
click at [121, 299] on span "Reforestation through agricultural land use" at bounding box center [130, 297] width 111 height 9
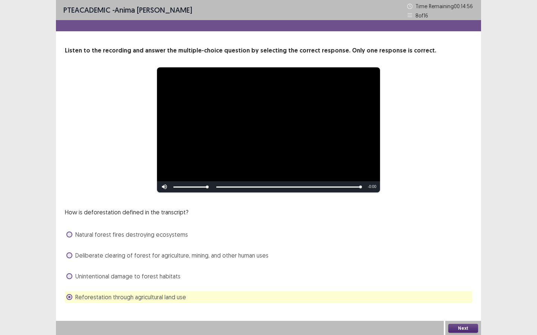
click at [119, 277] on span "Unintentional damage to forest habitats" at bounding box center [127, 276] width 105 height 9
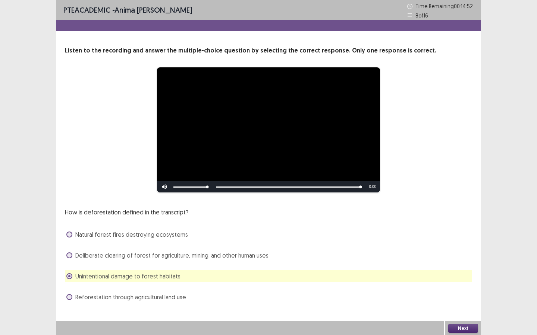
click at [115, 295] on span "Reforestation through agricultural land use" at bounding box center [130, 297] width 111 height 9
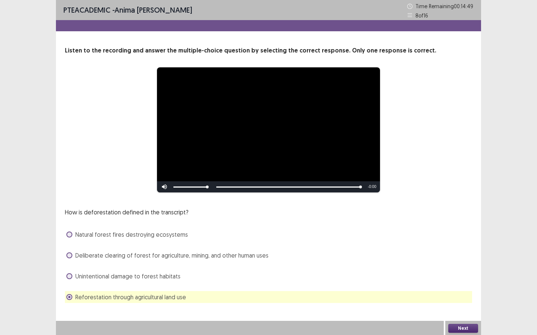
click at [461, 329] on button "Next" at bounding box center [463, 328] width 30 height 9
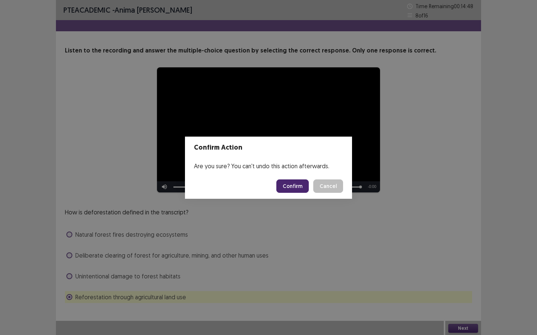
click at [299, 184] on button "Confirm" at bounding box center [292, 186] width 32 height 13
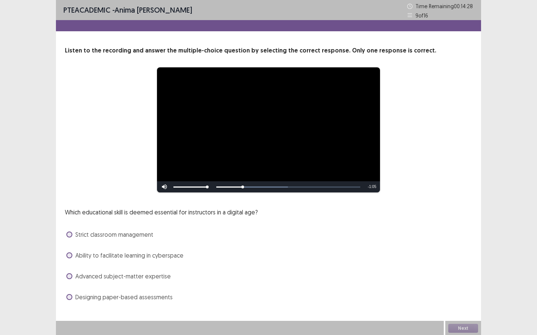
click at [142, 257] on span "Ability to facilitate learning in cyberspace" at bounding box center [129, 255] width 108 height 9
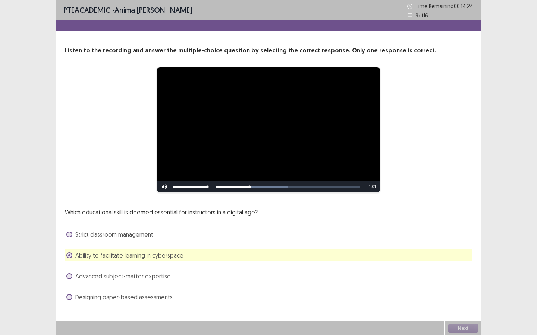
click at [134, 278] on span "Advanced subject-matter expertise" at bounding box center [122, 276] width 95 height 9
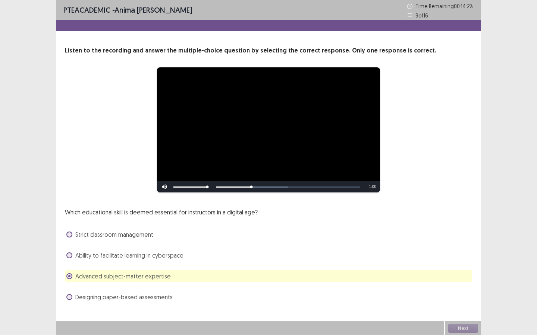
click at [139, 256] on span "Ability to facilitate learning in cyberspace" at bounding box center [129, 255] width 108 height 9
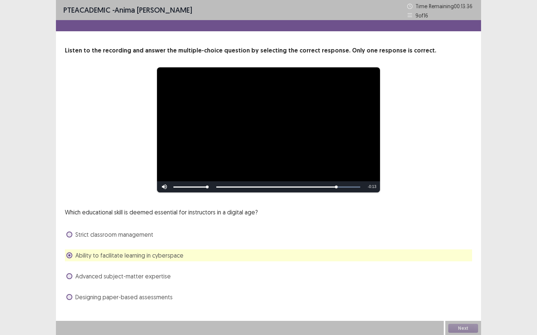
scroll to position [1, 0]
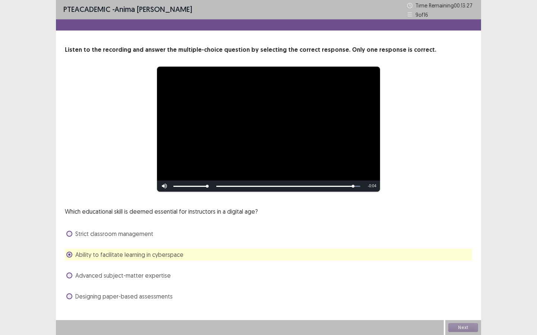
click at [356, 187] on div "Skip Backward Skip Forward Mute Current Time 1:15 / Duration 1:19 Loaded : 100.…" at bounding box center [268, 186] width 223 height 11
click at [464, 328] on button "Next" at bounding box center [463, 327] width 30 height 9
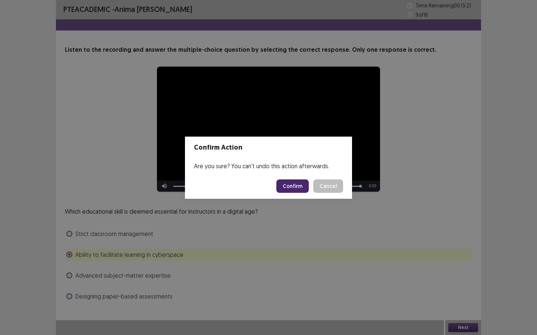
click at [303, 187] on button "Confirm" at bounding box center [292, 186] width 32 height 13
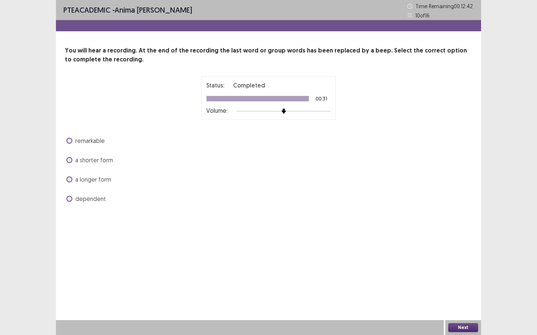
click at [83, 201] on span "dependent" at bounding box center [90, 198] width 31 height 9
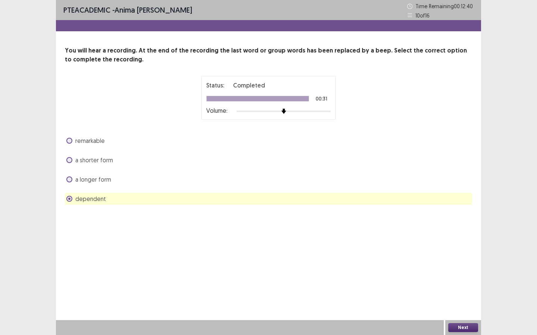
click at [452, 322] on div "Next" at bounding box center [463, 327] width 36 height 15
click at [469, 329] on button "Next" at bounding box center [463, 327] width 30 height 9
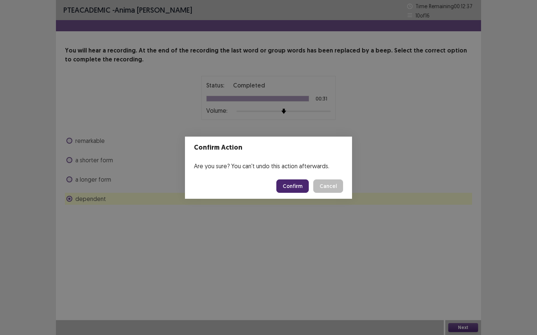
click at [300, 188] on button "Confirm" at bounding box center [292, 186] width 32 height 13
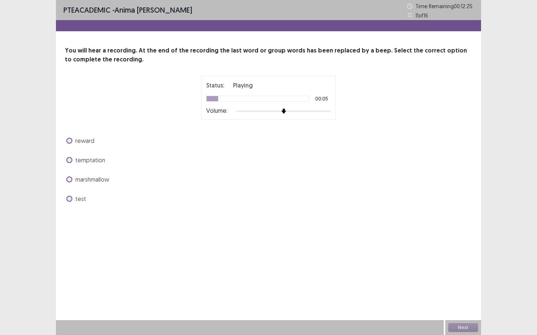
click at [98, 161] on span "temptation" at bounding box center [90, 160] width 30 height 9
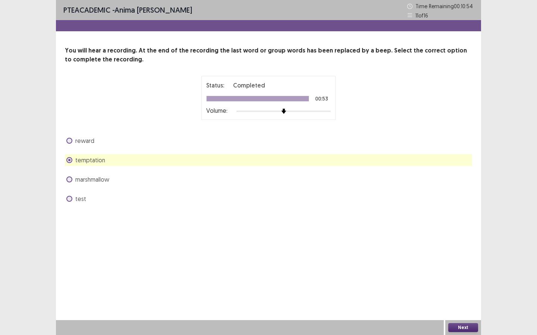
click at [456, 326] on button "Next" at bounding box center [463, 327] width 30 height 9
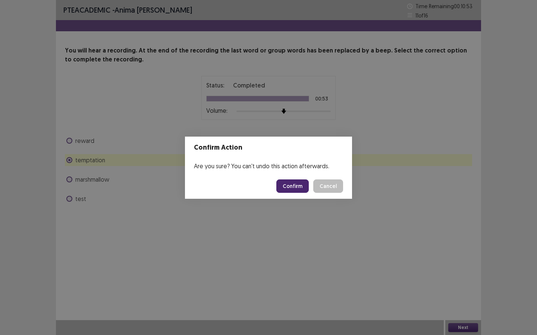
click at [293, 188] on button "Confirm" at bounding box center [292, 186] width 32 height 13
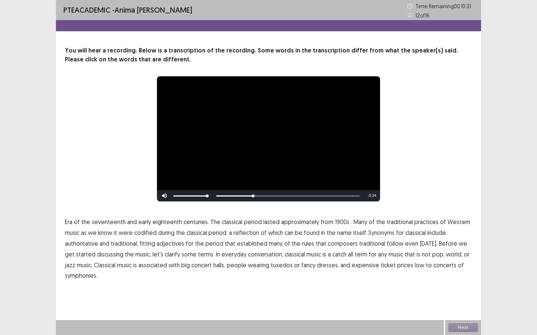
click at [343, 223] on span "1900s" at bounding box center [342, 222] width 15 height 9
click at [371, 244] on span "traditional" at bounding box center [372, 243] width 26 height 9
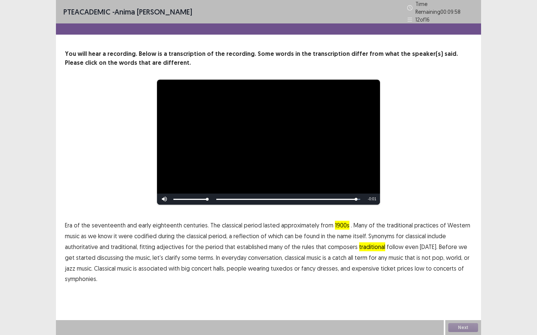
click at [414, 266] on span "low" at bounding box center [419, 268] width 10 height 9
click at [146, 232] on span "codified" at bounding box center [145, 236] width 22 height 9
click at [452, 330] on button "Next" at bounding box center [463, 327] width 30 height 9
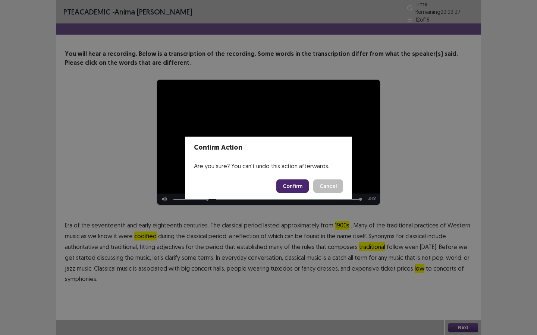
click at [292, 186] on button "Confirm" at bounding box center [292, 186] width 32 height 13
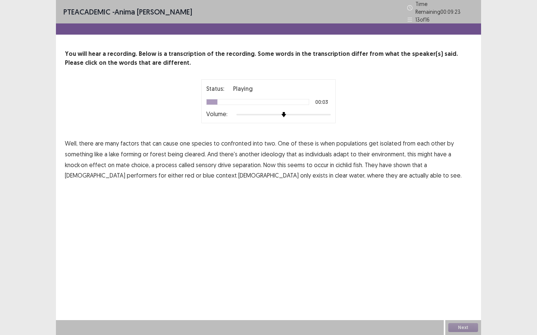
click at [236, 141] on span "confronted" at bounding box center [236, 143] width 30 height 9
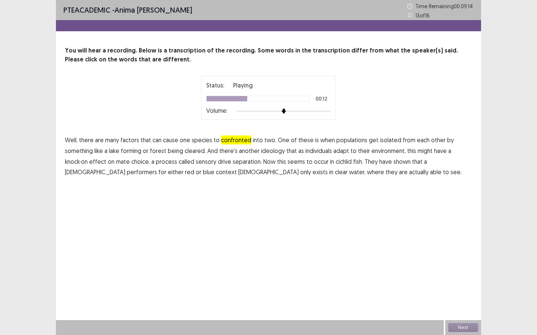
click at [286, 154] on span "that" at bounding box center [291, 150] width 10 height 9
click at [263, 151] on span "ideology" at bounding box center [273, 150] width 24 height 9
click at [290, 150] on span "that" at bounding box center [291, 150] width 10 height 9
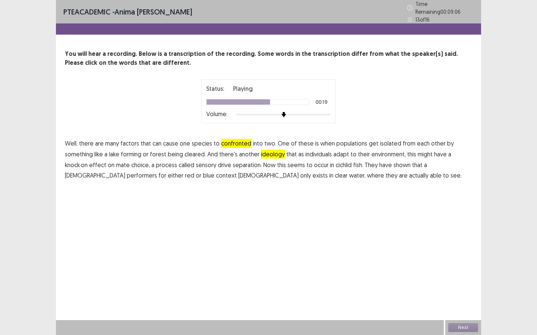
click at [240, 164] on span "separation." at bounding box center [247, 165] width 29 height 9
click at [216, 171] on span "context" at bounding box center [226, 175] width 21 height 9
click at [456, 329] on button "Next" at bounding box center [463, 327] width 30 height 9
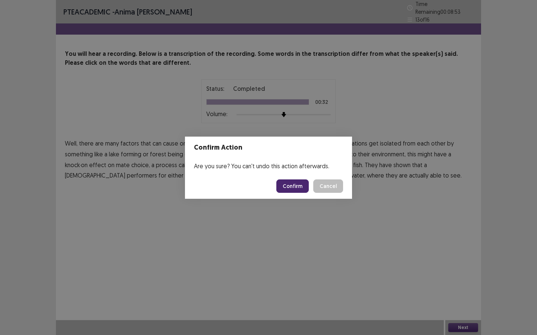
click at [297, 187] on button "Confirm" at bounding box center [292, 186] width 32 height 13
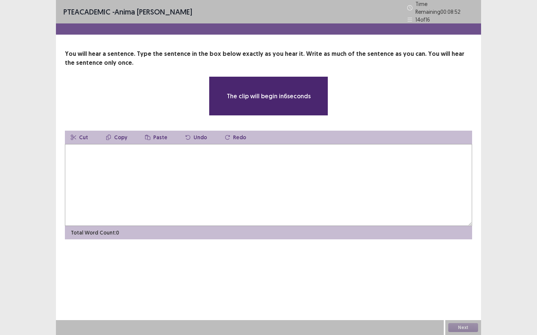
click at [297, 187] on textarea at bounding box center [268, 185] width 407 height 82
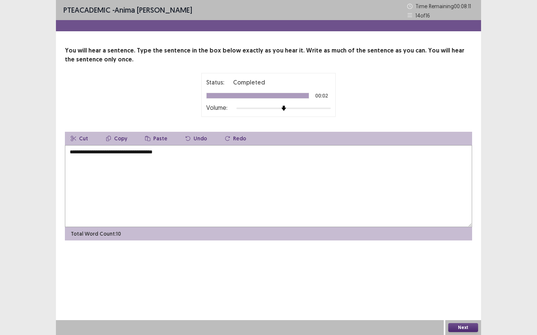
type textarea "**********"
click at [460, 325] on button "Next" at bounding box center [463, 327] width 30 height 9
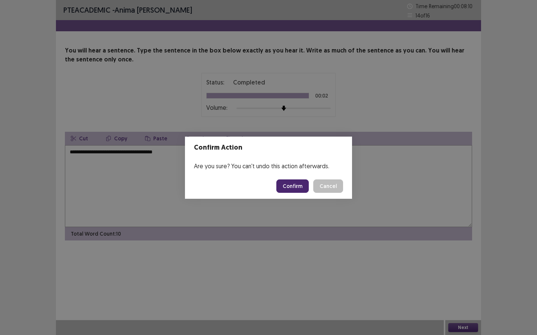
click at [292, 187] on button "Confirm" at bounding box center [292, 186] width 32 height 13
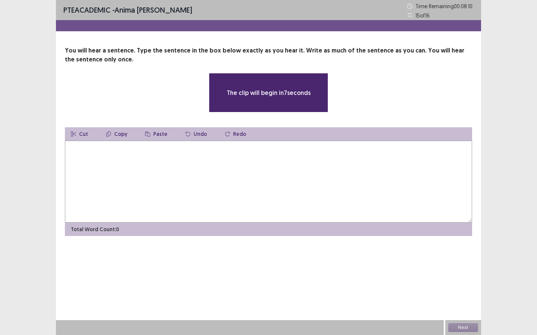
click at [262, 200] on textarea at bounding box center [268, 182] width 407 height 82
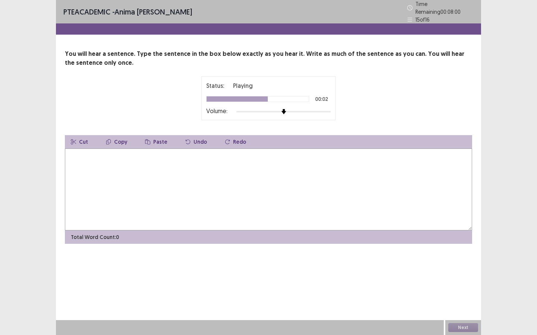
type textarea "*"
click at [73, 156] on textarea "**********" at bounding box center [268, 190] width 407 height 82
click at [73, 154] on textarea "**********" at bounding box center [268, 190] width 407 height 82
click at [79, 153] on textarea "**********" at bounding box center [268, 190] width 407 height 82
click at [93, 153] on textarea "**********" at bounding box center [268, 190] width 407 height 82
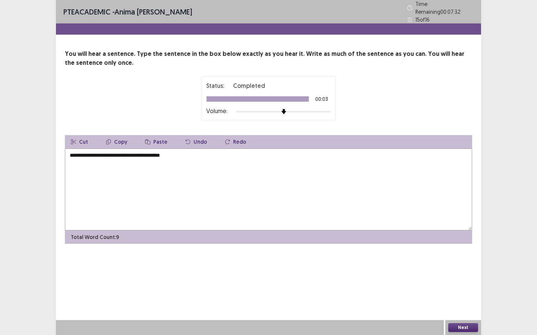
click at [91, 152] on textarea "**********" at bounding box center [268, 190] width 407 height 82
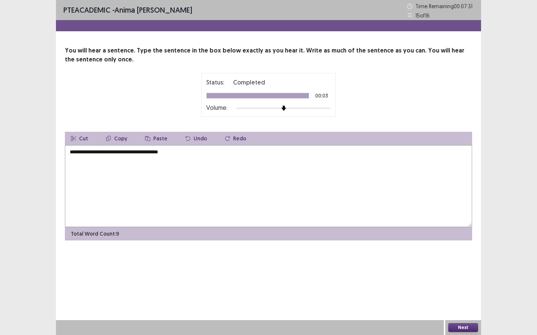
click at [93, 151] on textarea "**********" at bounding box center [268, 186] width 407 height 82
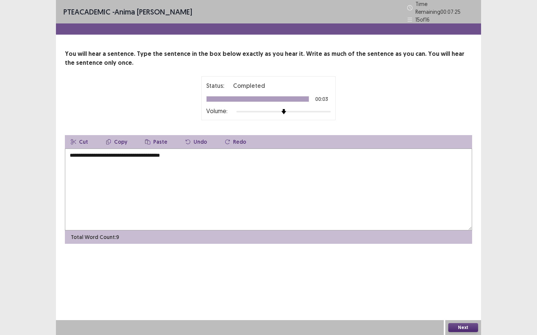
click at [144, 153] on textarea "**********" at bounding box center [268, 190] width 407 height 82
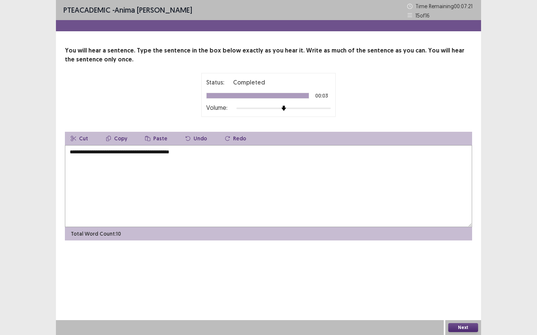
click at [190, 154] on textarea "**********" at bounding box center [268, 186] width 407 height 82
click at [189, 154] on textarea "**********" at bounding box center [268, 186] width 407 height 82
type textarea "**********"
click at [456, 330] on button "Next" at bounding box center [463, 327] width 30 height 9
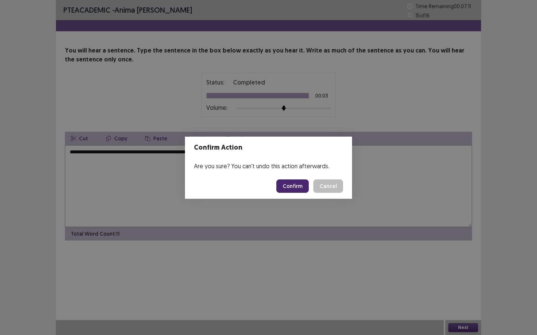
click at [294, 184] on button "Confirm" at bounding box center [292, 186] width 32 height 13
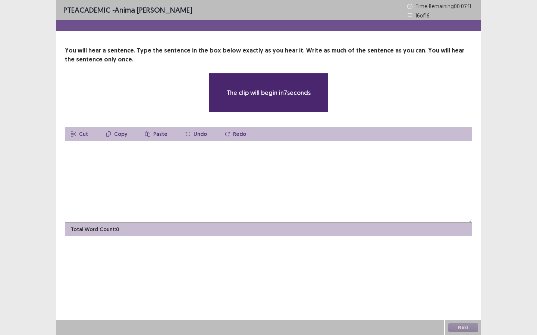
click at [290, 186] on textarea at bounding box center [268, 182] width 407 height 82
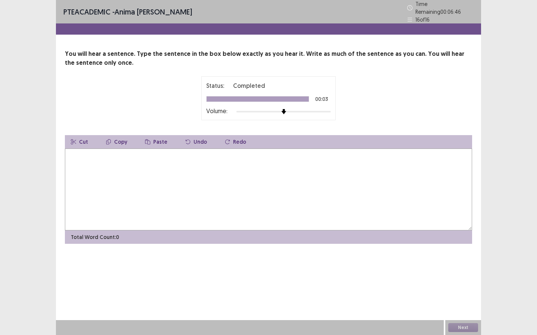
click at [246, 191] on textarea at bounding box center [268, 190] width 407 height 82
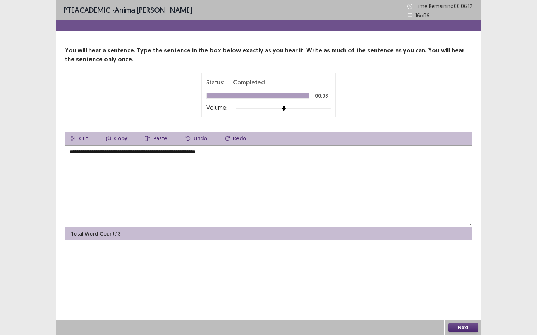
click at [197, 152] on textarea "**********" at bounding box center [268, 186] width 407 height 82
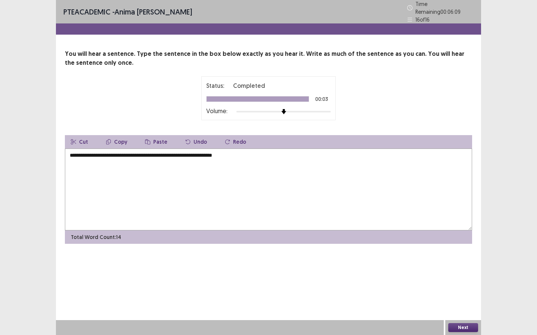
type textarea "**********"
click at [451, 326] on button "Next" at bounding box center [463, 327] width 30 height 9
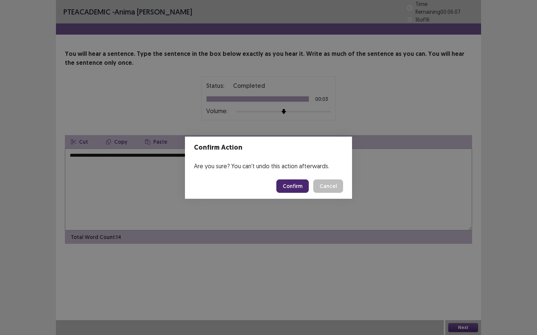
click at [302, 189] on button "Confirm" at bounding box center [292, 186] width 32 height 13
